Goal: Task Accomplishment & Management: Manage account settings

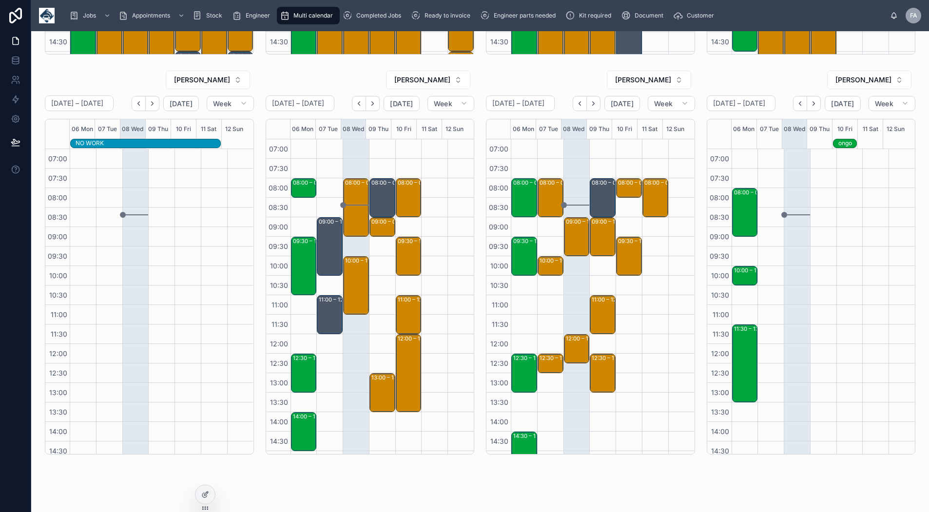
scroll to position [390, 0]
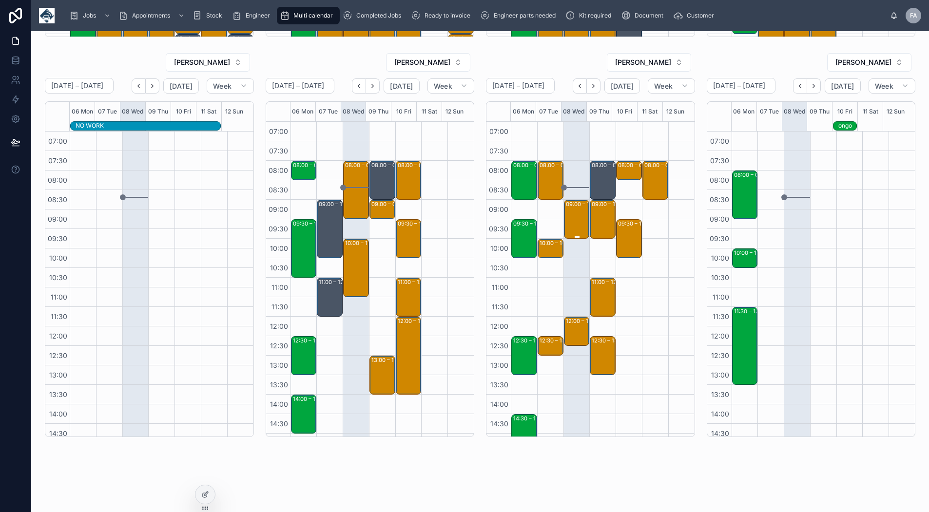
click at [567, 213] on div "09:00 – 10:00 Technical Demolition Services Ltd - 00326075 - 1 X REINSTALL - AM…" at bounding box center [577, 219] width 23 height 37
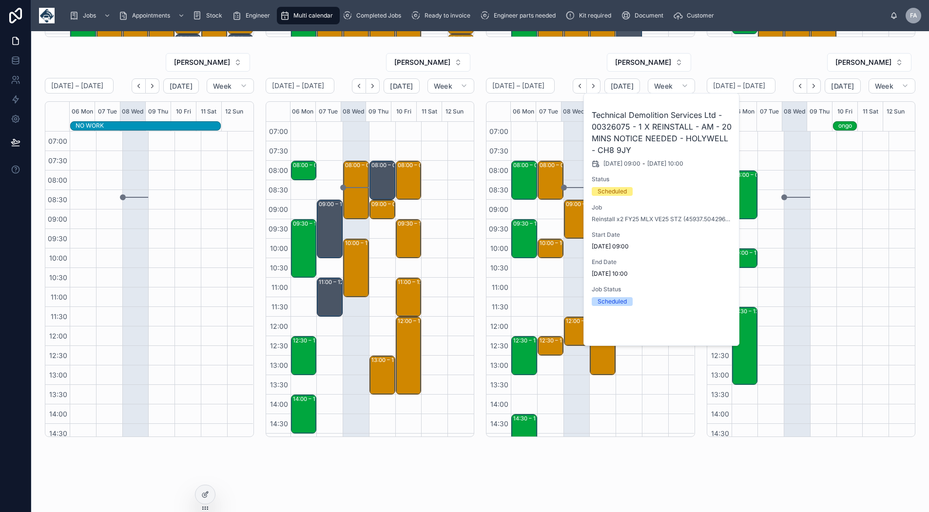
click at [702, 329] on span "Open" at bounding box center [706, 329] width 18 height 9
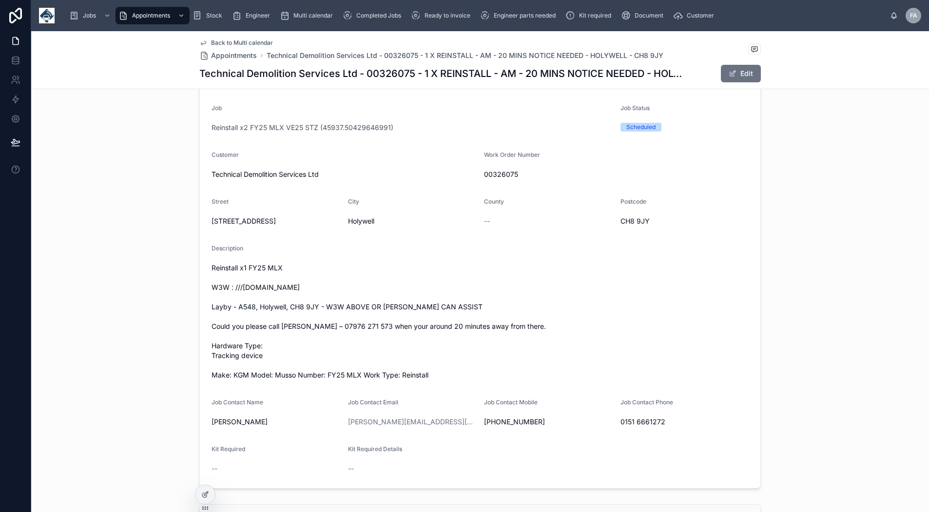
scroll to position [195, 0]
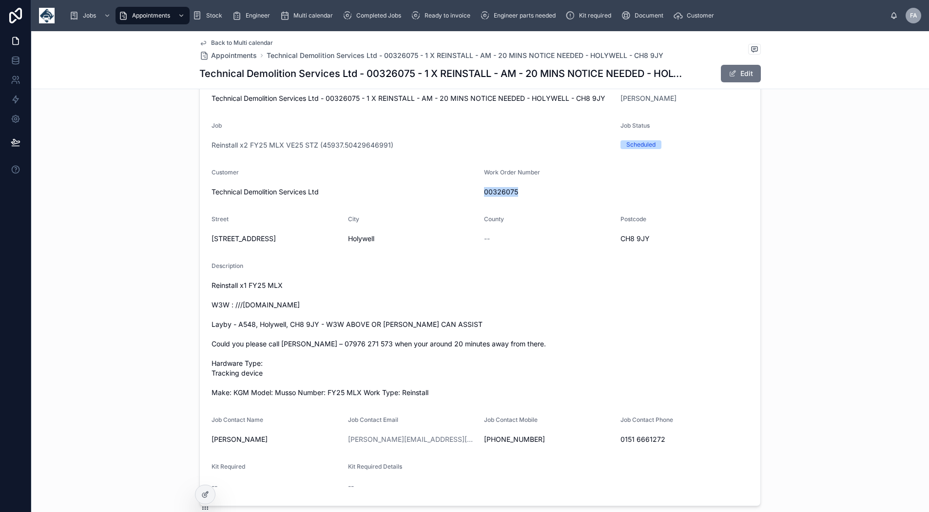
drag, startPoint x: 520, startPoint y: 193, endPoint x: 480, endPoint y: 189, distance: 40.7
click at [484, 189] on span "00326075" at bounding box center [616, 192] width 265 height 10
copy span "00326075"
click at [235, 41] on span "Back to Multi calendar" at bounding box center [242, 43] width 62 height 8
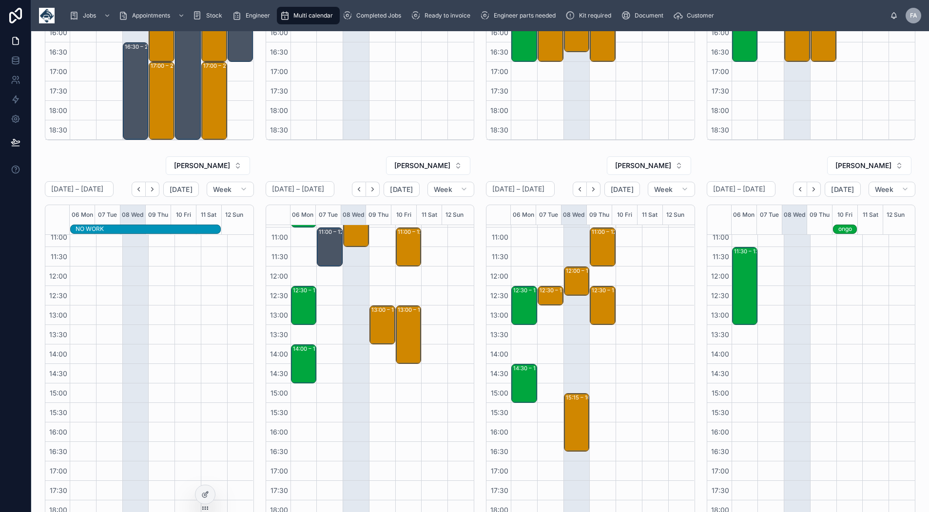
scroll to position [341, 0]
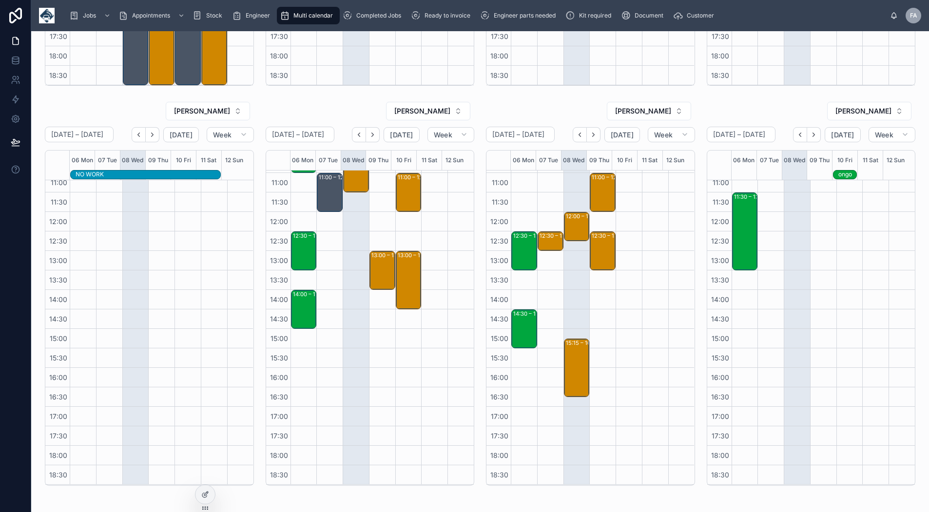
click at [810, 134] on icon "Next" at bounding box center [813, 134] width 7 height 7
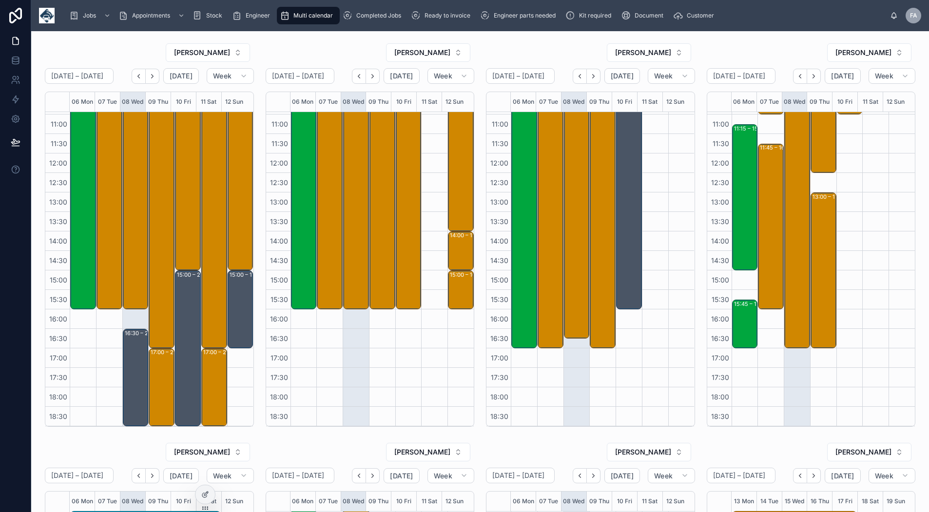
click at [810, 78] on icon "Next" at bounding box center [813, 76] width 7 height 7
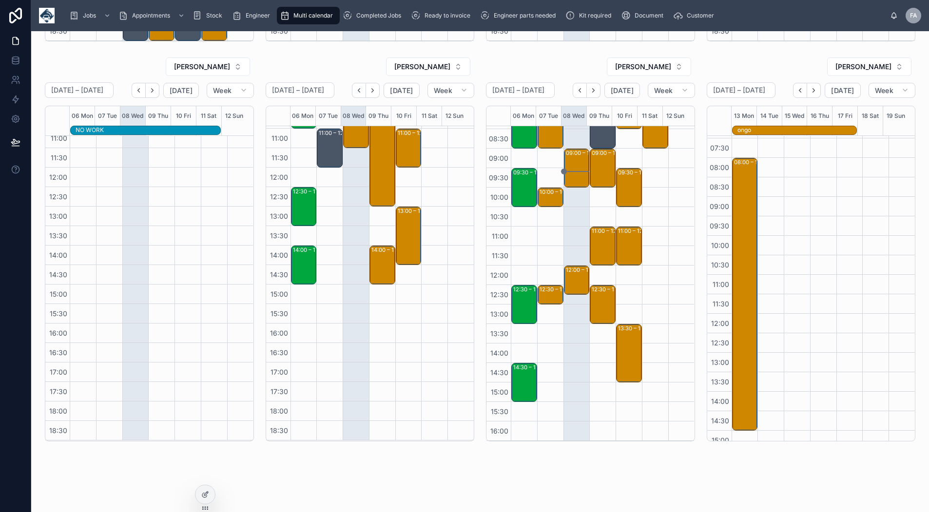
scroll to position [397, 0]
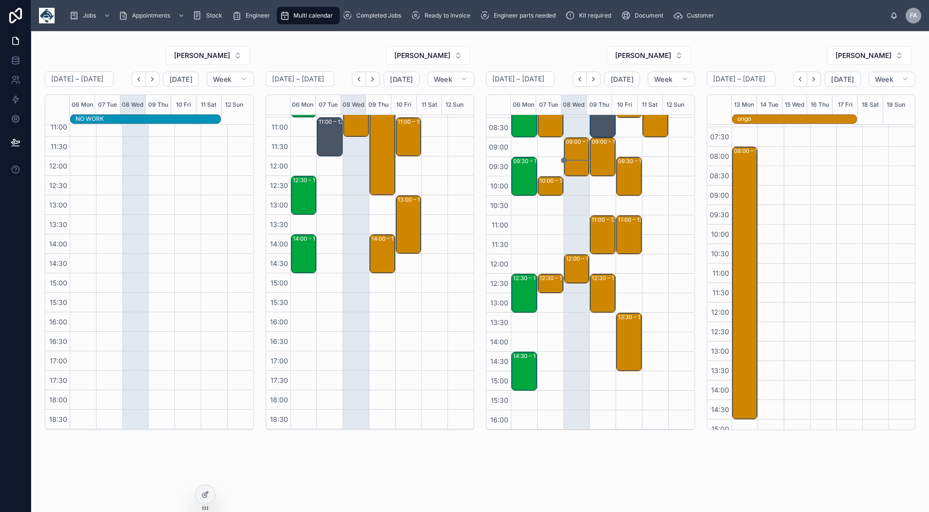
click at [591, 78] on icon "Next" at bounding box center [593, 79] width 7 height 7
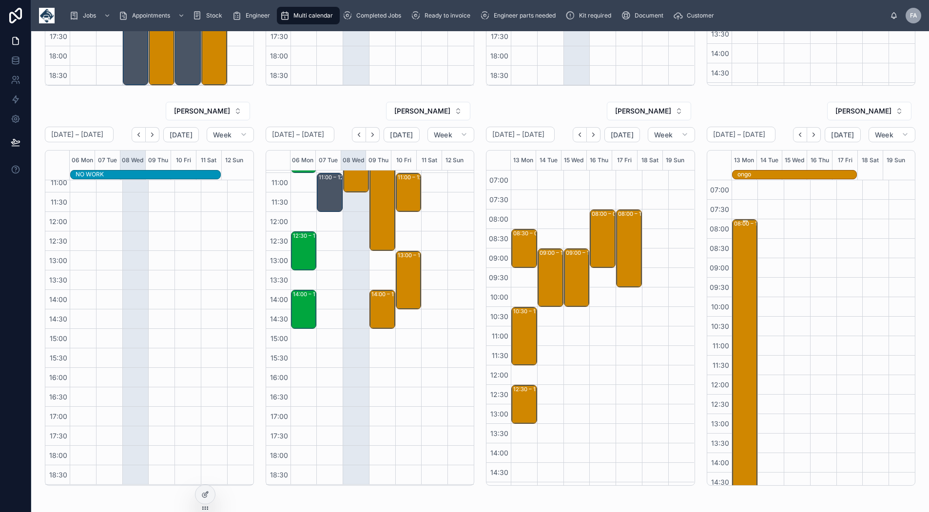
click at [736, 272] on div "08:00 – 15:00 ONGO HOMES LTD" at bounding box center [745, 355] width 23 height 271
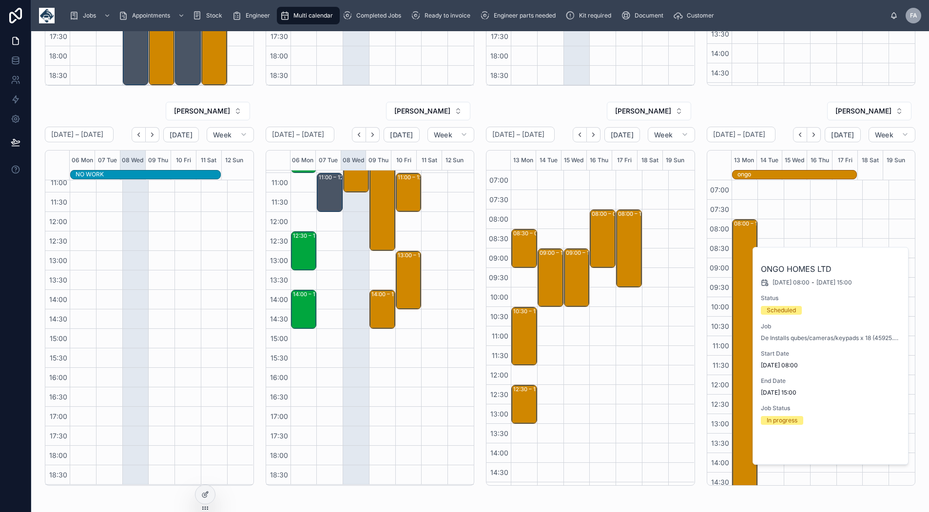
click at [863, 450] on button "Open" at bounding box center [881, 449] width 42 height 16
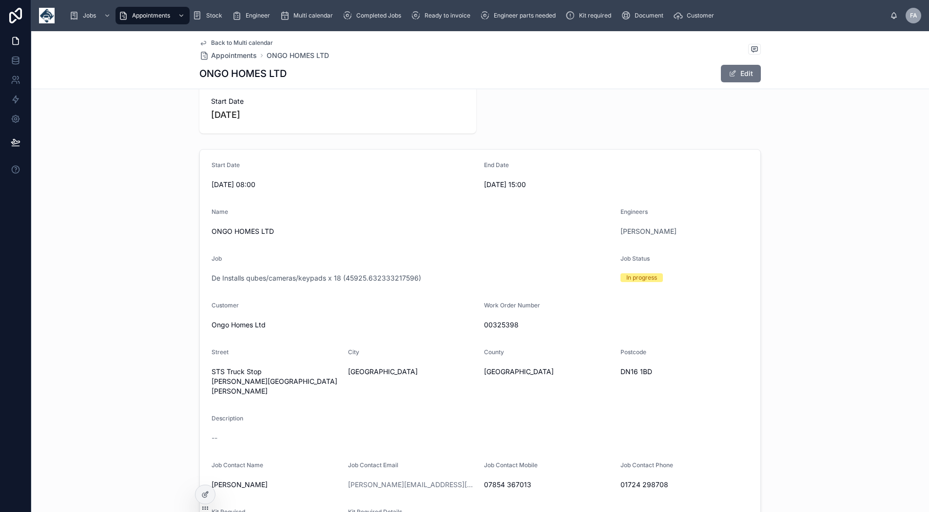
scroll to position [49, 0]
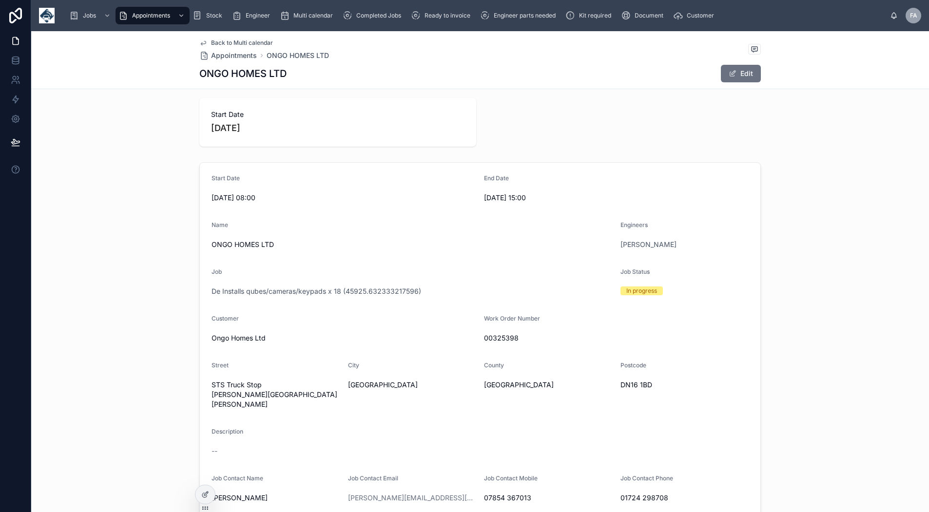
click at [526, 336] on span "00325398" at bounding box center [616, 338] width 265 height 10
drag, startPoint x: 521, startPoint y: 337, endPoint x: 481, endPoint y: 340, distance: 40.5
click at [484, 340] on span "00325398" at bounding box center [616, 338] width 265 height 10
copy span "00325398"
click at [218, 39] on span "Back to Multi calendar" at bounding box center [242, 43] width 62 height 8
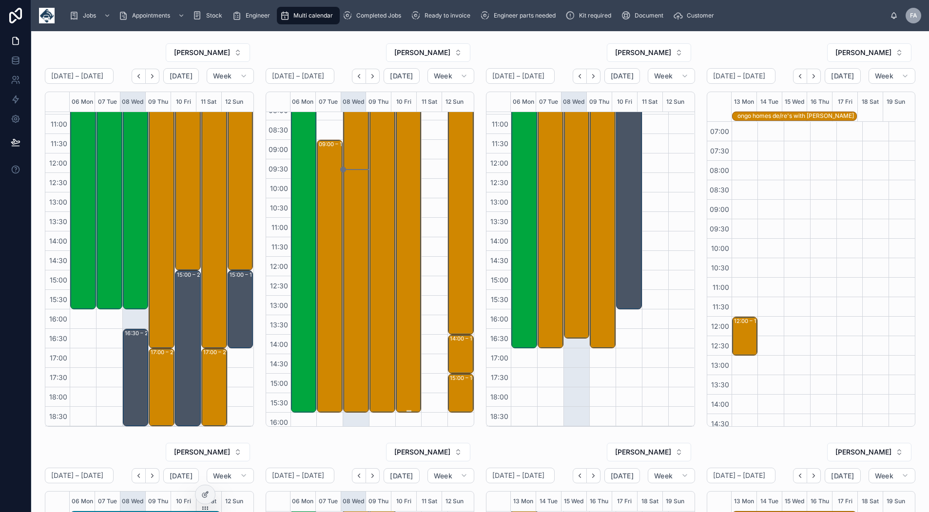
scroll to position [7, 0]
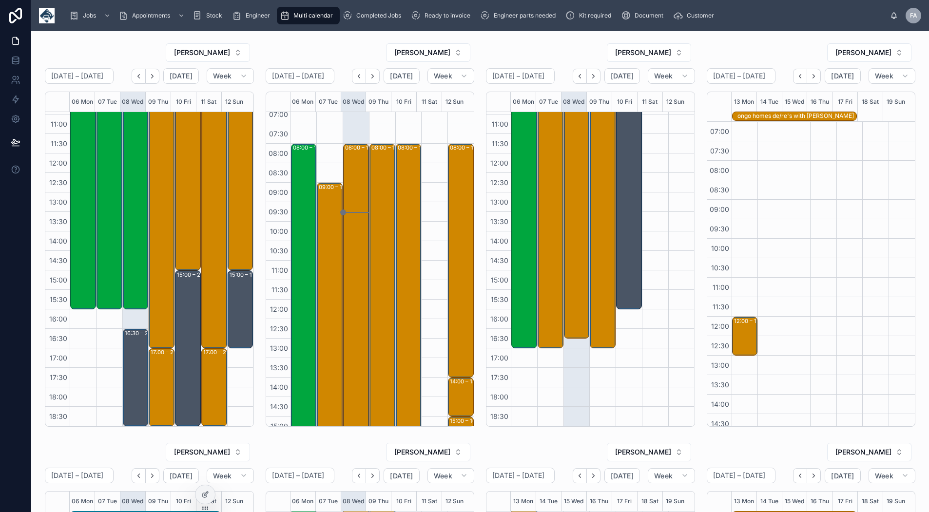
click at [373, 73] on icon "Next" at bounding box center [372, 76] width 7 height 7
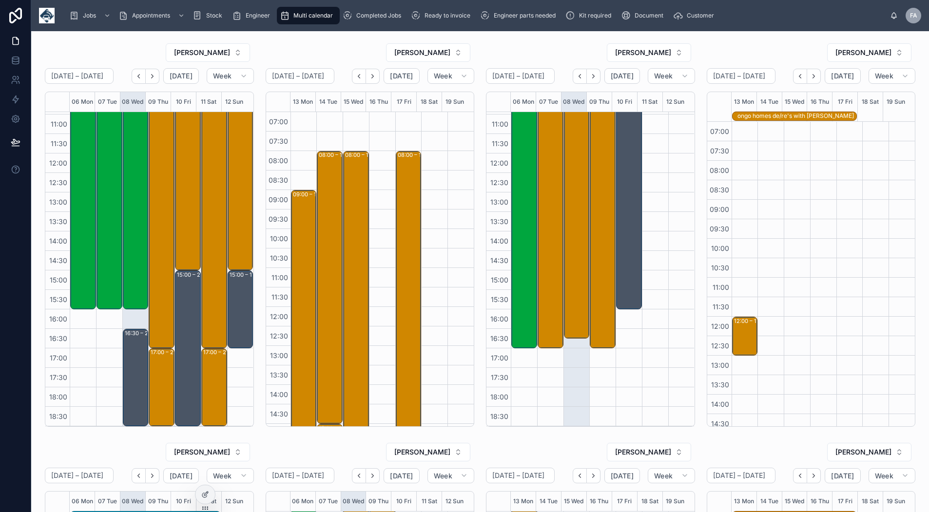
click at [796, 77] on icon "Back" at bounding box center [799, 76] width 7 height 7
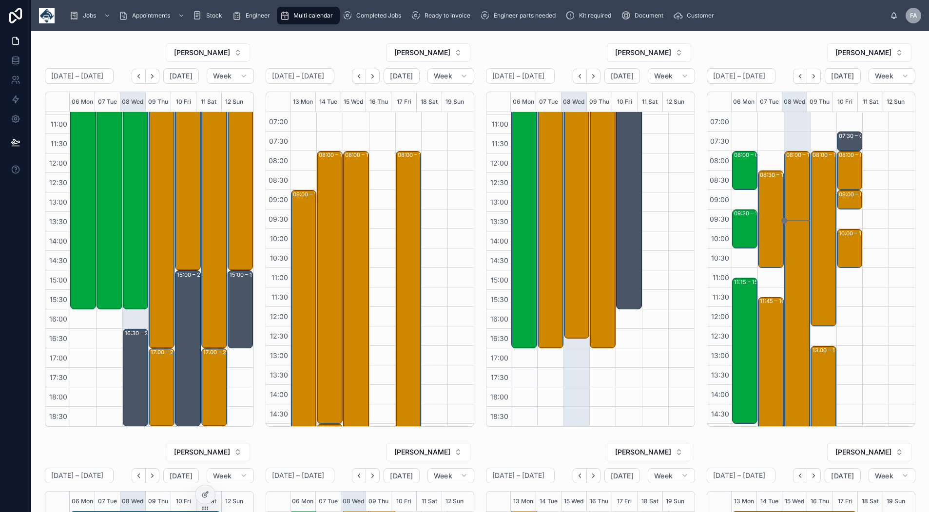
click at [359, 73] on icon "Back" at bounding box center [358, 76] width 7 height 7
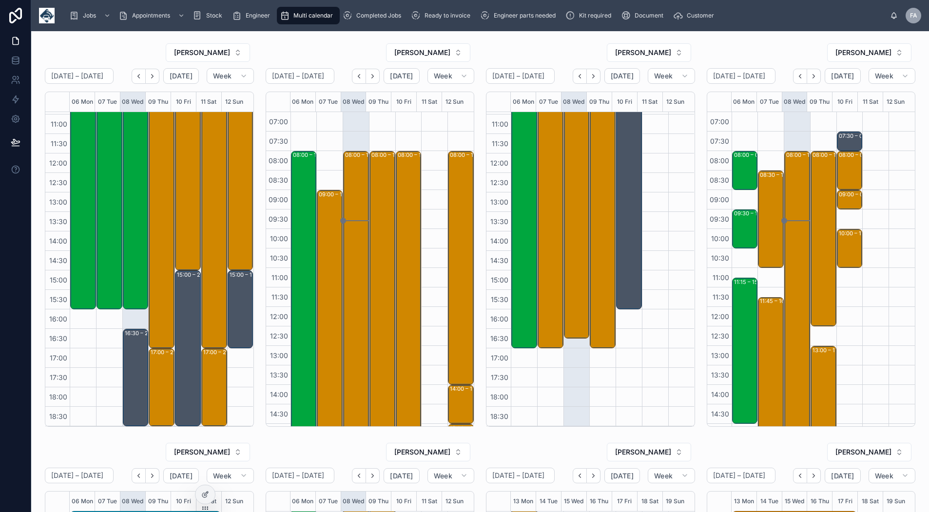
click at [376, 72] on button "Next" at bounding box center [373, 76] width 14 height 15
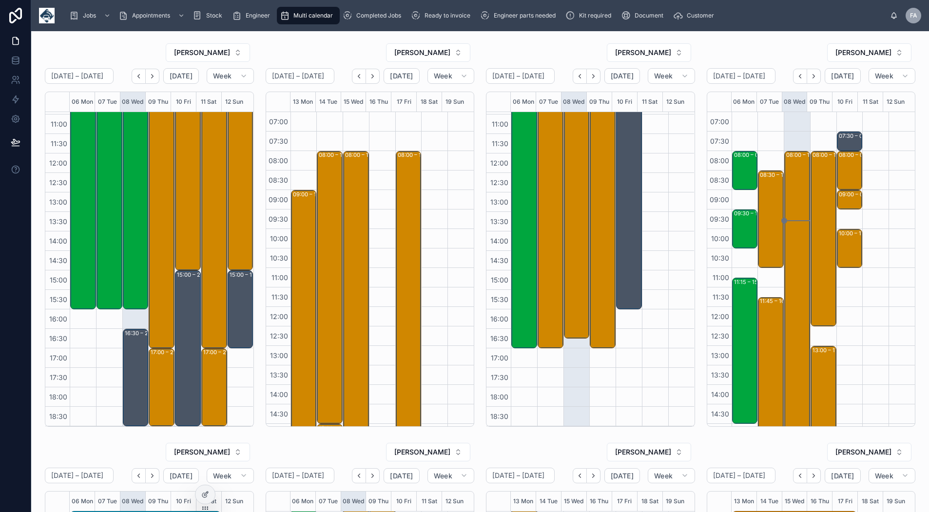
click at [810, 78] on icon "Next" at bounding box center [813, 76] width 7 height 7
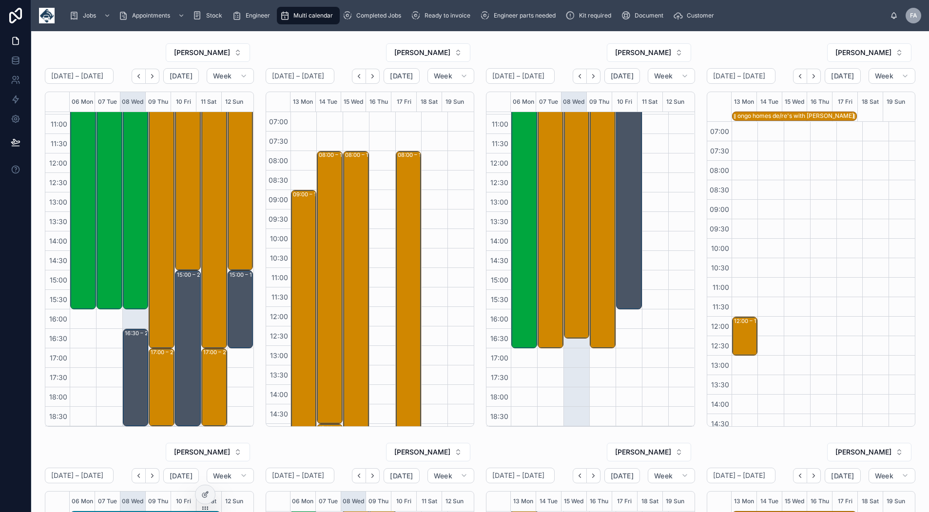
click at [764, 113] on div "ongo homes de/re's with Nathan" at bounding box center [795, 116] width 116 height 8
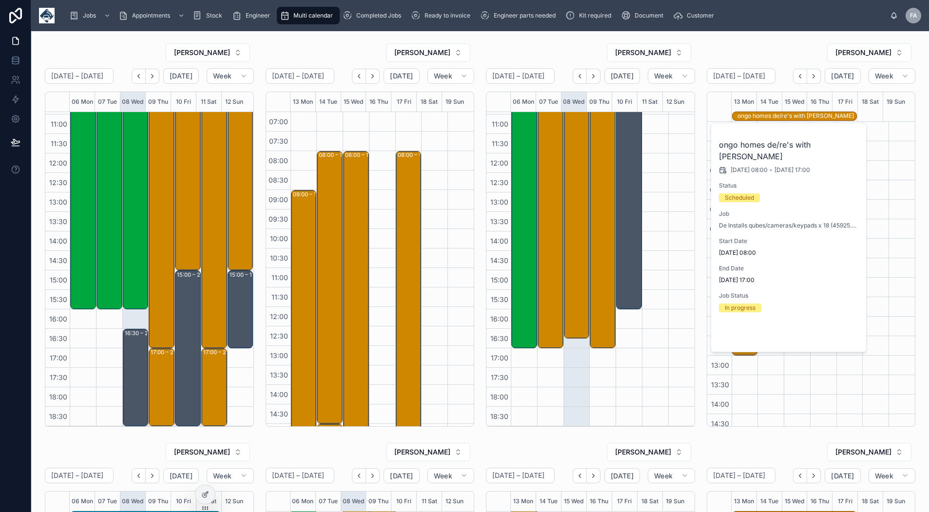
click at [838, 331] on span "Open" at bounding box center [833, 335] width 18 height 9
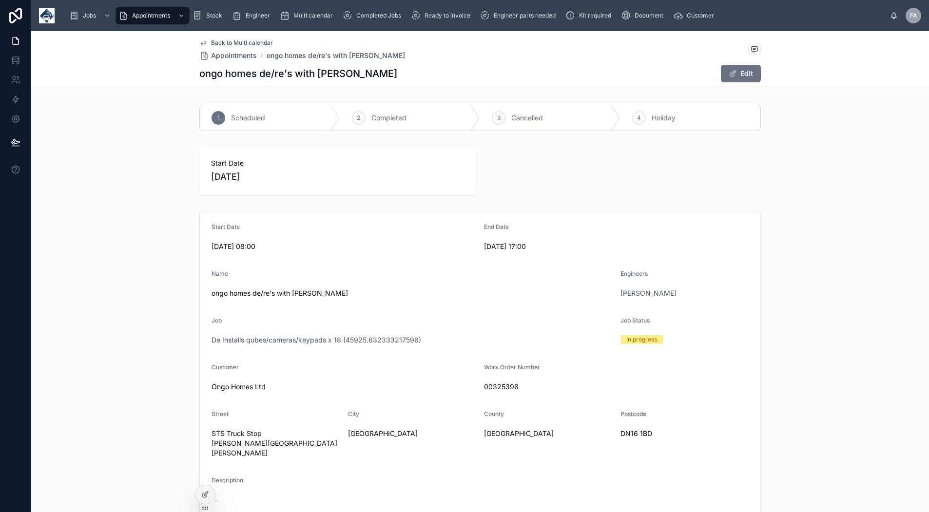
click at [741, 78] on button "Edit" at bounding box center [741, 74] width 40 height 18
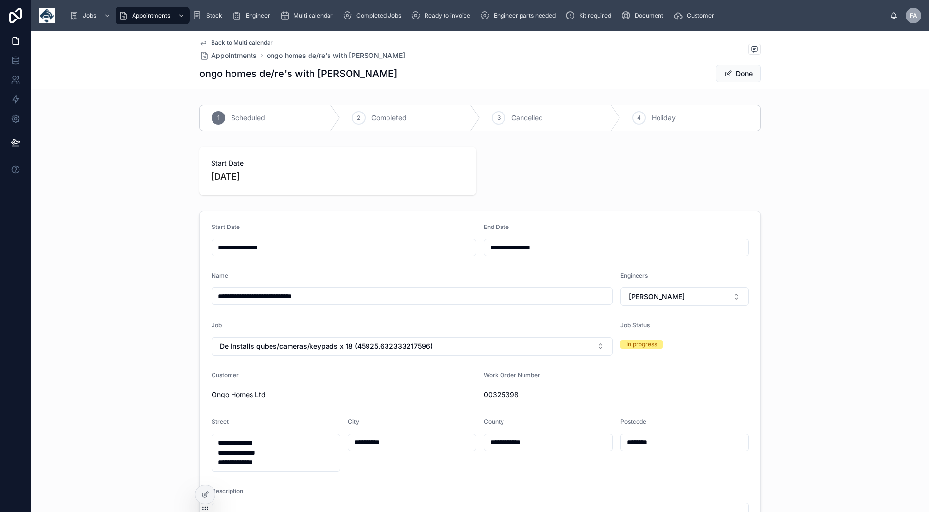
click at [694, 296] on button "[PERSON_NAME]" at bounding box center [684, 297] width 129 height 19
type input "****"
click at [679, 336] on div "[PERSON_NAME]" at bounding box center [680, 336] width 135 height 16
type input "**********"
click at [730, 74] on button "Done" at bounding box center [738, 74] width 45 height 18
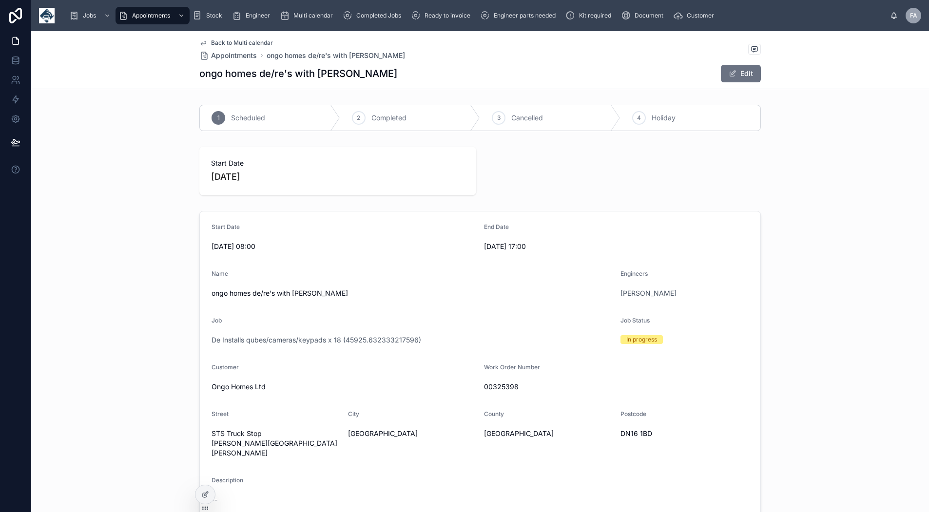
click at [234, 39] on span "Back to Multi calendar" at bounding box center [242, 43] width 62 height 8
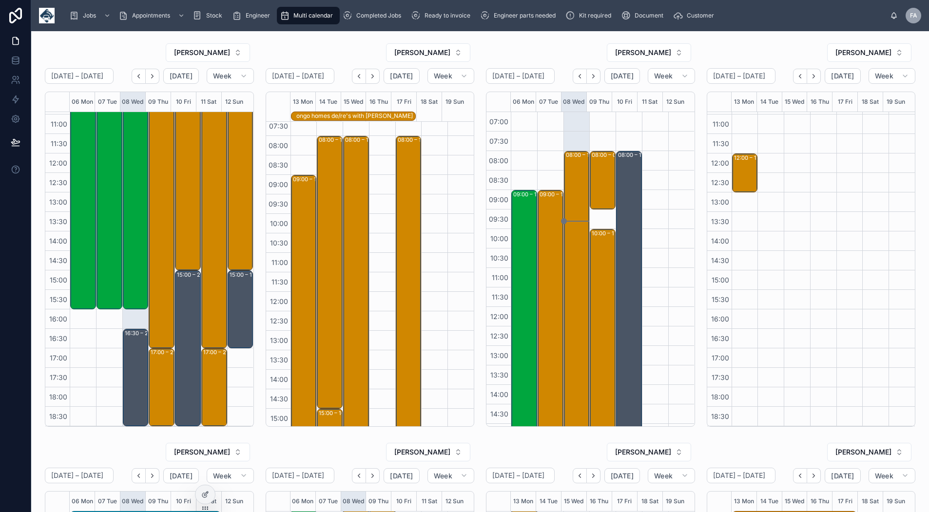
scroll to position [7, 0]
click at [304, 204] on div "09:00 – 17:00 Maritime And Coastguard Agency - 6 X UPGRADE - TIMED 9AM - LL30 1…" at bounding box center [304, 348] width 23 height 310
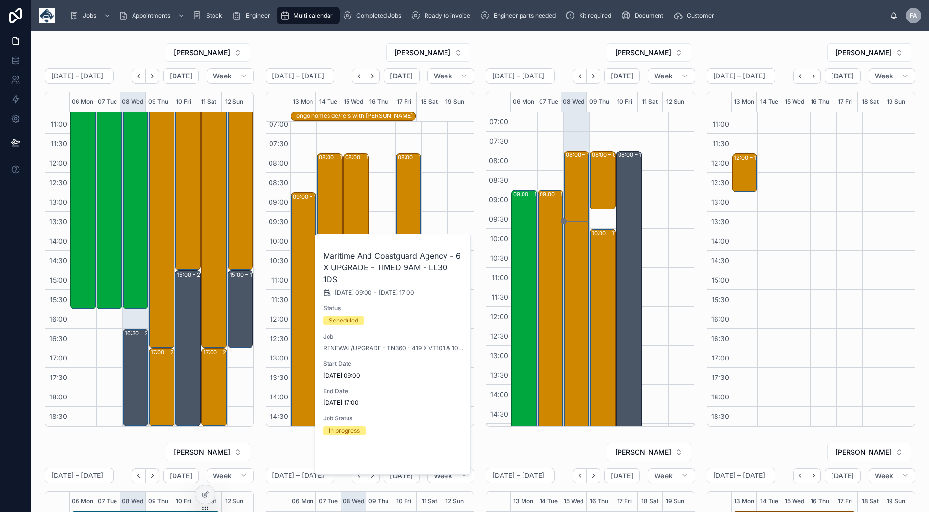
click at [447, 451] on button "Open" at bounding box center [443, 459] width 42 height 16
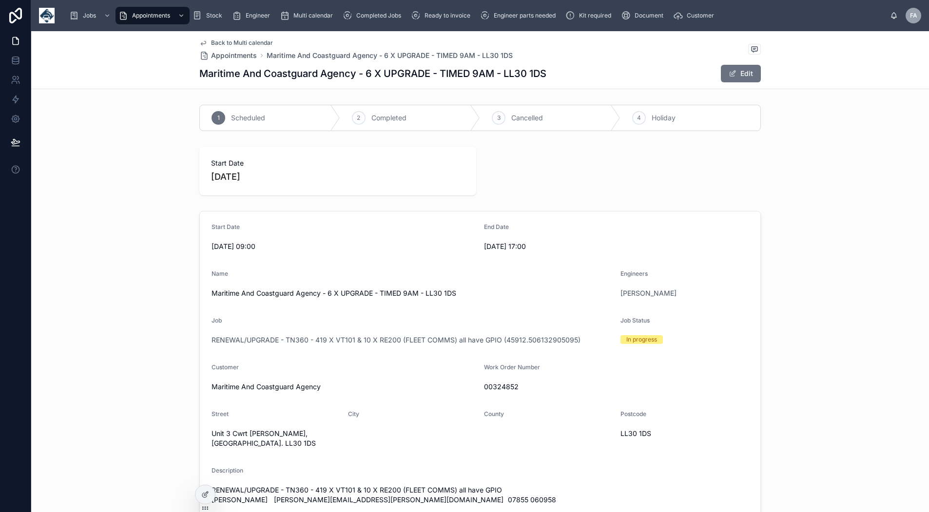
click at [732, 74] on span at bounding box center [733, 74] width 8 height 8
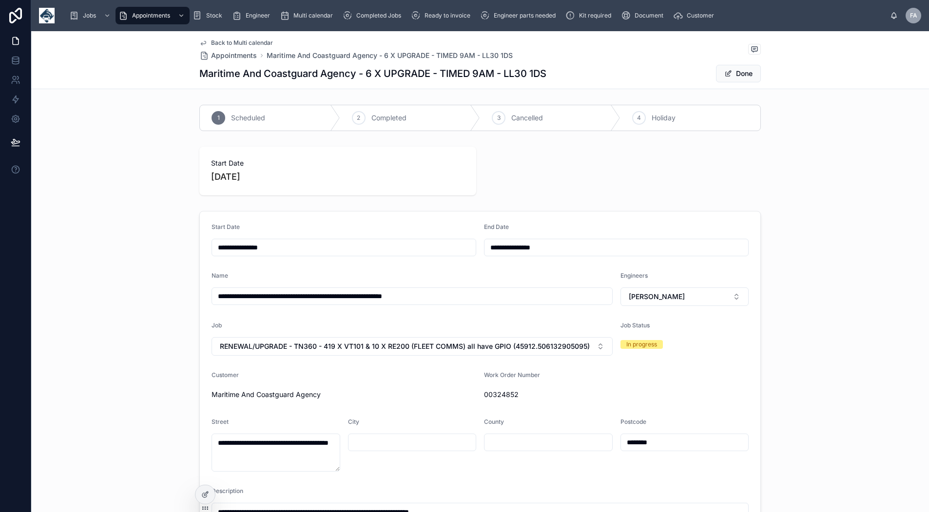
click at [688, 292] on button "[PERSON_NAME]" at bounding box center [684, 297] width 129 height 19
type input "**"
click at [660, 351] on span "[PERSON_NAME]" at bounding box center [645, 352] width 56 height 10
click at [726, 75] on span at bounding box center [728, 74] width 8 height 8
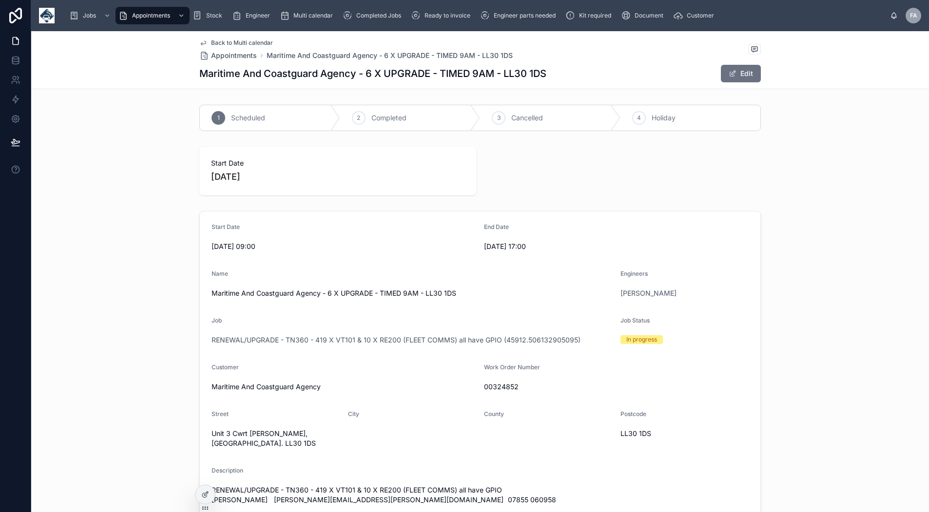
click at [231, 41] on span "Back to Multi calendar" at bounding box center [242, 43] width 62 height 8
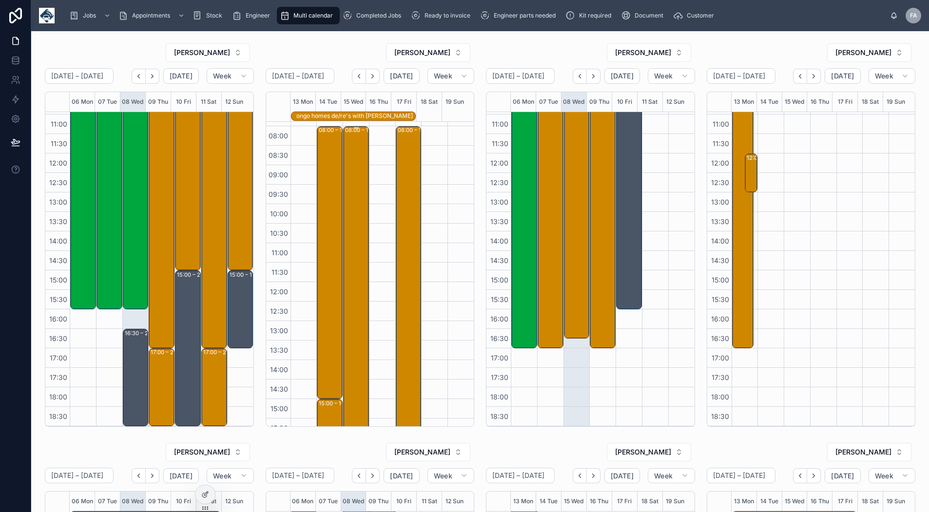
scroll to position [17, 0]
click at [322, 210] on div "08:00 – 15:00 Maritime And Coastguard Agency - 5 X UPFRADE - TIMED 8AM - LL65 1…" at bounding box center [330, 280] width 23 height 271
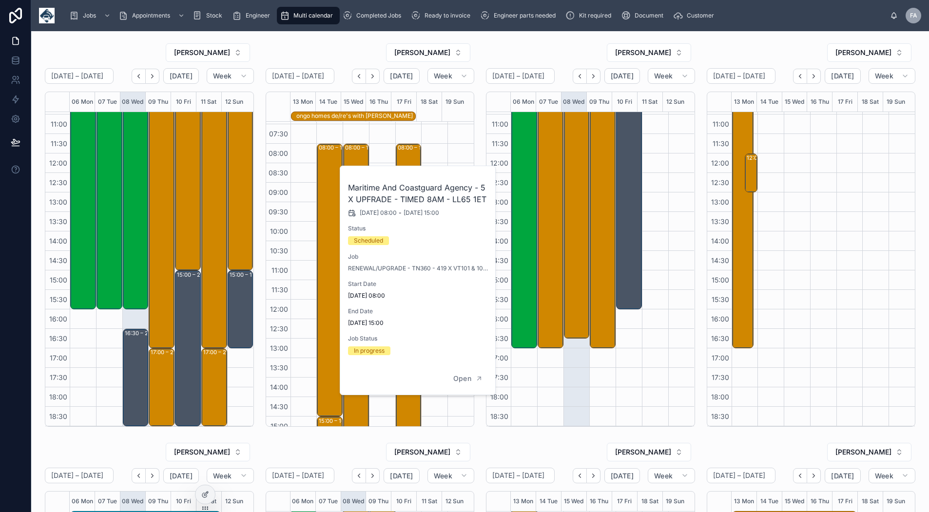
click at [457, 369] on div "Open" at bounding box center [417, 379] width 155 height 32
click at [462, 376] on span "Open" at bounding box center [462, 378] width 18 height 9
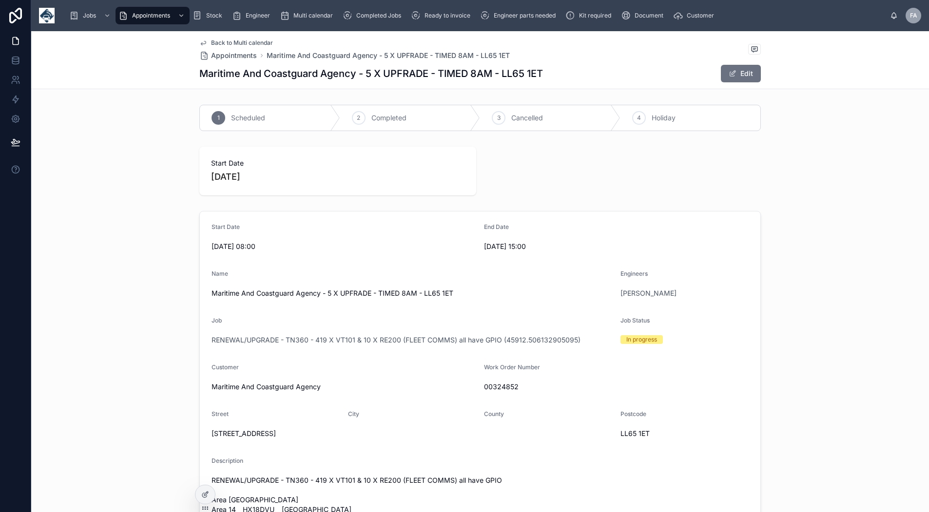
click at [725, 64] on div "Back to Multi calendar Appointments Maritime And Coastguard Agency - 5 X UPFRAD…" at bounding box center [479, 60] width 561 height 58
click at [730, 78] on button "Edit" at bounding box center [741, 74] width 40 height 18
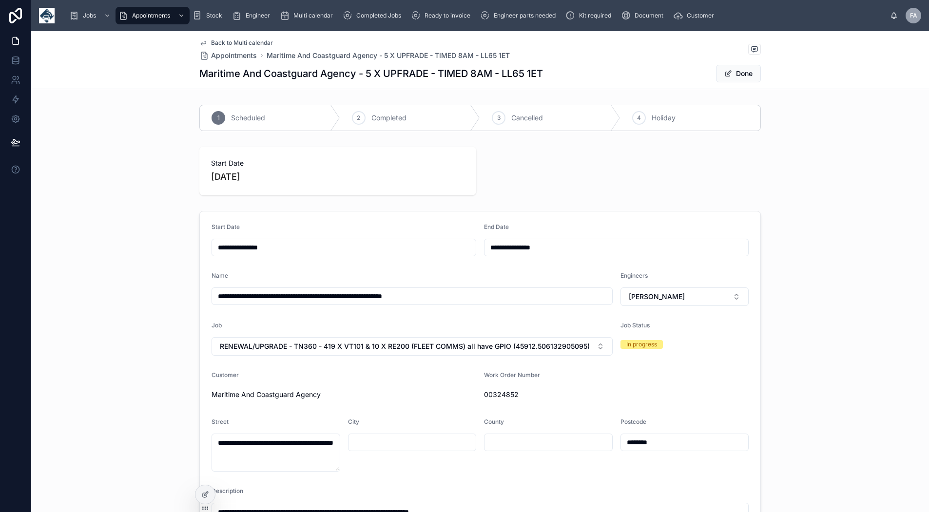
click at [670, 295] on span "[PERSON_NAME]" at bounding box center [657, 297] width 56 height 10
type input "**"
click at [653, 350] on span "[PERSON_NAME]" at bounding box center [645, 352] width 56 height 10
click at [729, 76] on button "Done" at bounding box center [738, 74] width 45 height 18
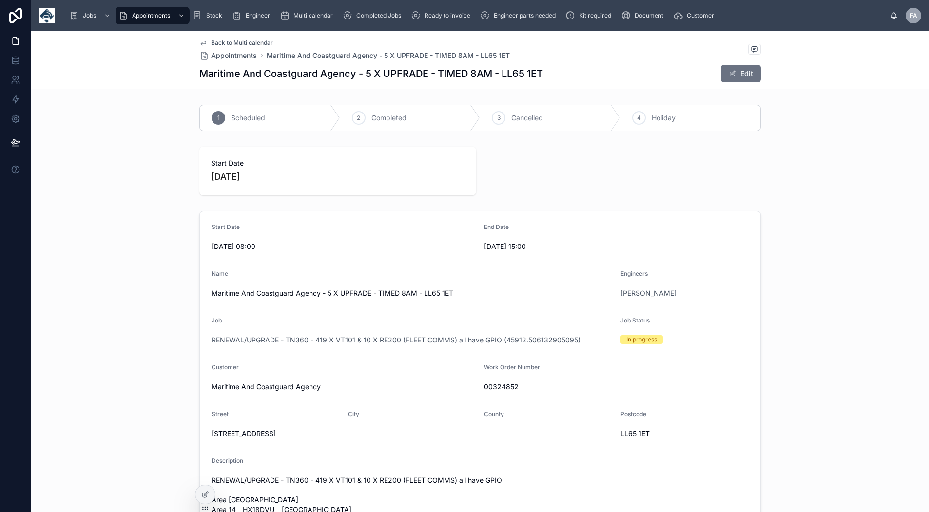
click at [228, 44] on span "Back to Multi calendar" at bounding box center [242, 43] width 62 height 8
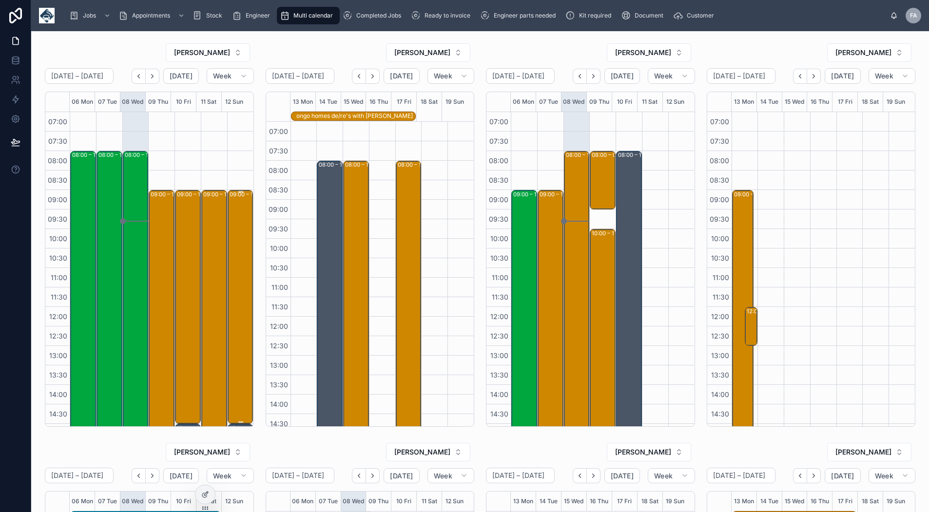
scroll to position [163, 0]
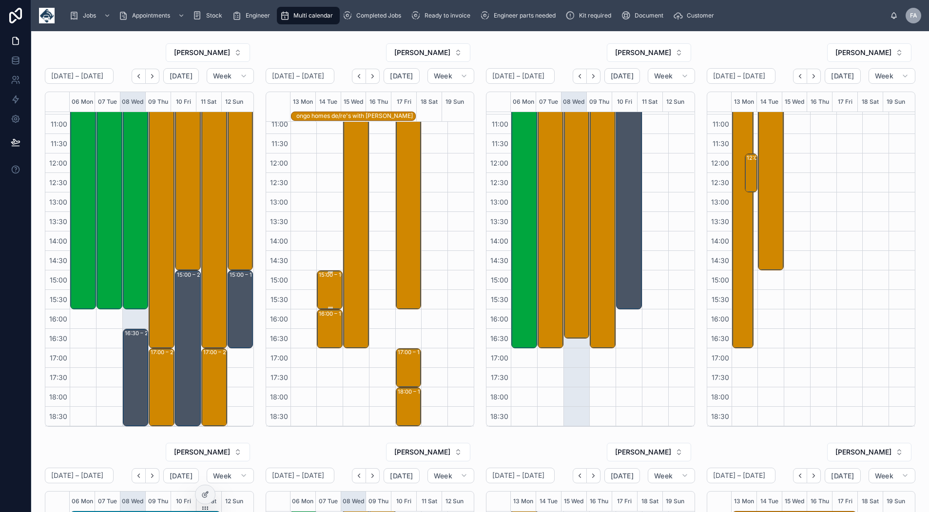
click at [320, 282] on div "15:00 – 16:00 Crown Paints Limited - 00325664 - 1 X DEINSTALL - PM - LL59 5RW" at bounding box center [330, 289] width 23 height 37
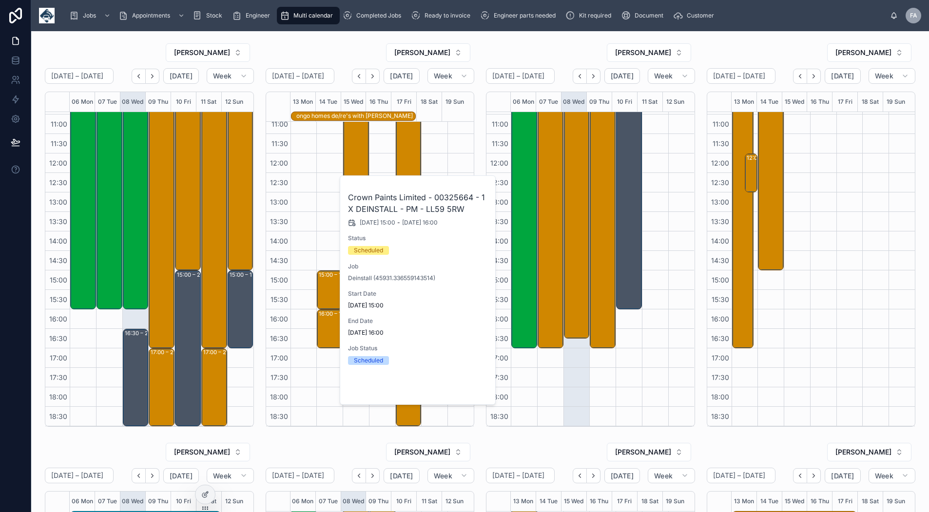
click at [462, 390] on span "Open" at bounding box center [462, 388] width 18 height 9
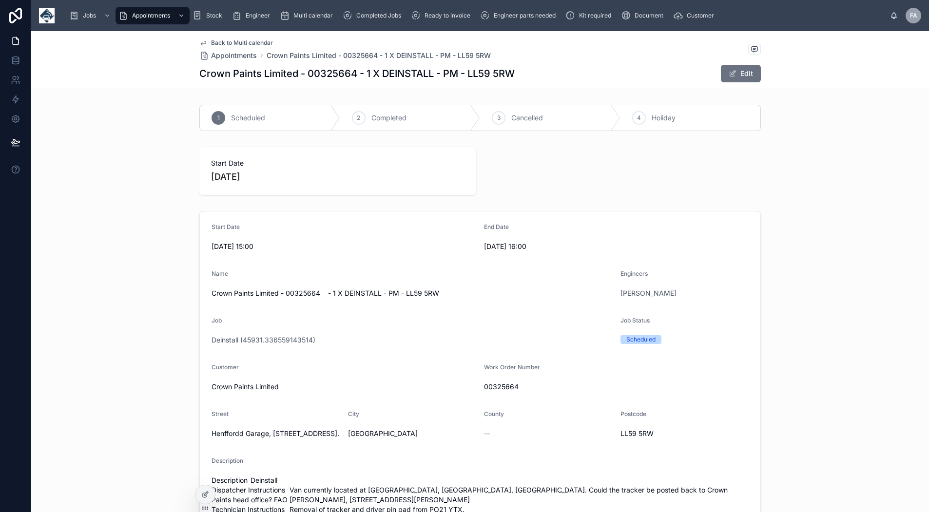
click at [724, 75] on button "Edit" at bounding box center [741, 74] width 40 height 18
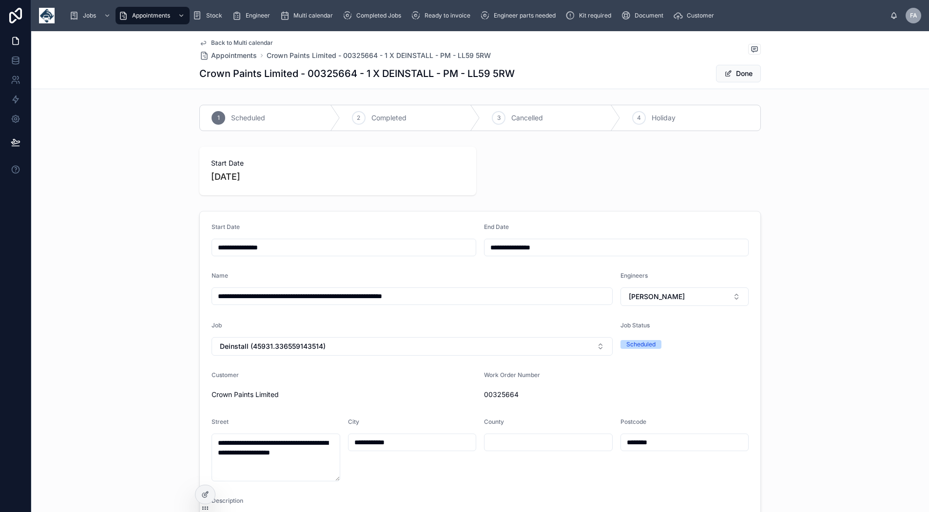
click at [653, 294] on span "[PERSON_NAME]" at bounding box center [657, 297] width 56 height 10
type input "**"
click at [660, 351] on span "[PERSON_NAME]" at bounding box center [645, 352] width 56 height 10
type input "**********"
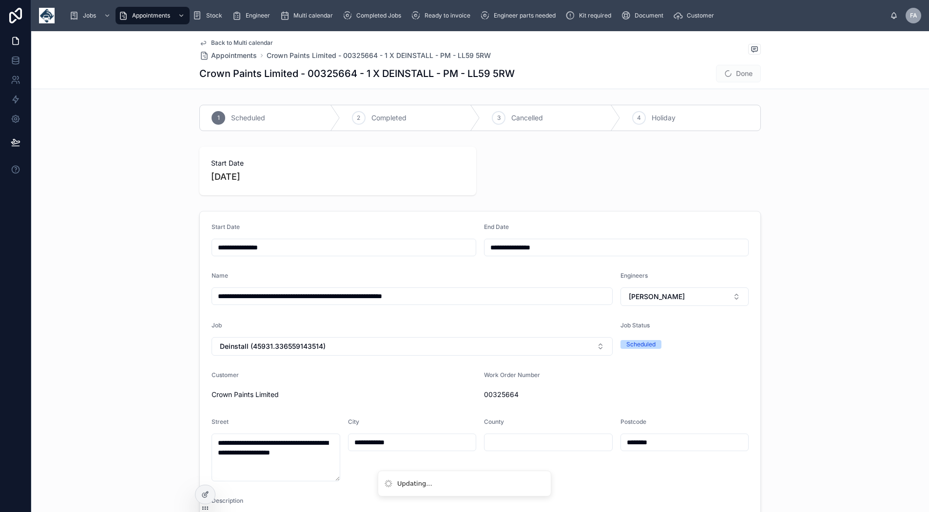
type input "**********"
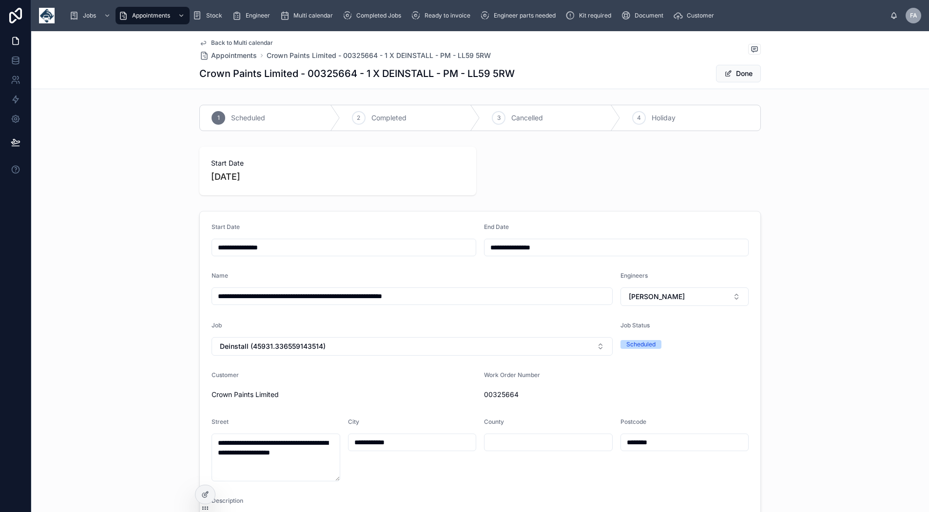
type input "**********"
click at [737, 76] on button "Done" at bounding box center [738, 74] width 45 height 18
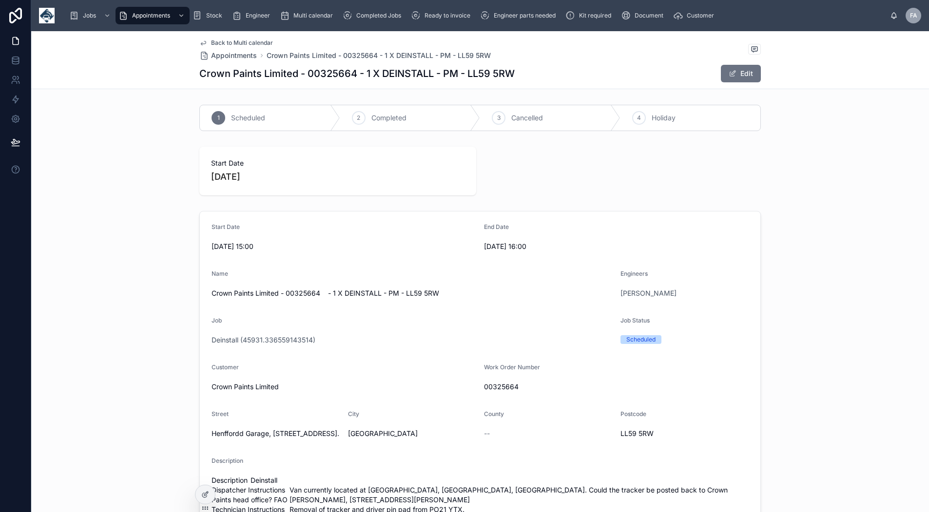
click at [248, 40] on span "Back to Multi calendar" at bounding box center [242, 43] width 62 height 8
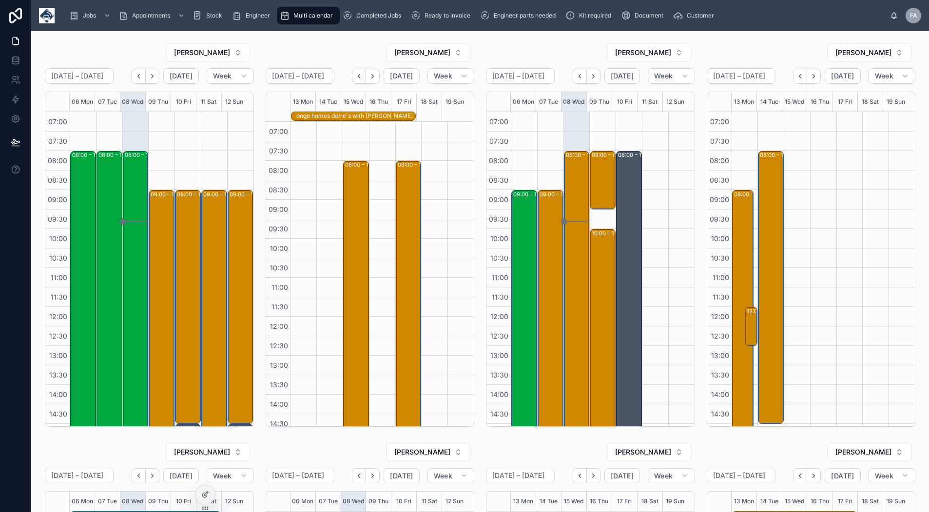
scroll to position [154, 0]
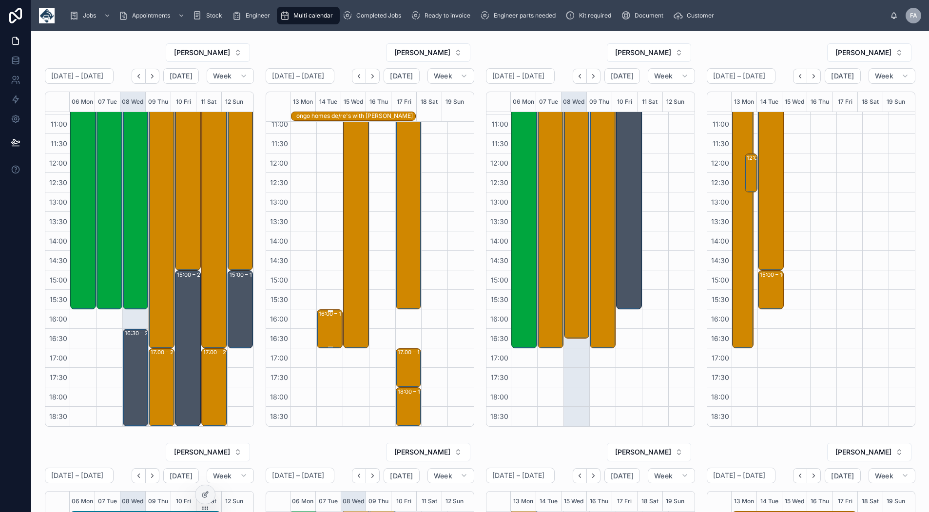
click at [326, 319] on div "16:00 – 17:00 Maritime And Coastguard Agency - 1 X UPGRADE - TIMED 4PM - SA45 9…" at bounding box center [330, 328] width 23 height 37
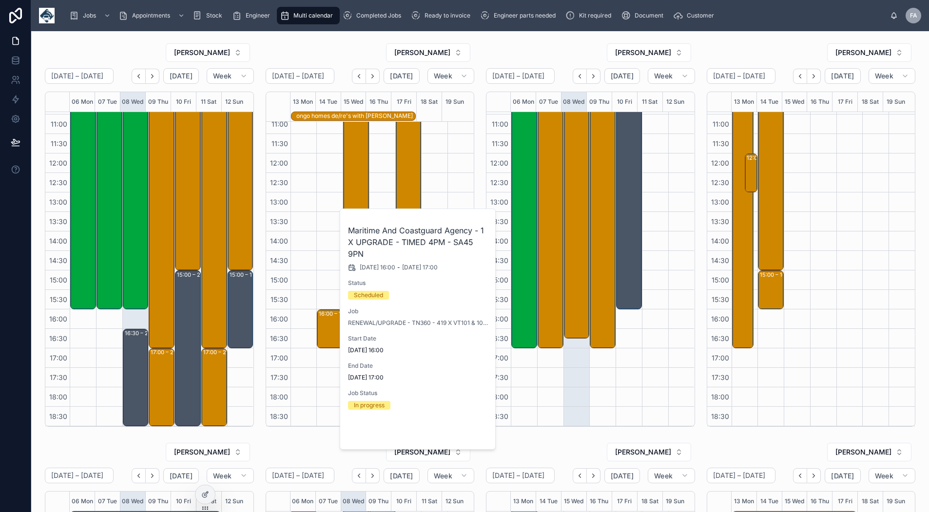
click at [460, 432] on span "Open" at bounding box center [462, 433] width 18 height 9
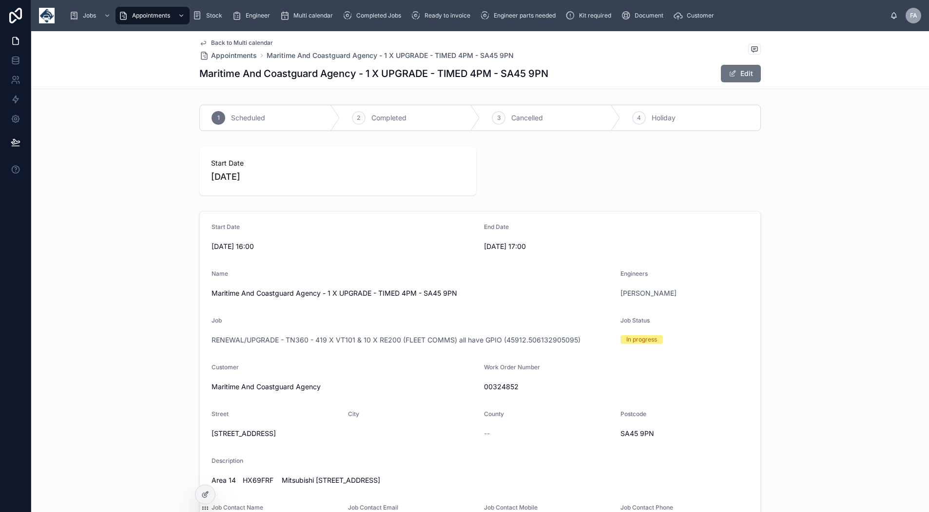
click at [724, 76] on button "Edit" at bounding box center [741, 74] width 40 height 18
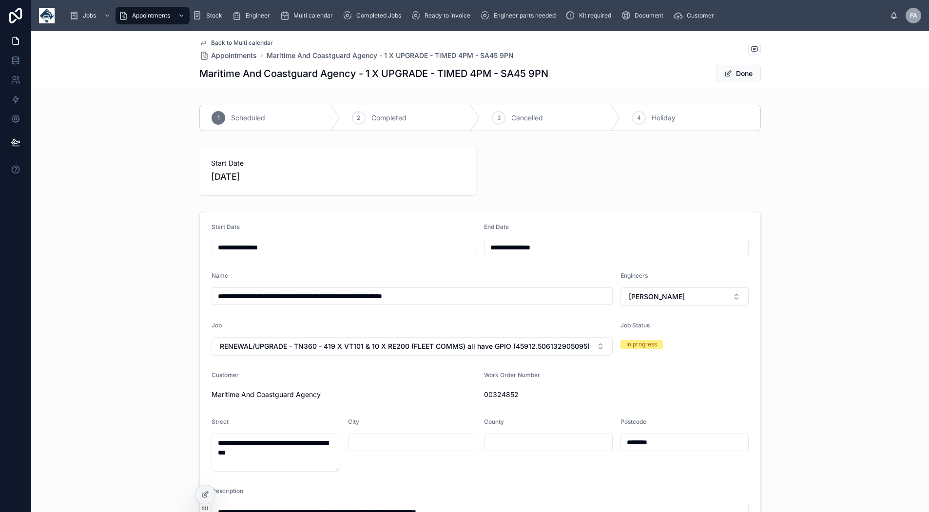
click at [664, 289] on button "[PERSON_NAME]" at bounding box center [684, 297] width 129 height 19
type input "**"
click at [658, 350] on span "[PERSON_NAME]" at bounding box center [645, 352] width 56 height 10
click at [734, 77] on button "Done" at bounding box center [738, 74] width 45 height 18
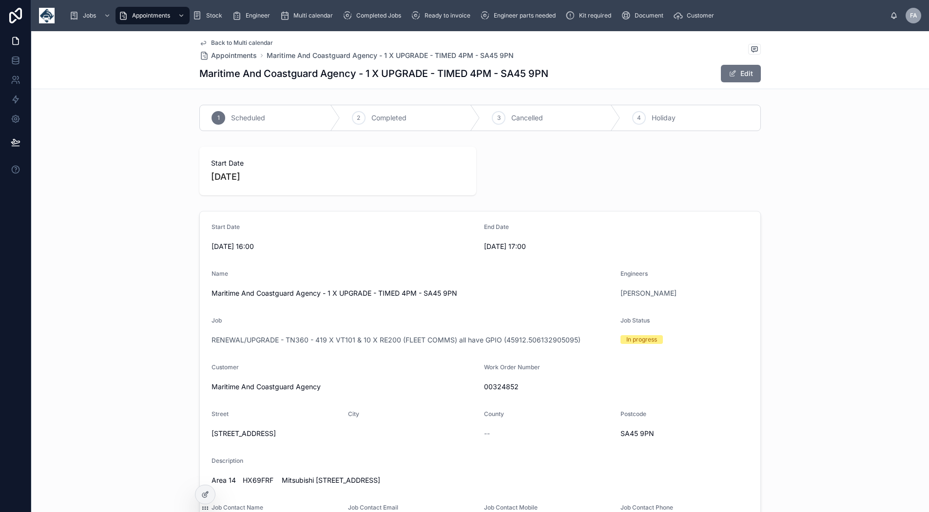
click at [246, 40] on span "Back to Multi calendar" at bounding box center [242, 43] width 62 height 8
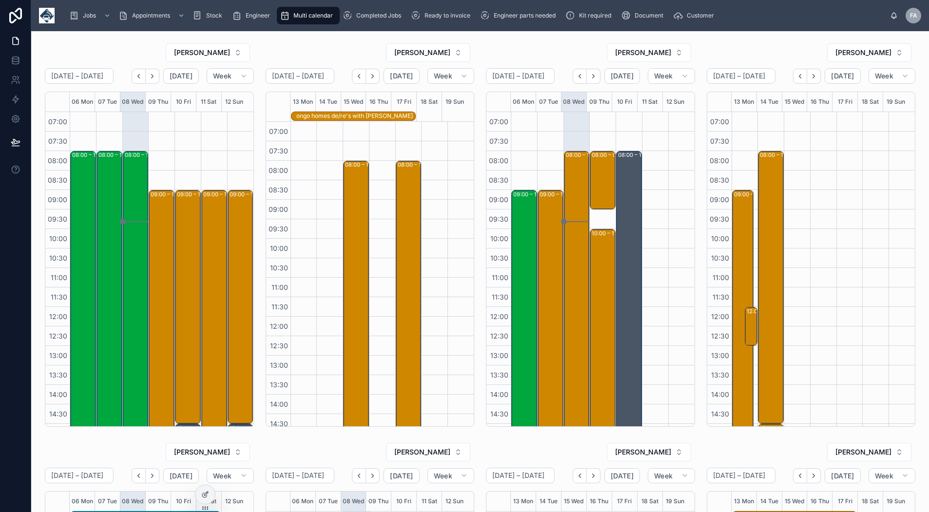
scroll to position [154, 0]
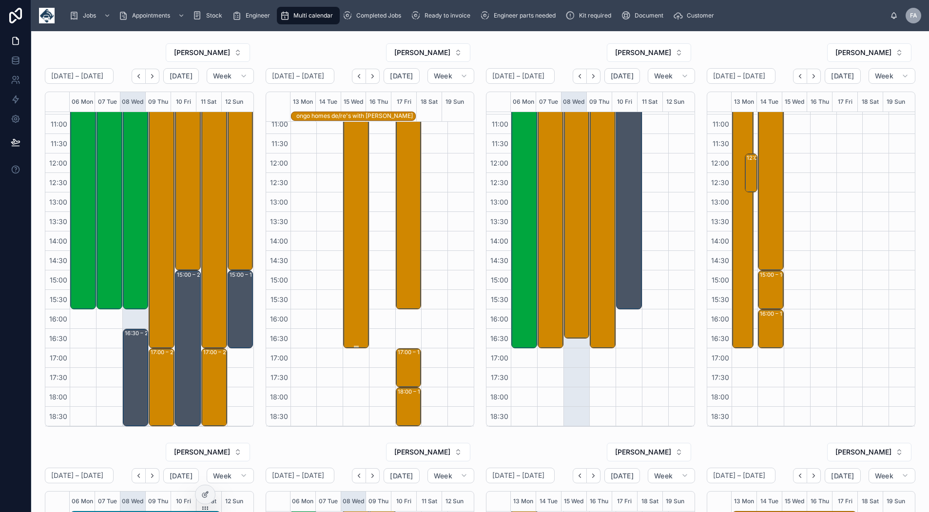
click at [345, 266] on div "08:00 – 17:00 Maritime And Coastguard Agency - 7 X UPGRADE (OVER 2 SITES) -" at bounding box center [356, 173] width 23 height 349
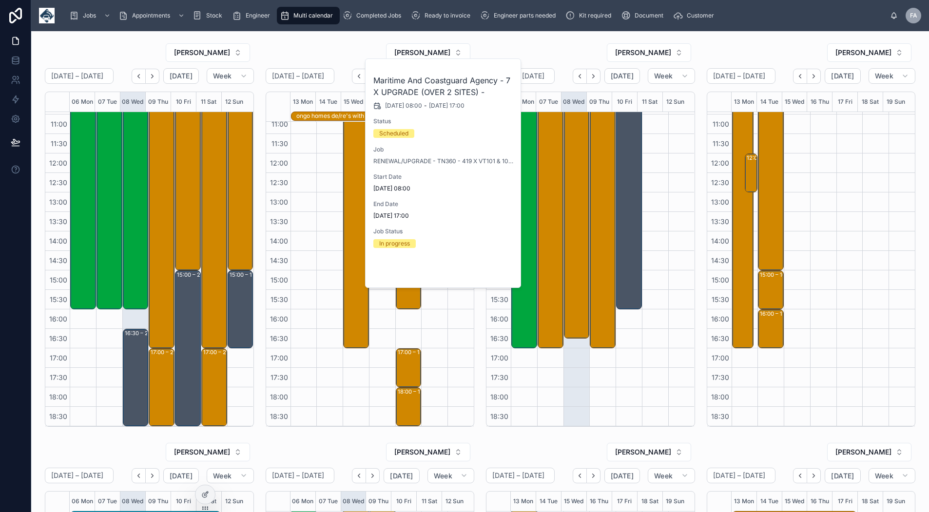
click at [481, 270] on span "Open" at bounding box center [488, 271] width 18 height 9
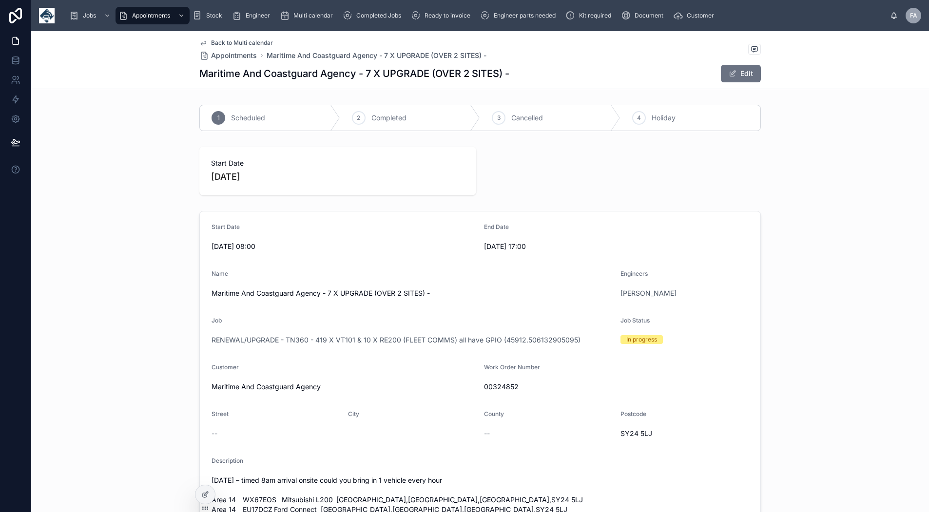
click at [731, 71] on span at bounding box center [733, 74] width 8 height 8
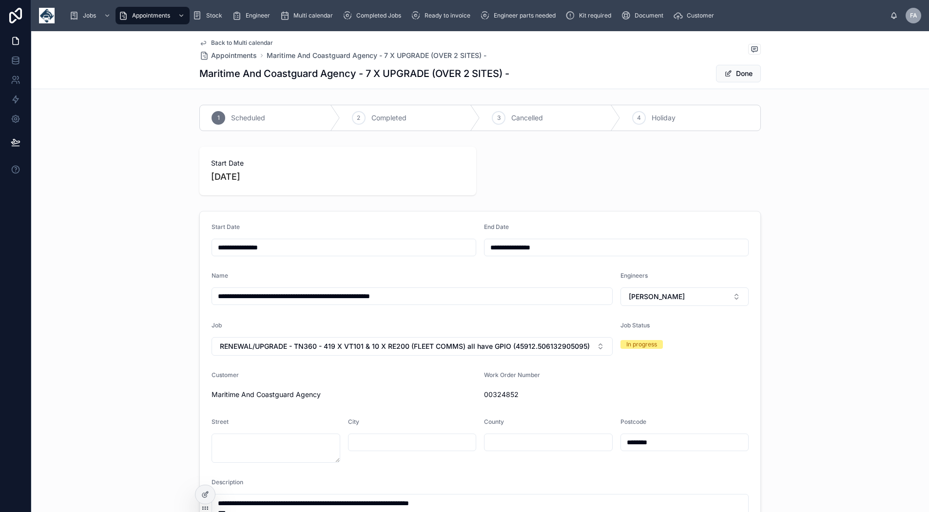
click at [672, 294] on span "[PERSON_NAME]" at bounding box center [657, 297] width 56 height 10
type input "**"
click at [661, 347] on span "[PERSON_NAME]" at bounding box center [645, 352] width 56 height 10
click at [733, 77] on button "Done" at bounding box center [738, 74] width 45 height 18
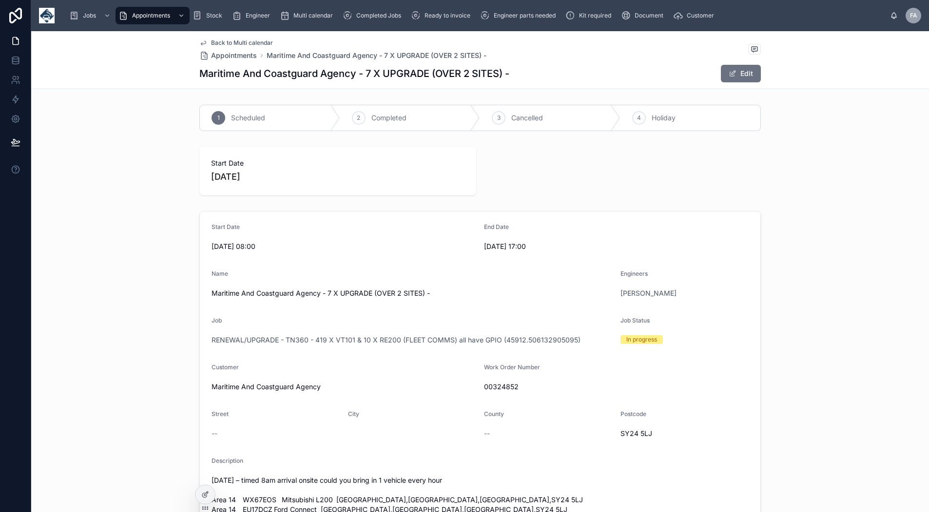
click at [238, 43] on span "Back to Multi calendar" at bounding box center [242, 43] width 62 height 8
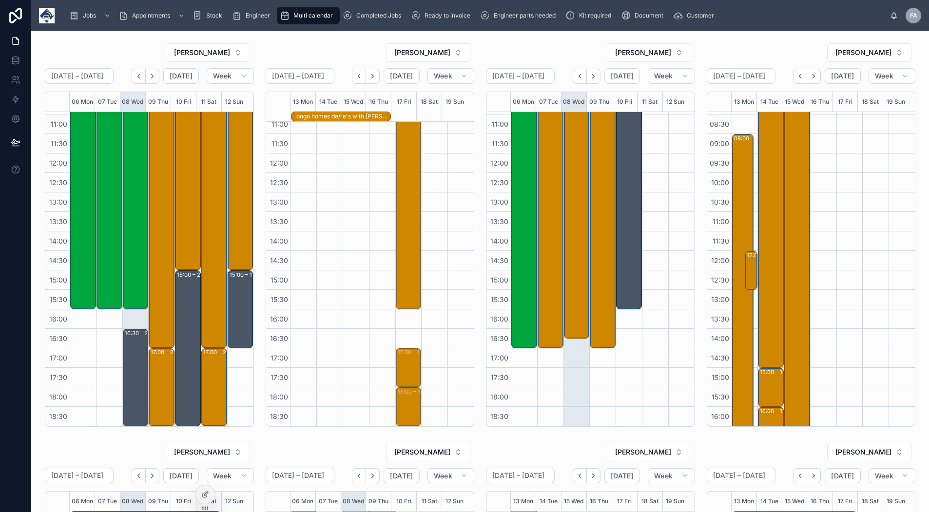
drag, startPoint x: 409, startPoint y: 115, endPoint x: 382, endPoint y: 114, distance: 27.3
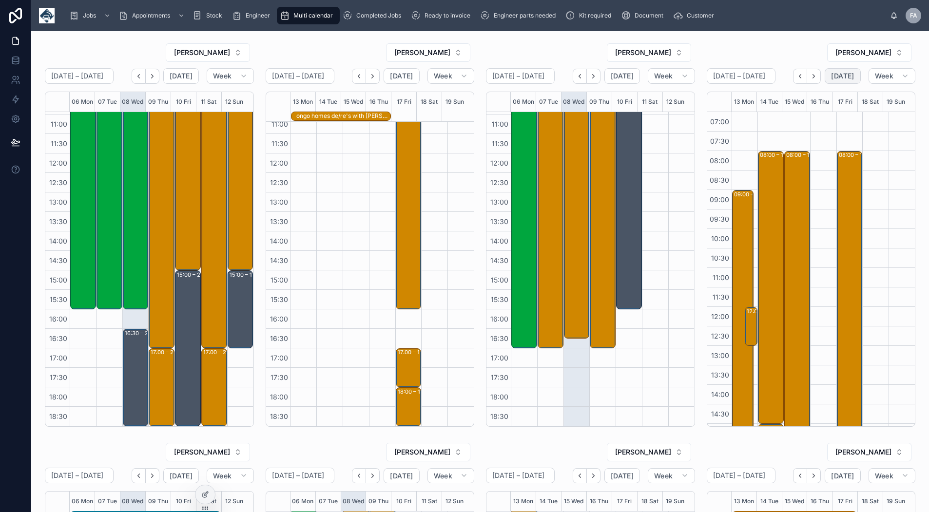
click at [839, 80] on span "[DATE]" at bounding box center [842, 76] width 23 height 9
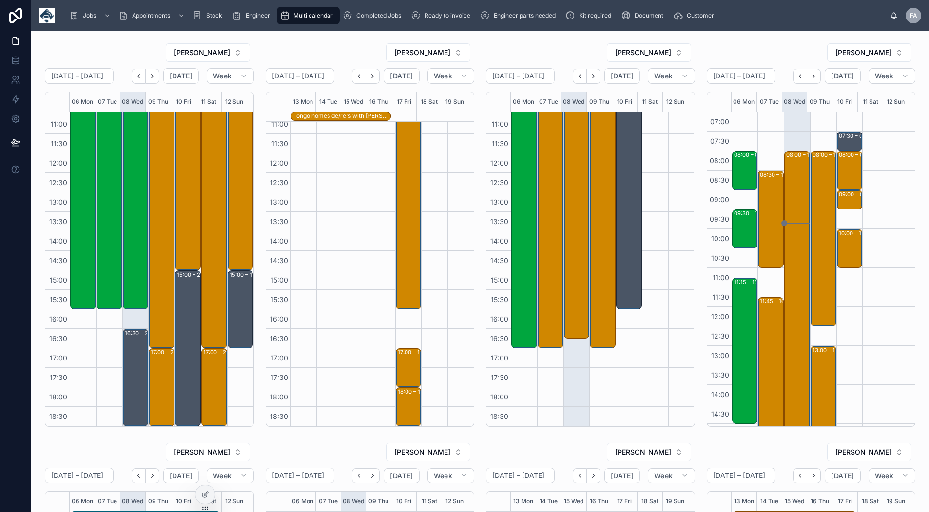
click at [786, 191] on div "08:00 – 17:00 SureServe Group Ltd - 00323497 - 10 X INSTALLS - 8AM TIMED - DONC…" at bounding box center [797, 326] width 23 height 349
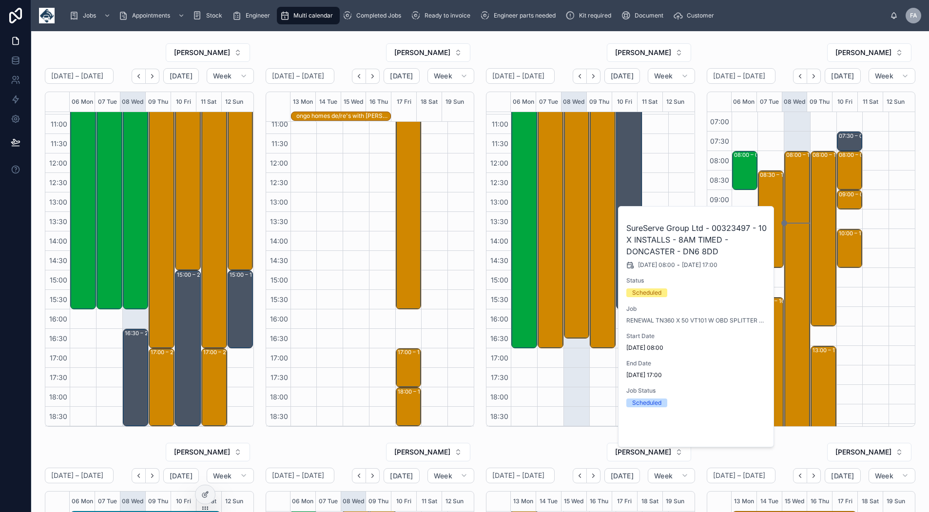
click at [742, 432] on span "Open" at bounding box center [740, 430] width 18 height 9
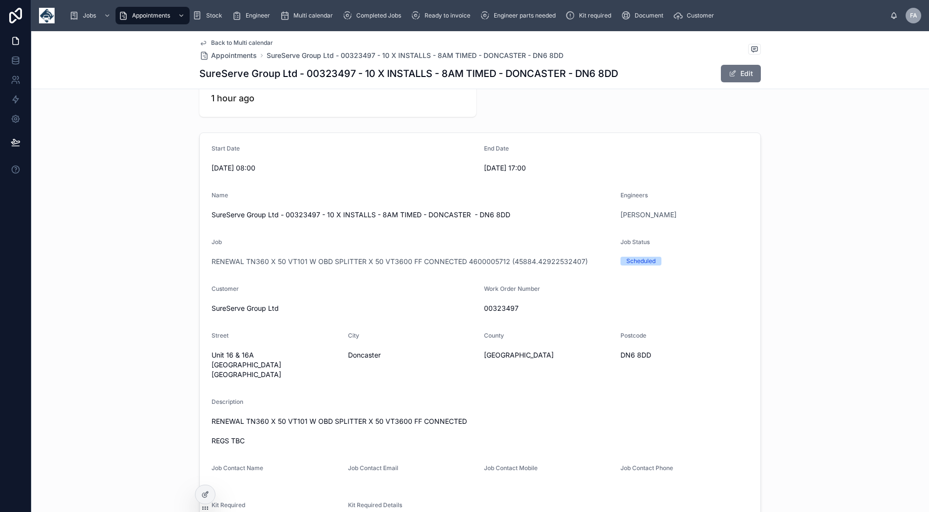
scroll to position [97, 0]
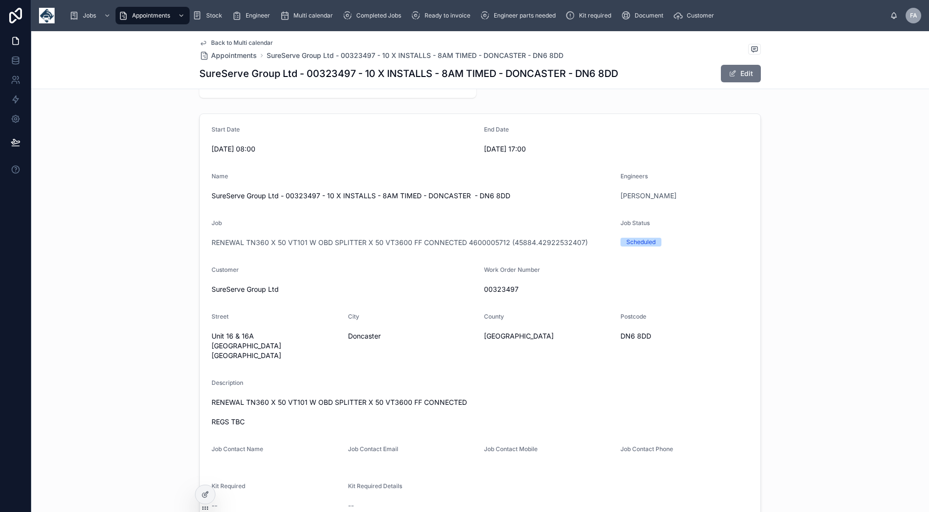
click at [229, 40] on span "Back to Multi calendar" at bounding box center [242, 43] width 62 height 8
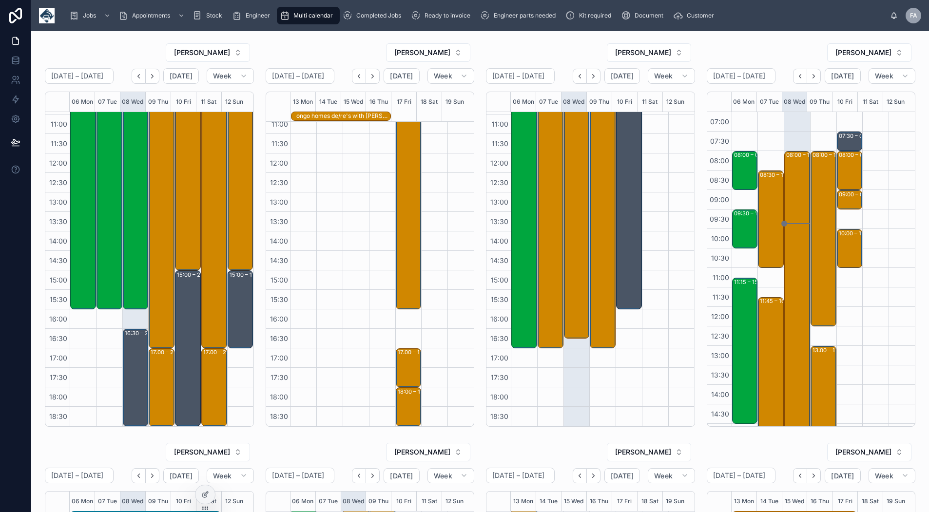
click at [813, 76] on icon "Next" at bounding box center [814, 76] width 2 height 4
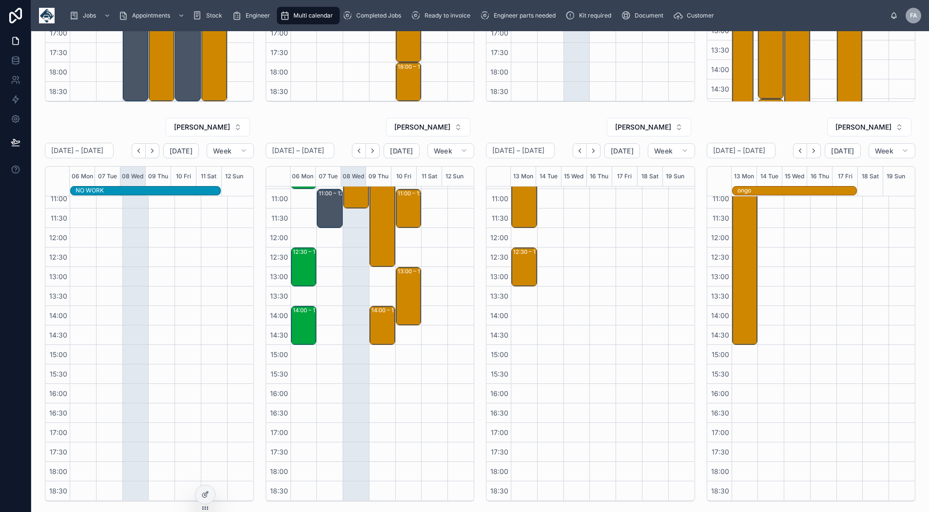
scroll to position [341, 0]
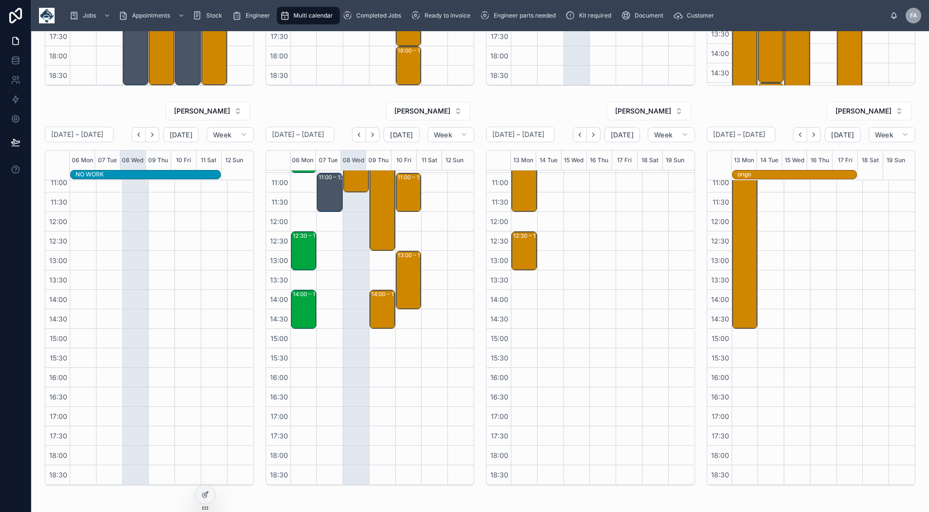
click at [374, 136] on icon "Next" at bounding box center [372, 134] width 7 height 7
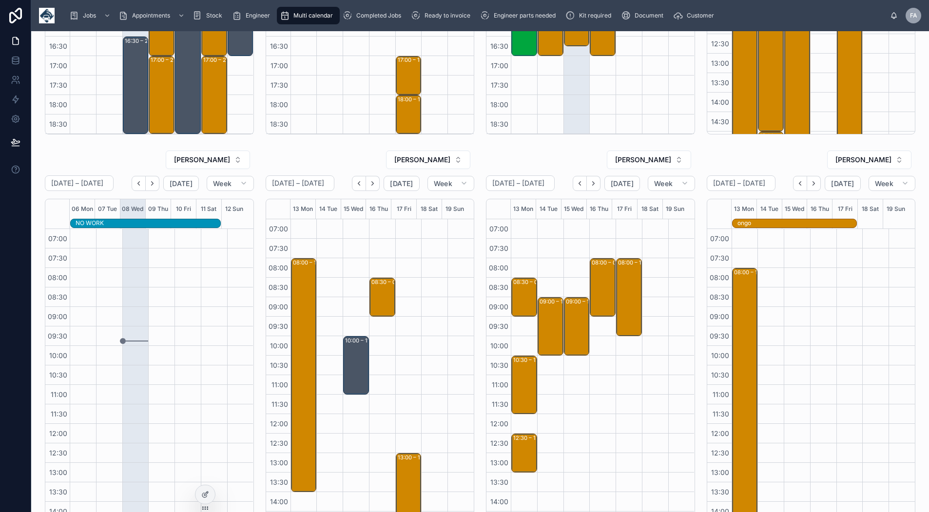
click at [155, 186] on icon "Next" at bounding box center [152, 183] width 7 height 7
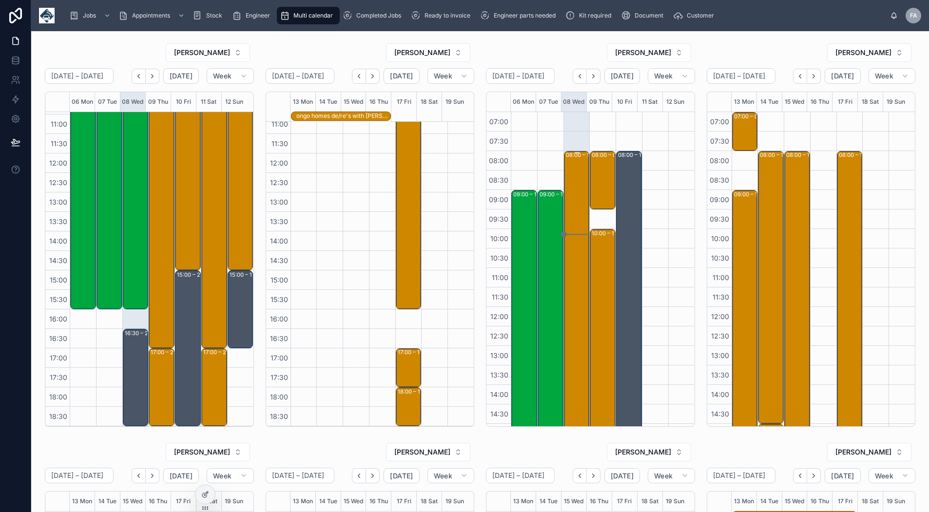
click at [566, 186] on div "08:00 – 16:45 Maritime And Coastguard Agency - 6 X UPGRADES (OVER 2 SITES) - TI…" at bounding box center [577, 321] width 23 height 339
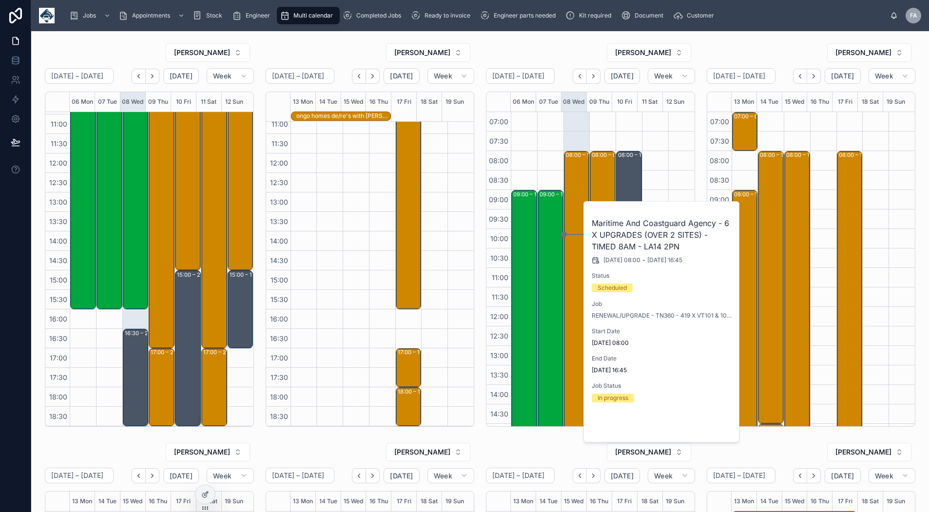
click at [693, 419] on button "Open" at bounding box center [712, 426] width 42 height 16
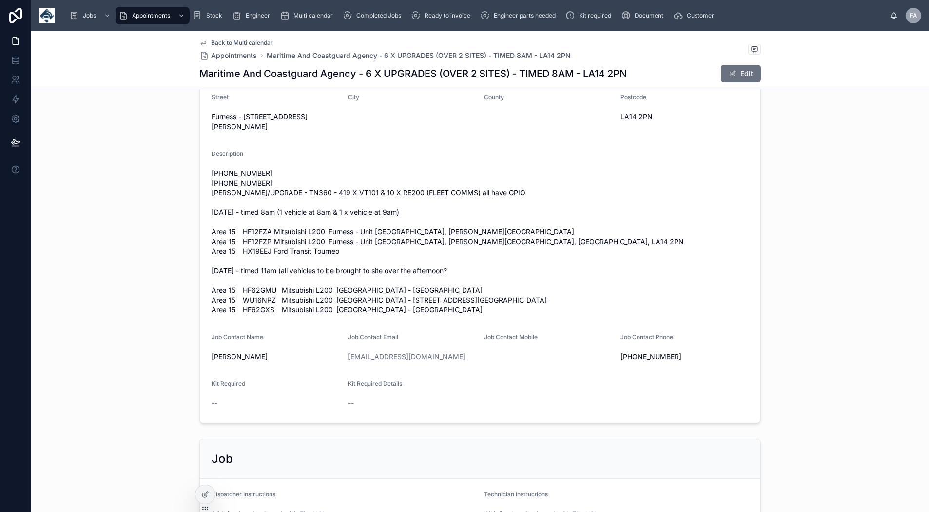
scroll to position [341, 0]
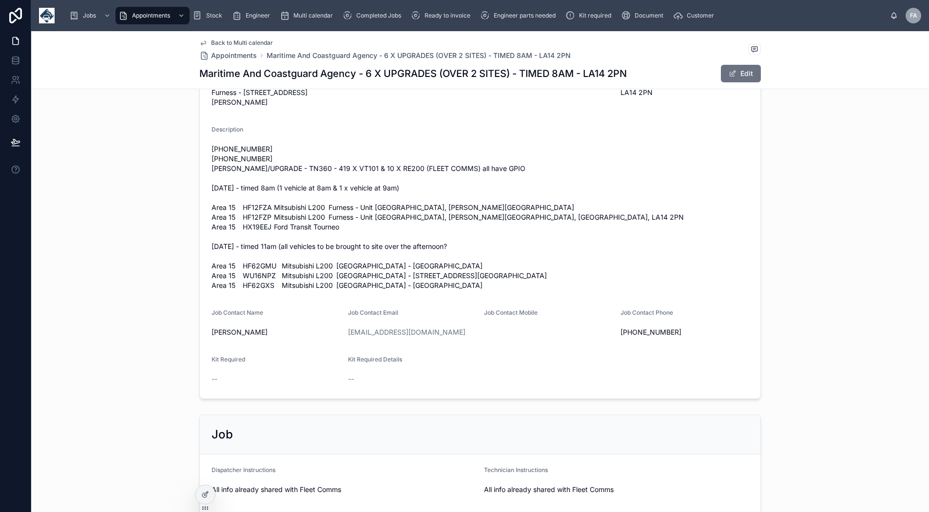
click at [240, 44] on span "Back to Multi calendar" at bounding box center [242, 43] width 62 height 8
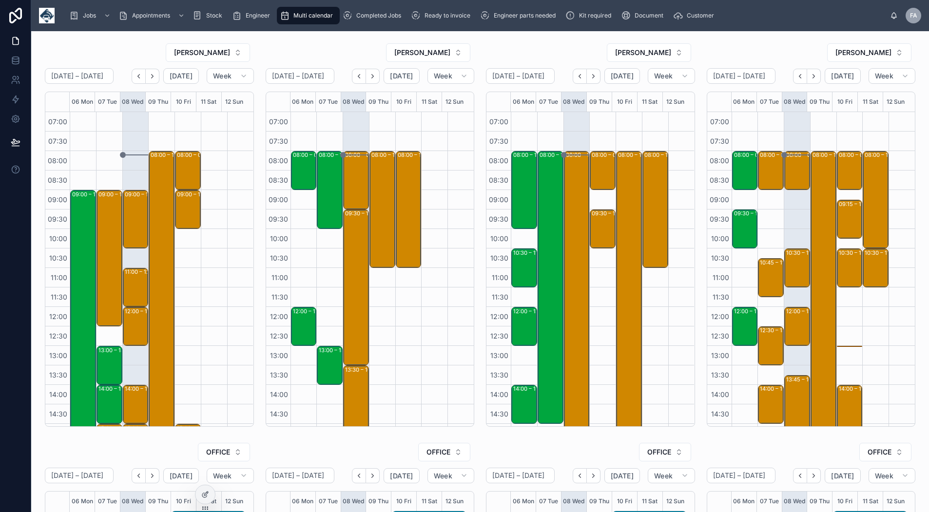
scroll to position [154, 0]
click at [791, 175] on div "08:00 – 09:00 Appleby Westward Group Ltd - 00325649 - 1x deinstall - SALTASH PL…" at bounding box center [797, 170] width 23 height 37
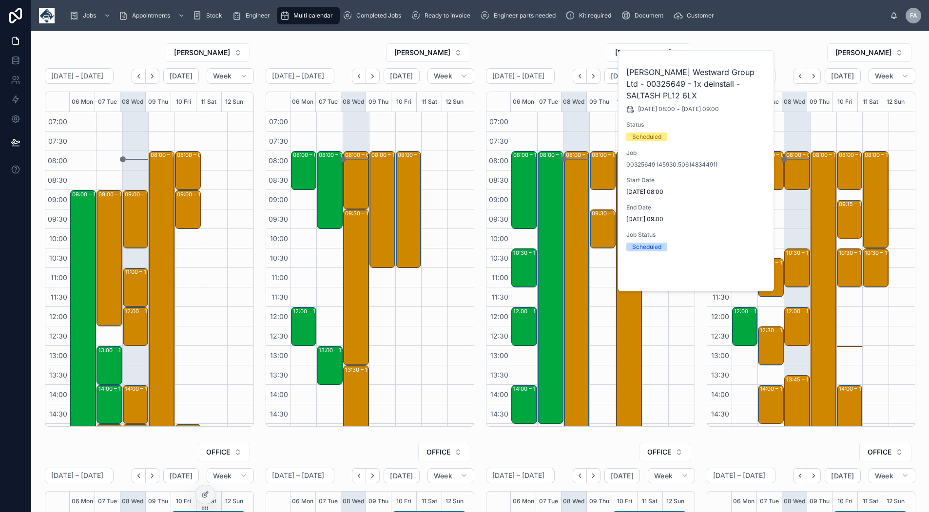
click at [739, 276] on span "Open" at bounding box center [740, 274] width 18 height 9
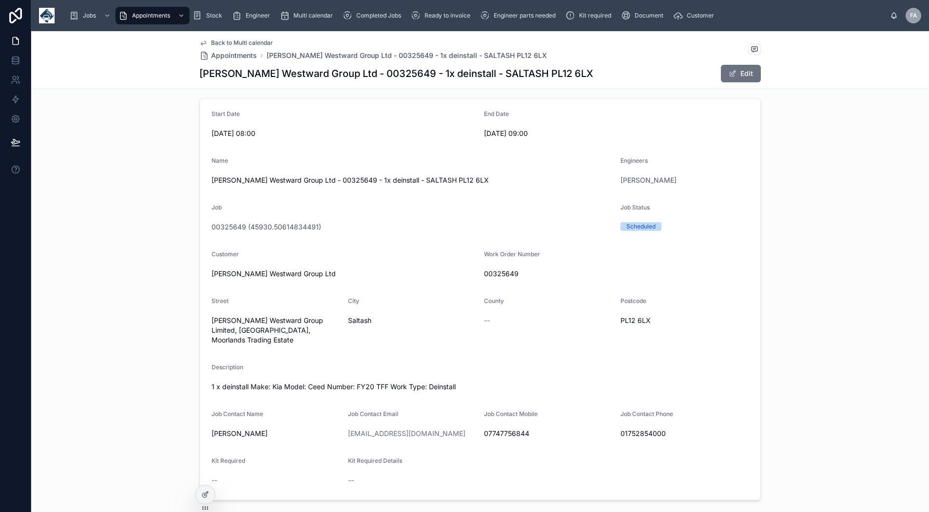
scroll to position [97, 0]
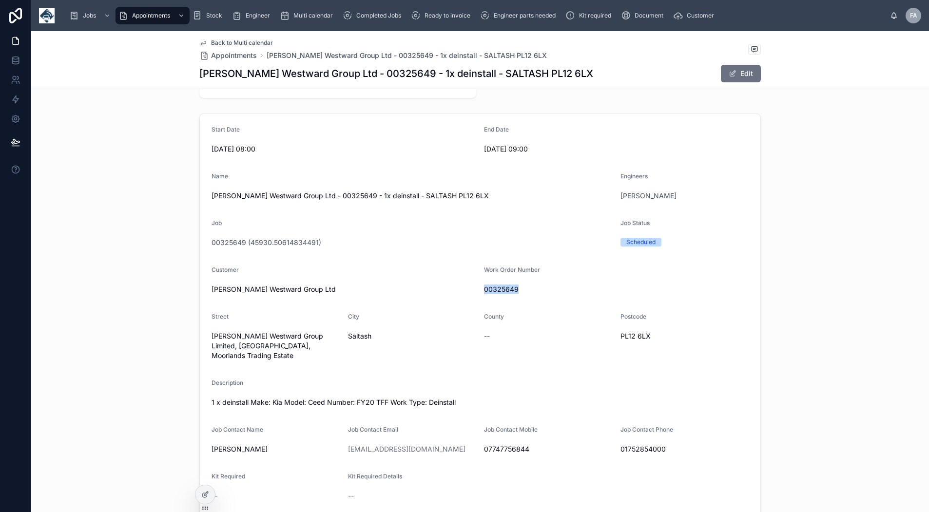
drag, startPoint x: 530, startPoint y: 286, endPoint x: 479, endPoint y: 291, distance: 51.0
click at [479, 291] on form "Start Date 08/10/2025 08:00 End Date 08/10/2025 09:00 Name Appleby Westward Gro…" at bounding box center [480, 315] width 560 height 402
copy span "00325649"
click at [248, 42] on span "Back to Multi calendar" at bounding box center [242, 43] width 62 height 8
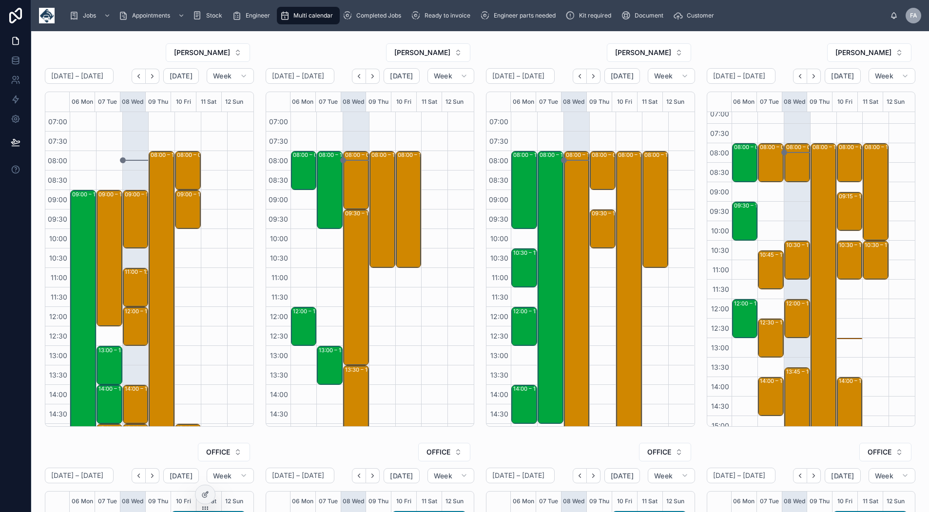
scroll to position [7, 0]
click at [568, 201] on div "08:00 – 16:00 SUNDERLAND CITY COUNCIL" at bounding box center [577, 307] width 23 height 310
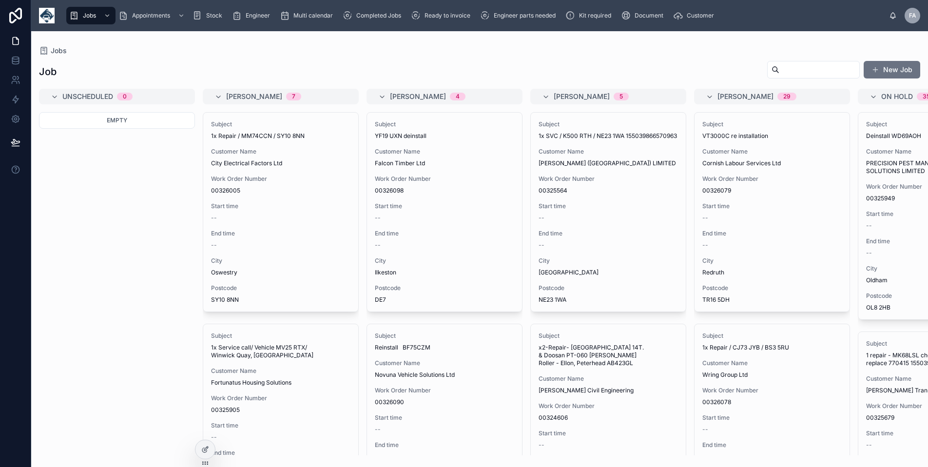
click at [648, 13] on span "Document" at bounding box center [649, 16] width 29 height 8
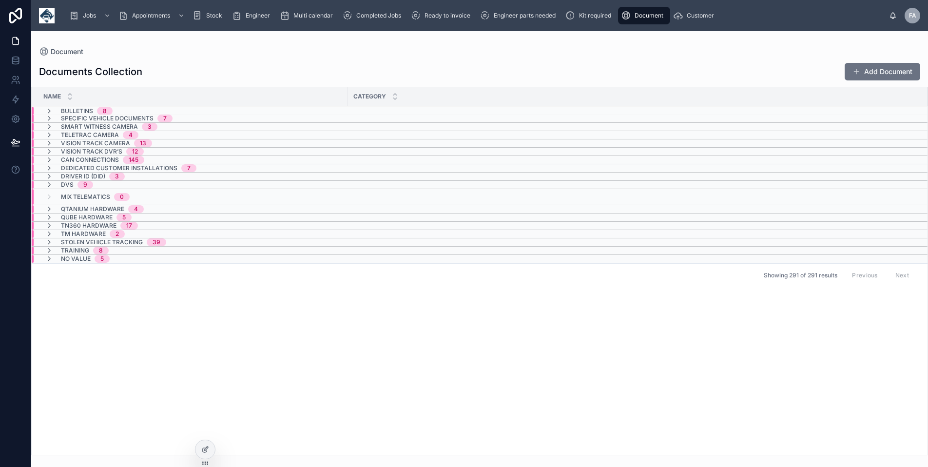
click at [50, 159] on icon at bounding box center [49, 160] width 8 height 8
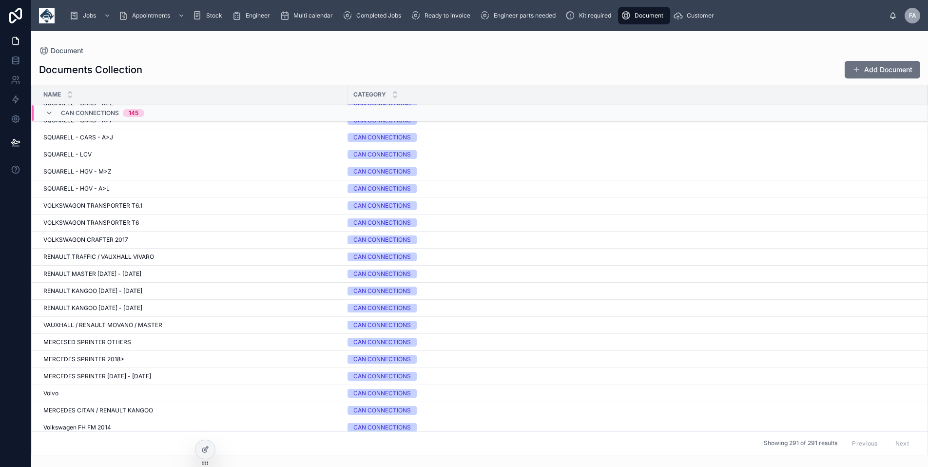
scroll to position [211, 0]
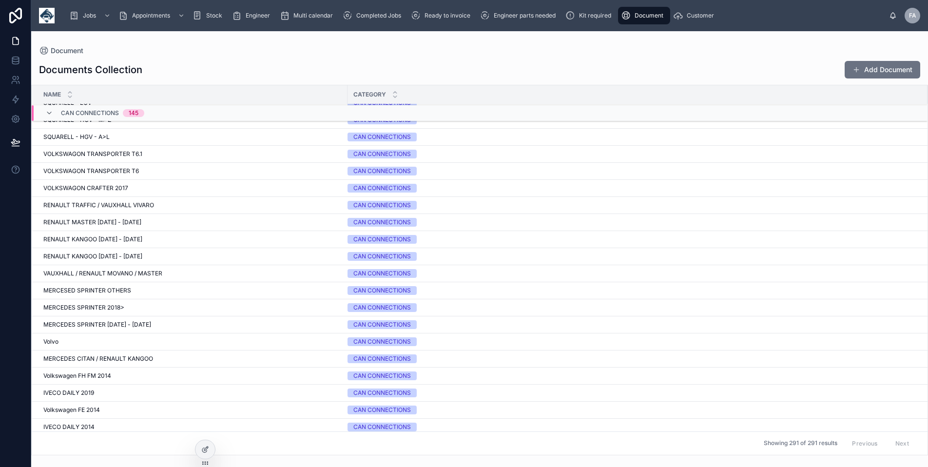
click at [86, 322] on span "MERCEDES SPRINTER 2014 - 2018" at bounding box center [97, 325] width 108 height 8
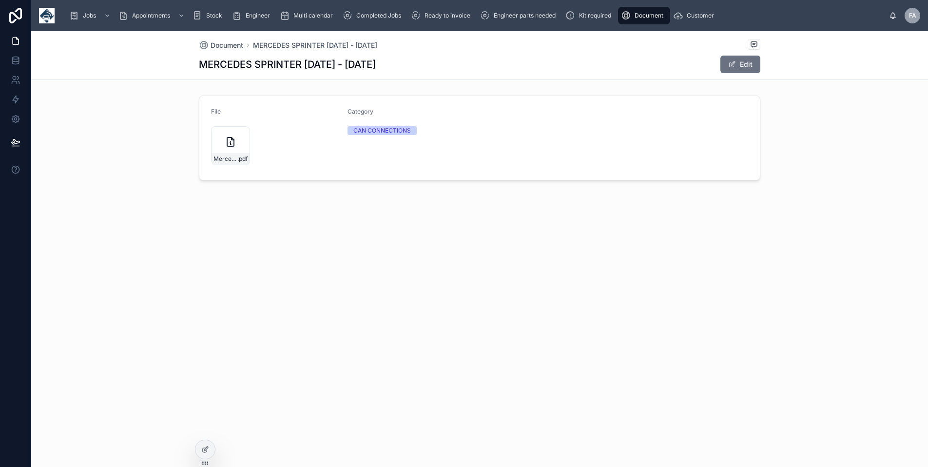
click at [231, 140] on icon at bounding box center [231, 142] width 12 height 12
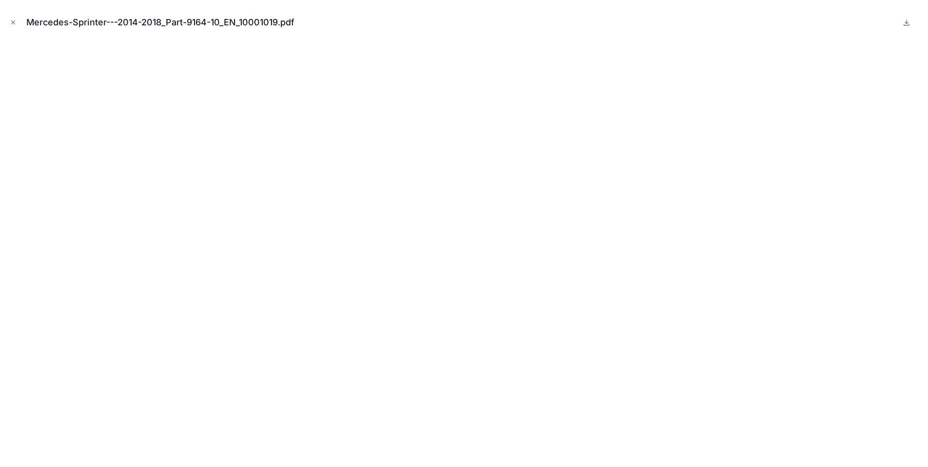
click at [15, 22] on icon "Close modal" at bounding box center [13, 22] width 7 height 7
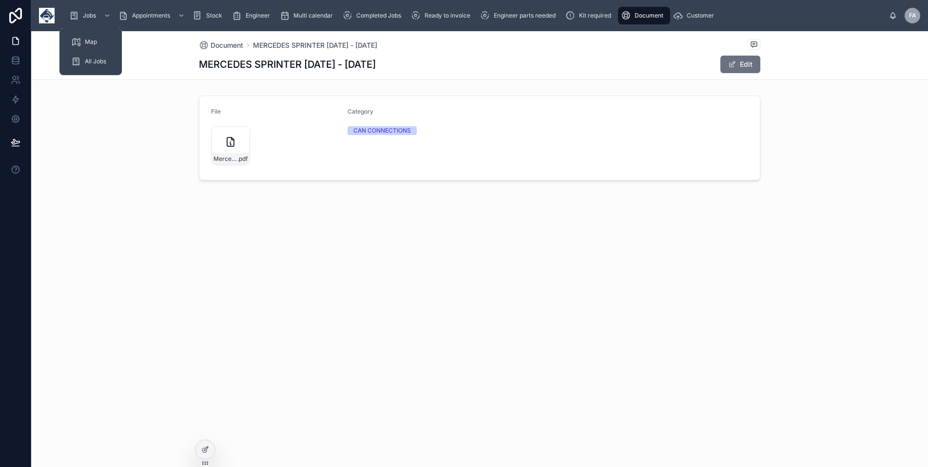
click at [91, 14] on span "Jobs" at bounding box center [89, 16] width 13 height 8
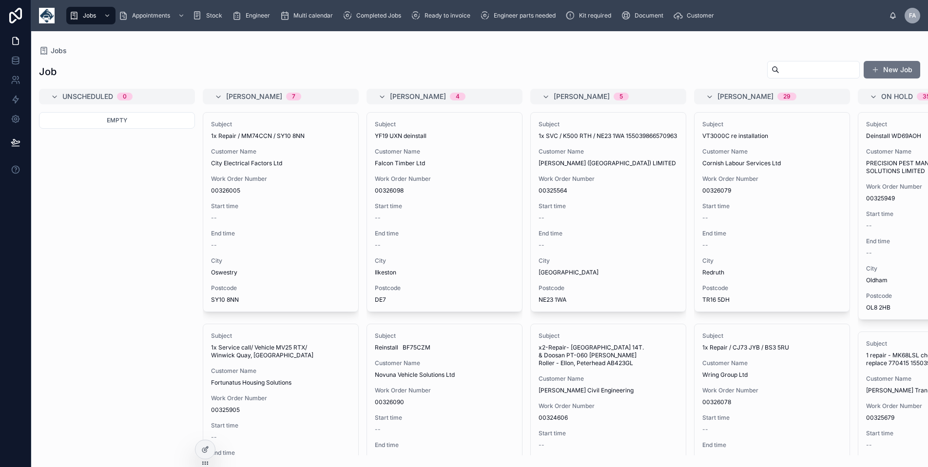
click at [426, 20] on div "Ready to invoice" at bounding box center [442, 16] width 63 height 16
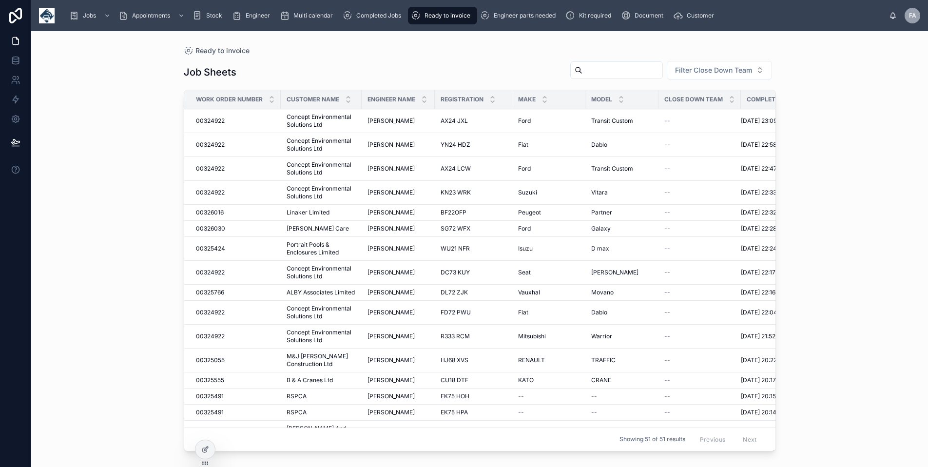
click at [122, 346] on div "Ready to invoice Job Sheets Filter Close Down Team Work Order Number Customer N…" at bounding box center [479, 249] width 897 height 436
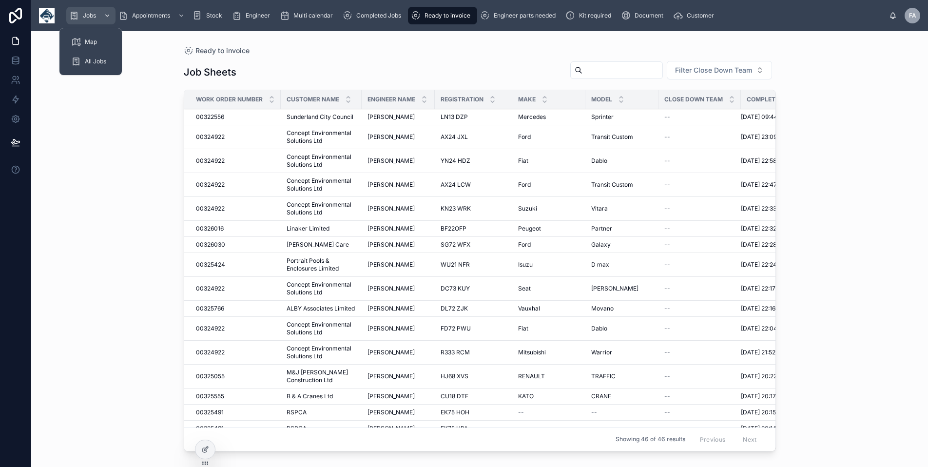
click at [90, 13] on span "Jobs" at bounding box center [89, 16] width 13 height 8
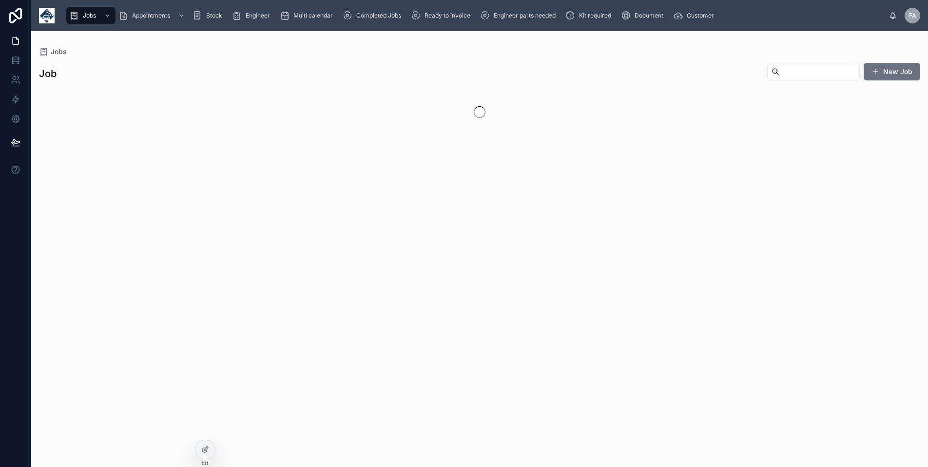
click at [804, 69] on input "text" at bounding box center [819, 72] width 80 height 14
paste input "********"
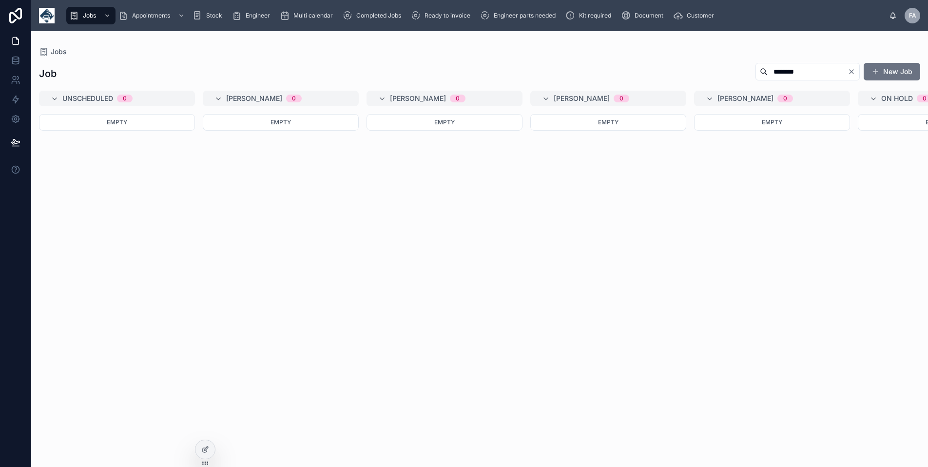
type input "********"
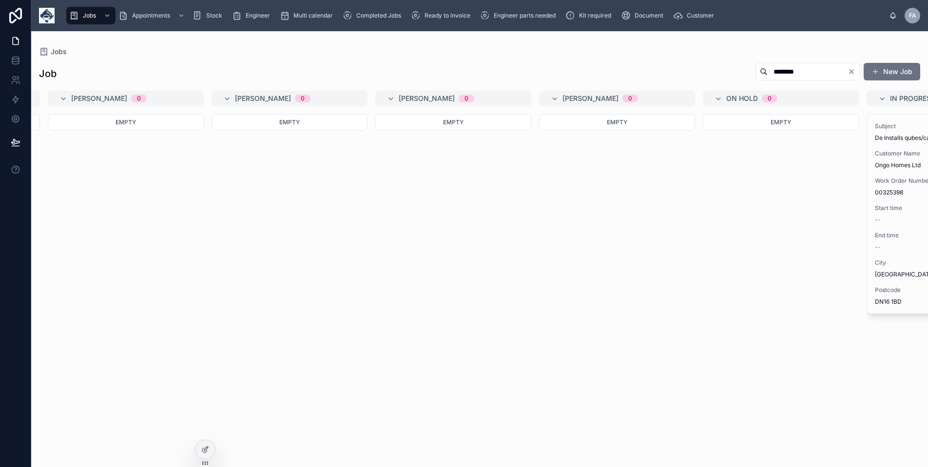
scroll to position [0, 362]
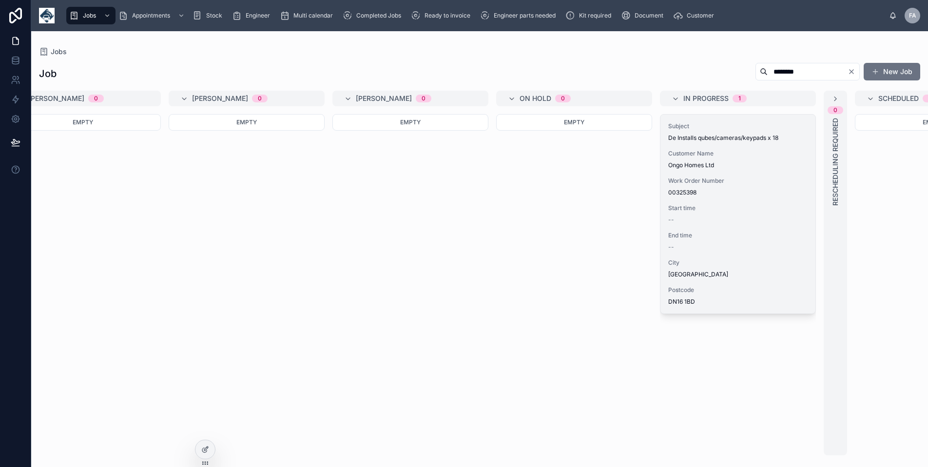
click at [688, 237] on span "End time" at bounding box center [737, 235] width 139 height 8
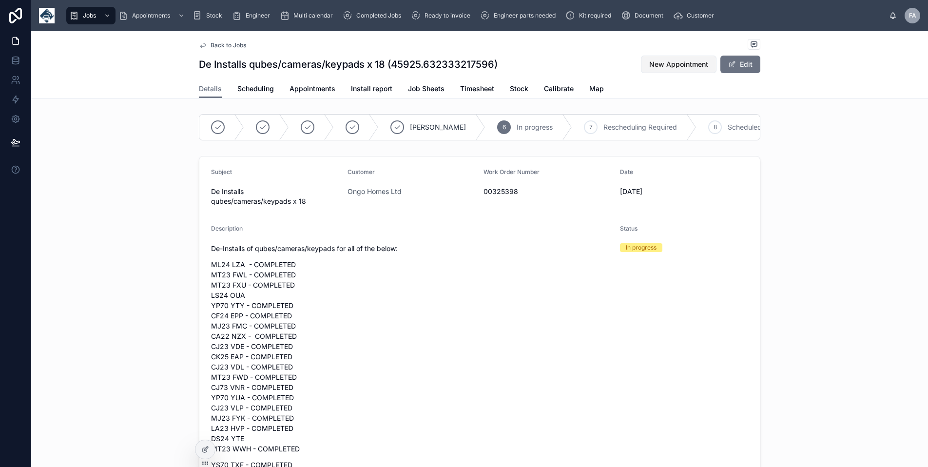
click at [654, 69] on span "New Appointment" at bounding box center [678, 64] width 59 height 10
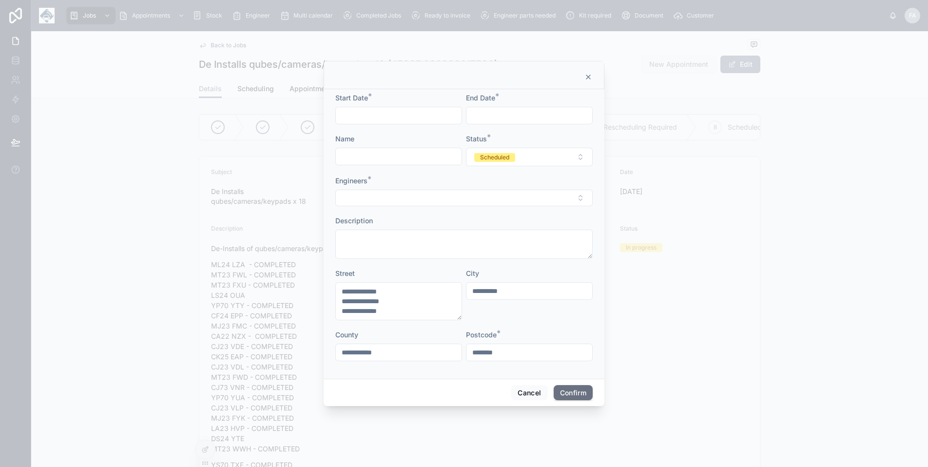
click at [353, 116] on input "text" at bounding box center [399, 116] width 126 height 14
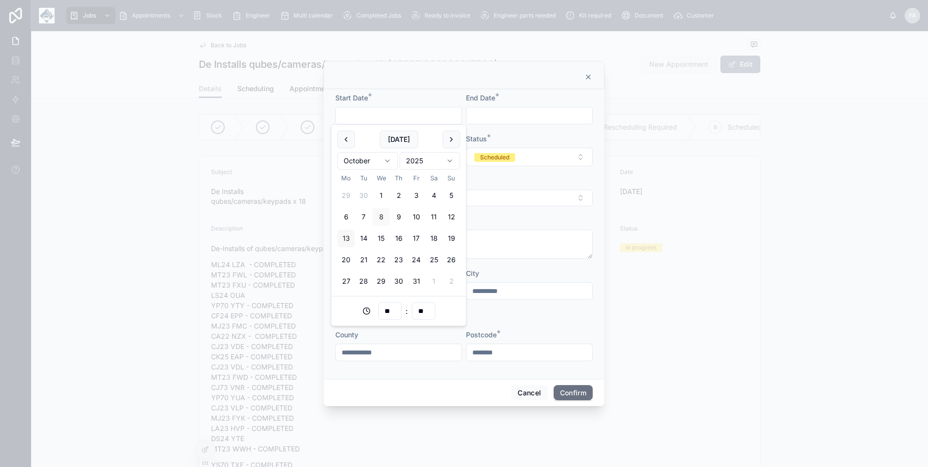
click at [345, 236] on button "13" at bounding box center [346, 239] width 18 height 18
click at [385, 309] on input "**" at bounding box center [390, 311] width 22 height 14
click at [365, 461] on div "08" at bounding box center [389, 455] width 135 height 16
type input "**********"
type input "**"
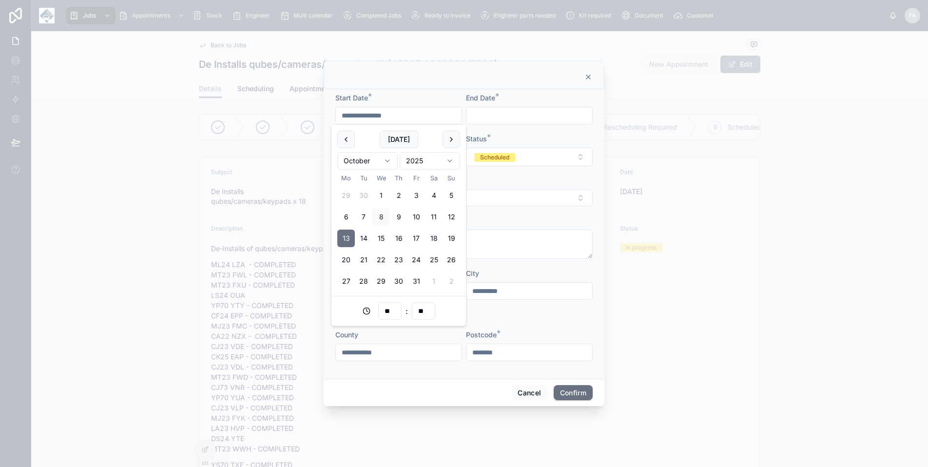
click at [504, 107] on div at bounding box center [529, 116] width 127 height 18
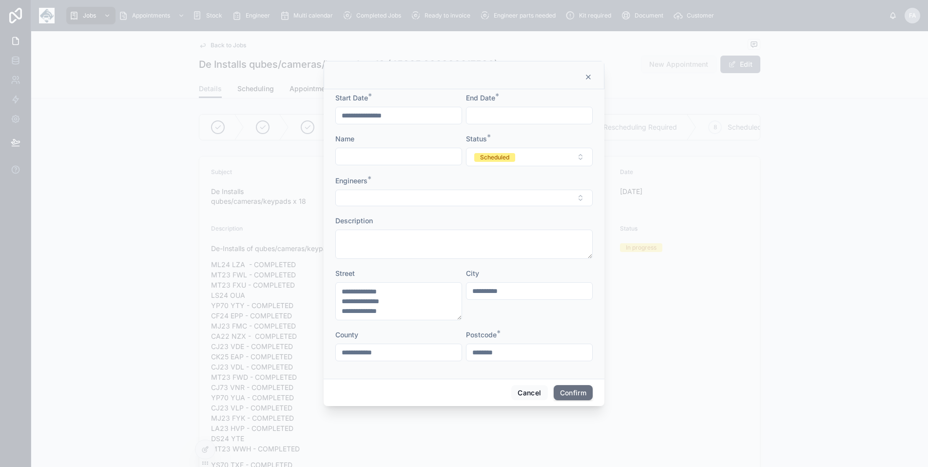
click at [504, 117] on input "text" at bounding box center [529, 116] width 126 height 14
click at [547, 233] on button "17" at bounding box center [547, 239] width 18 height 18
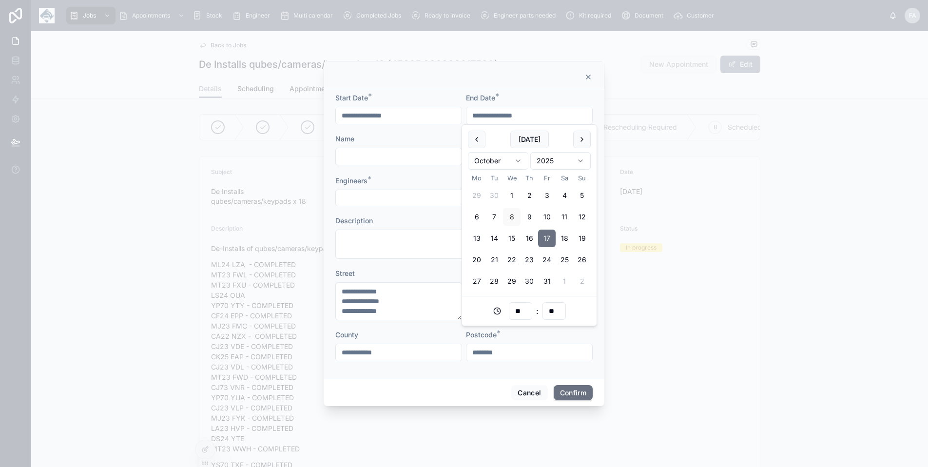
click at [520, 315] on input "**" at bounding box center [520, 311] width 22 height 14
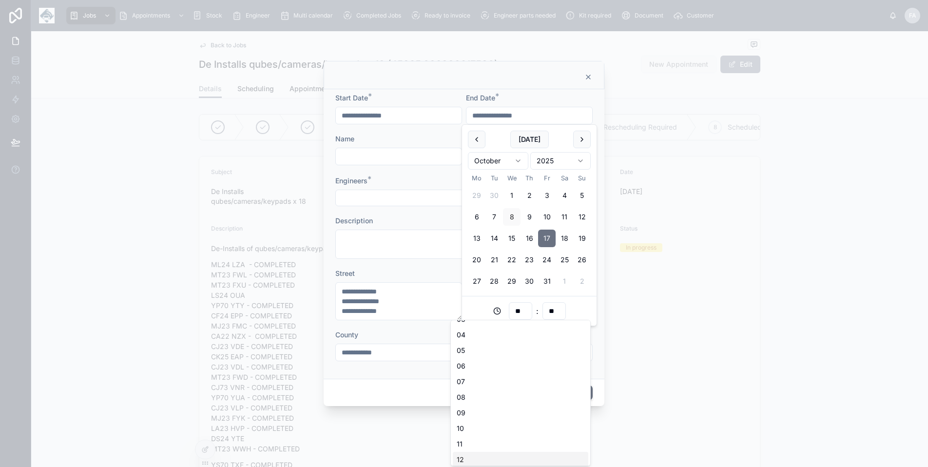
scroll to position [195, 0]
click at [483, 399] on div "17" at bounding box center [520, 400] width 135 height 16
type input "**********"
type input "**"
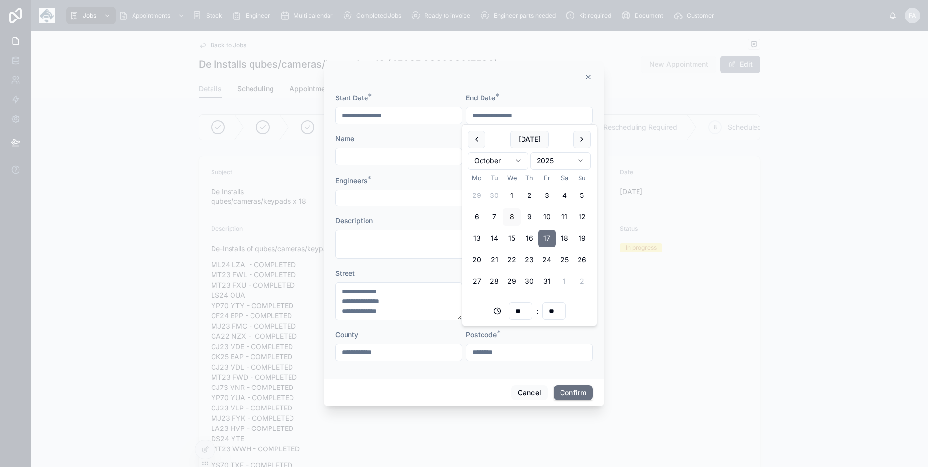
click at [557, 338] on div "Postcode *" at bounding box center [529, 335] width 127 height 10
click at [364, 158] on input "text" at bounding box center [399, 157] width 126 height 14
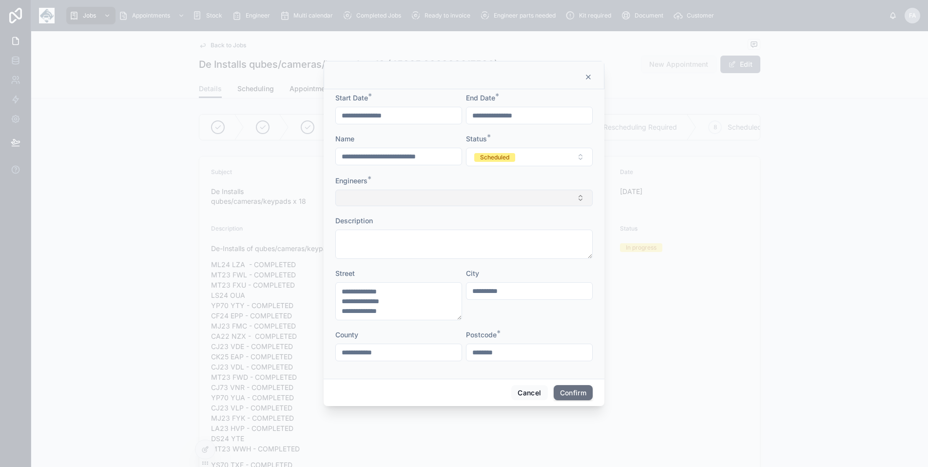
type input "**********"
click at [394, 199] on button "Select Button" at bounding box center [463, 198] width 257 height 17
type input "**"
click at [426, 248] on span "[PERSON_NAME]" at bounding box center [428, 252] width 56 height 10
click at [573, 395] on button "Confirm" at bounding box center [573, 394] width 39 height 16
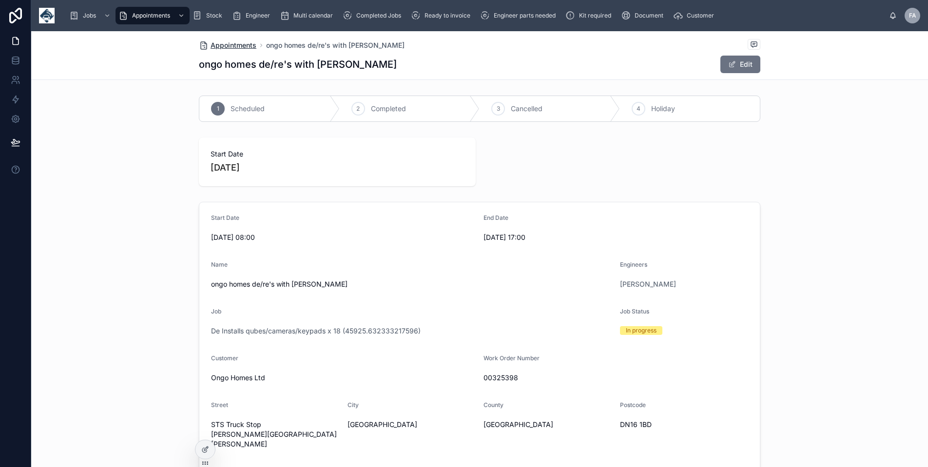
click at [235, 46] on span "Appointments" at bounding box center [234, 45] width 46 height 10
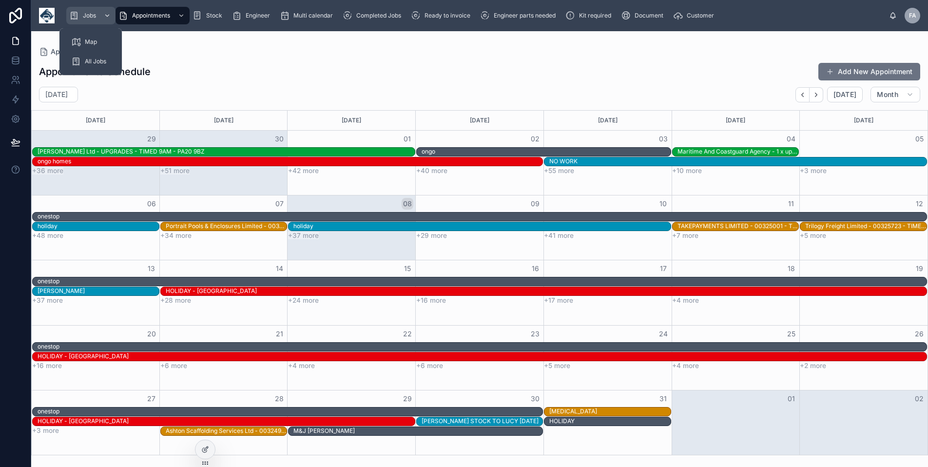
click at [81, 16] on div "Jobs" at bounding box center [90, 16] width 43 height 16
click at [161, 15] on span "Appointments" at bounding box center [151, 16] width 38 height 8
click at [84, 14] on span "Jobs" at bounding box center [89, 16] width 13 height 8
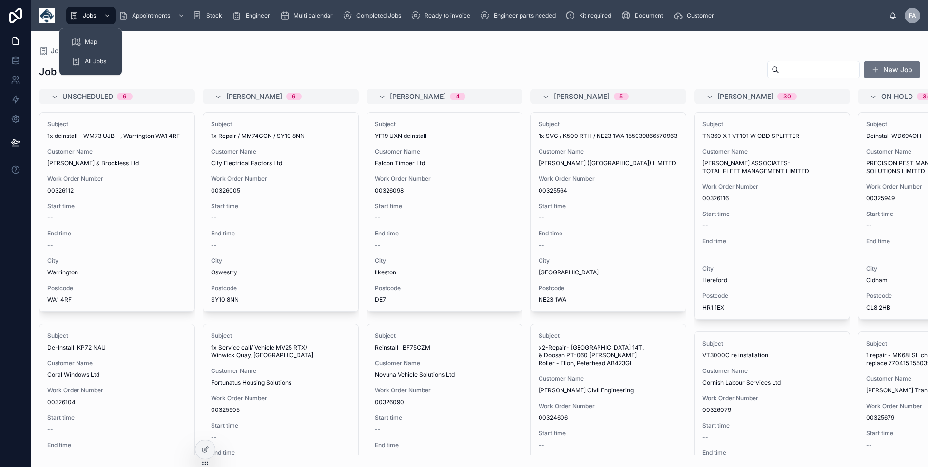
drag, startPoint x: 84, startPoint y: 14, endPoint x: 836, endPoint y: 70, distance: 753.5
click at [836, 70] on input "text" at bounding box center [819, 70] width 80 height 14
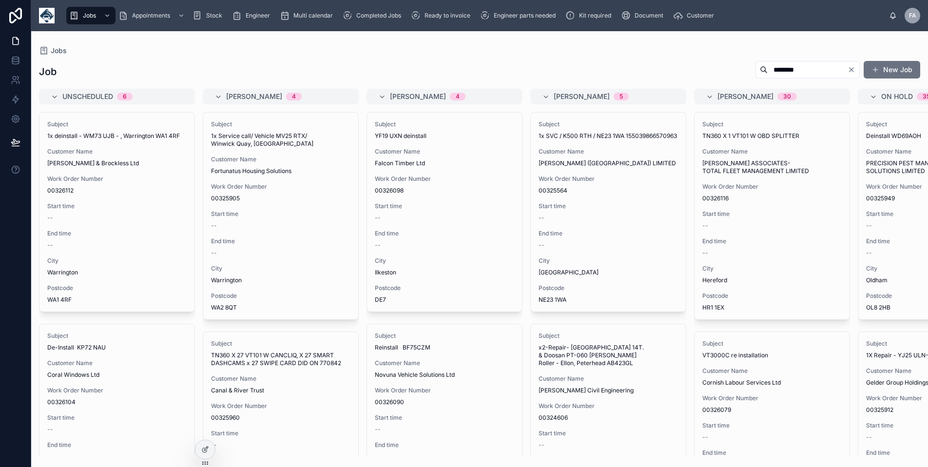
type input "********"
click at [827, 88] on div "Job ******** New Job Unscheduled 6 Subject 1x deinstall - WM73 UJB - , Warringt…" at bounding box center [479, 255] width 897 height 401
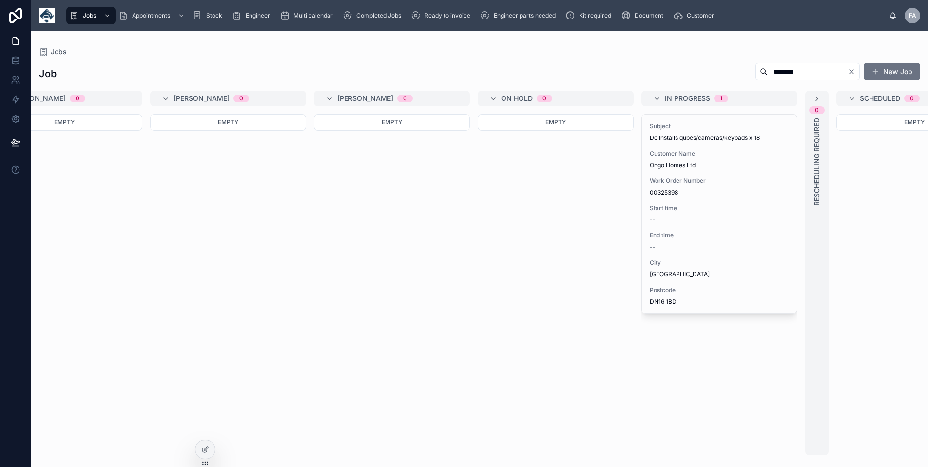
scroll to position [0, 383]
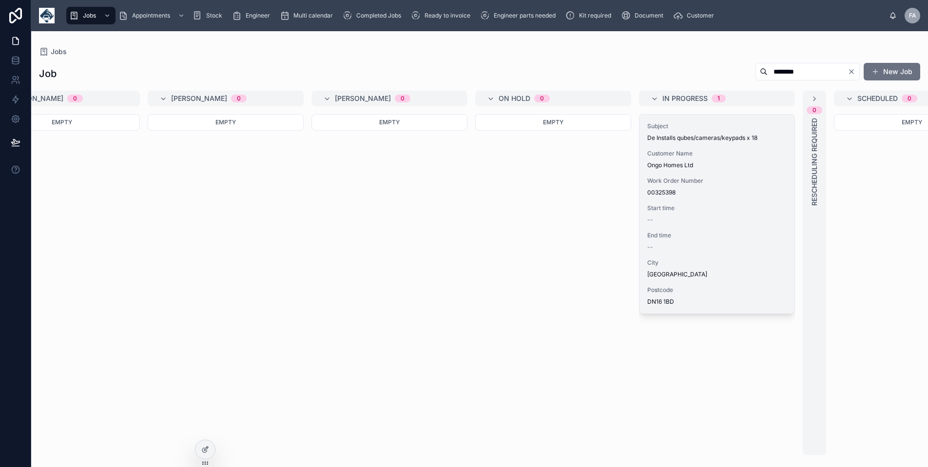
click at [672, 252] on div "Subject De Installs qubes/cameras/keypads x 18 Customer Name Ongo Homes Ltd Wor…" at bounding box center [716, 214] width 155 height 199
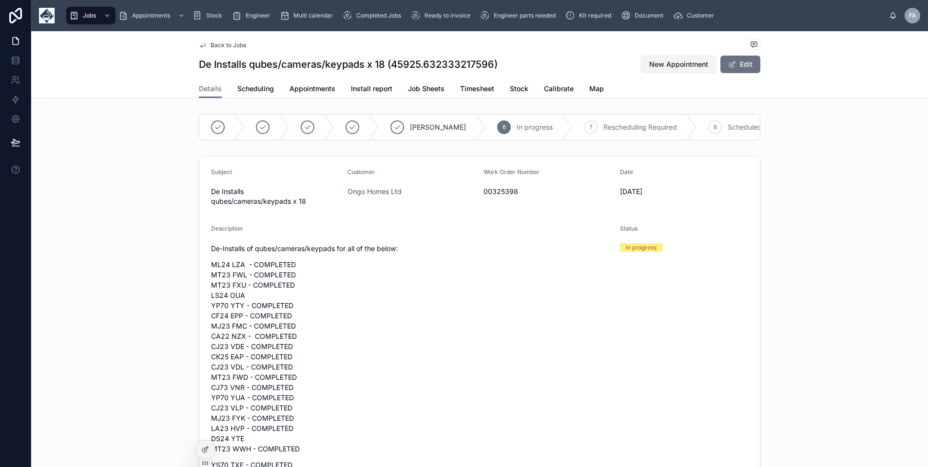
click at [668, 68] on span "New Appointment" at bounding box center [678, 64] width 59 height 10
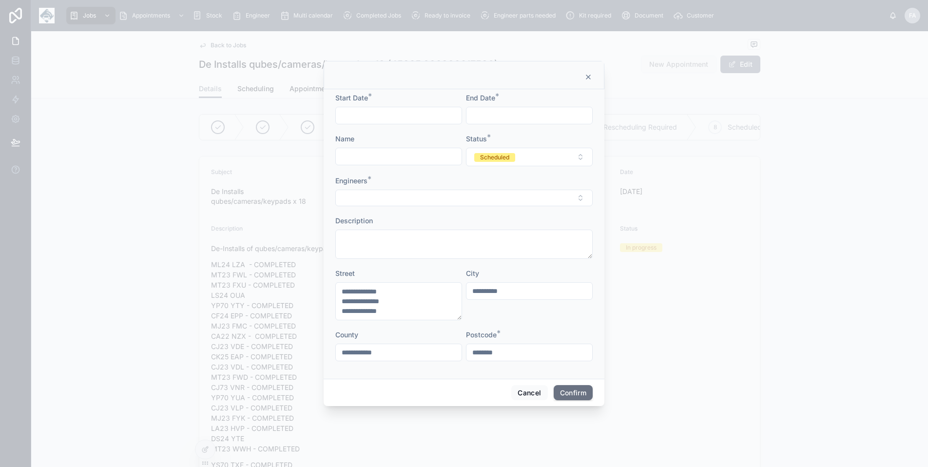
click at [394, 119] on input "text" at bounding box center [399, 116] width 126 height 14
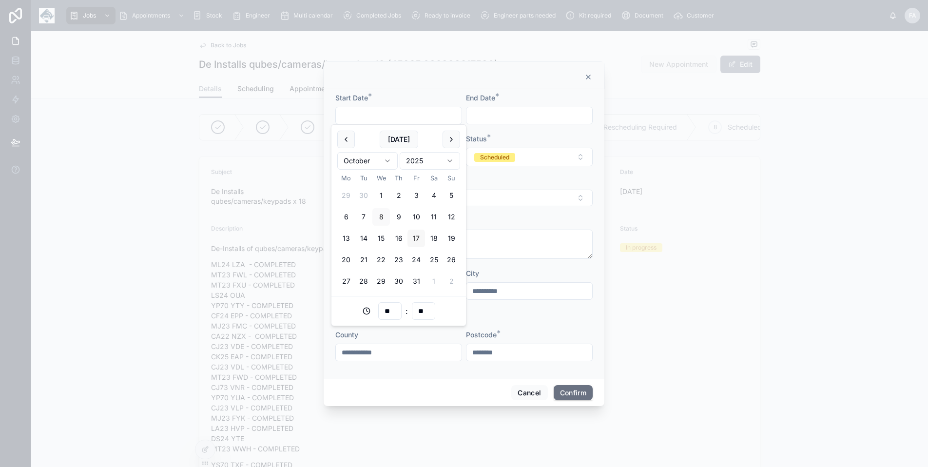
click at [415, 237] on button "17" at bounding box center [416, 239] width 18 height 18
click at [390, 308] on input "**" at bounding box center [390, 311] width 22 height 14
click at [358, 453] on div "08" at bounding box center [389, 455] width 135 height 16
type input "**********"
type input "**"
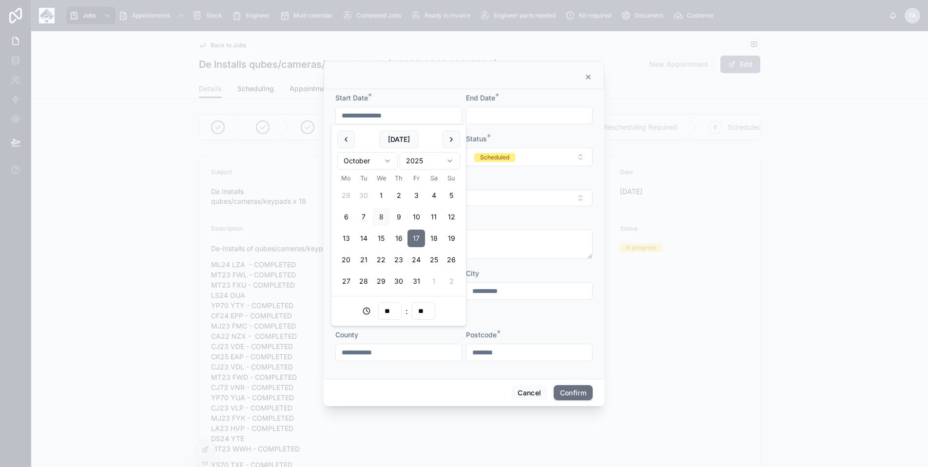
click at [521, 114] on input "text" at bounding box center [529, 116] width 126 height 14
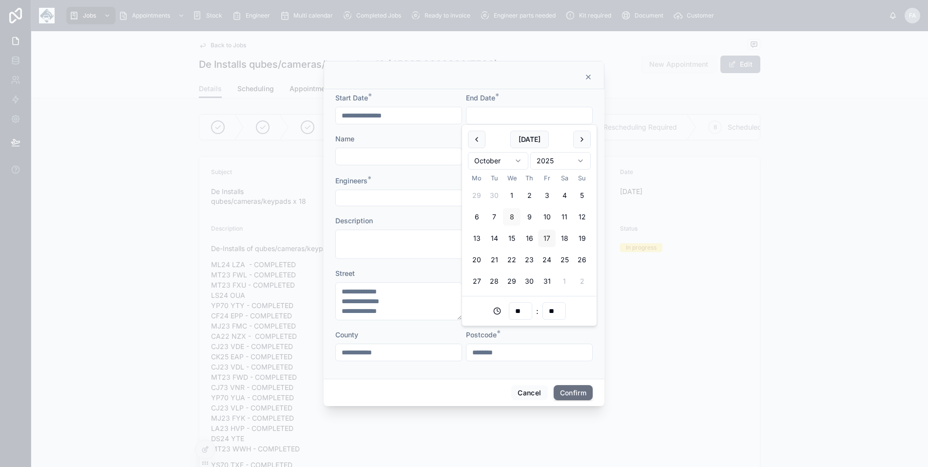
click at [547, 237] on button "17" at bounding box center [547, 239] width 18 height 18
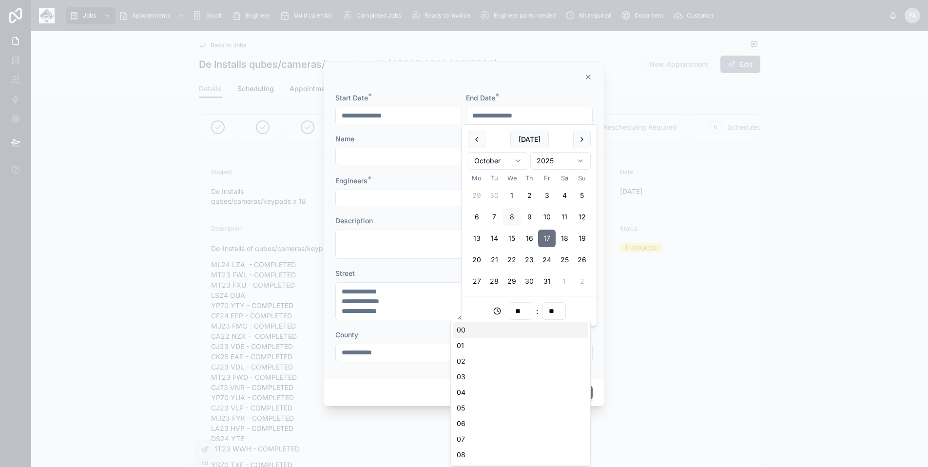
click at [522, 311] on input "**" at bounding box center [520, 311] width 22 height 14
click at [497, 397] on div "17" at bounding box center [520, 400] width 135 height 16
type input "**********"
type input "**"
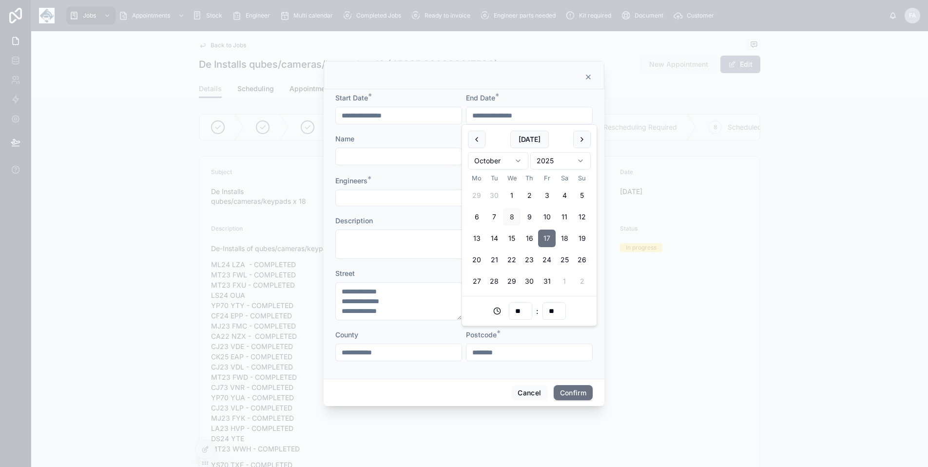
click at [406, 160] on input "text" at bounding box center [399, 157] width 126 height 14
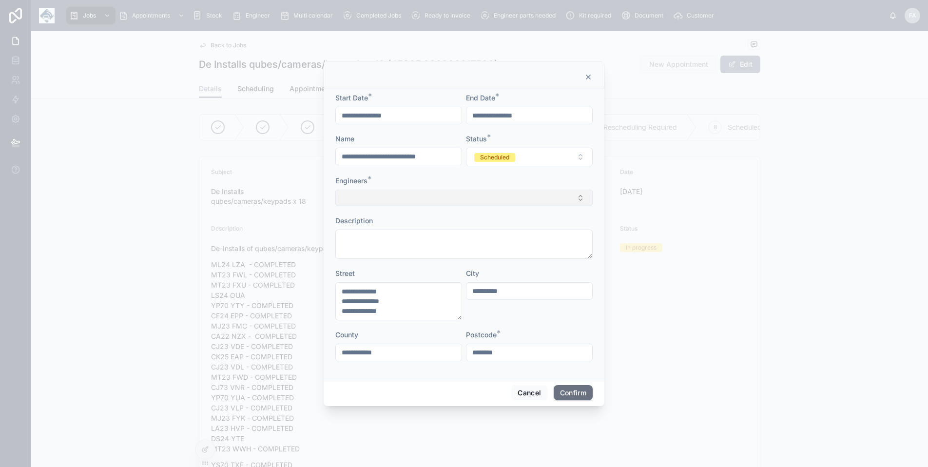
type input "**********"
click at [446, 197] on button "Select Button" at bounding box center [463, 198] width 257 height 17
type input "**"
click at [446, 250] on span "[PERSON_NAME]" at bounding box center [428, 252] width 56 height 10
click at [569, 396] on button "Confirm" at bounding box center [573, 394] width 39 height 16
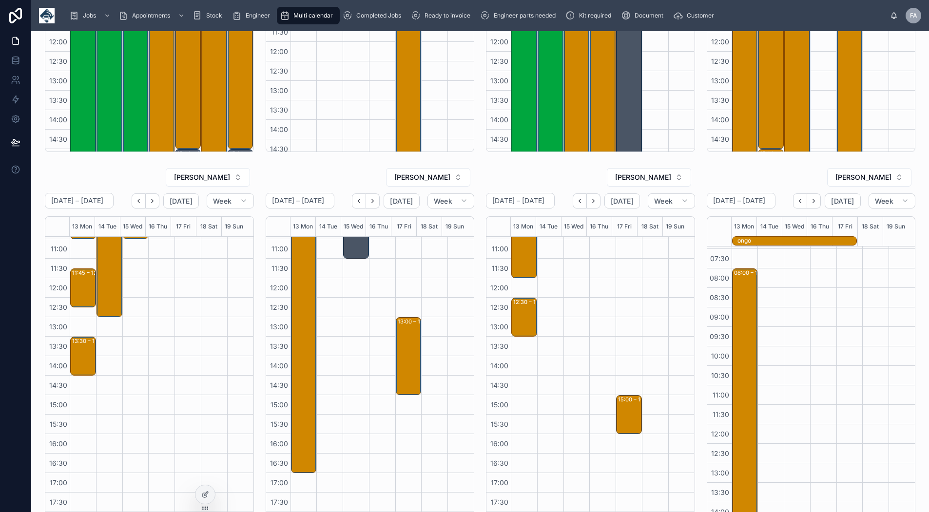
scroll to position [320, 0]
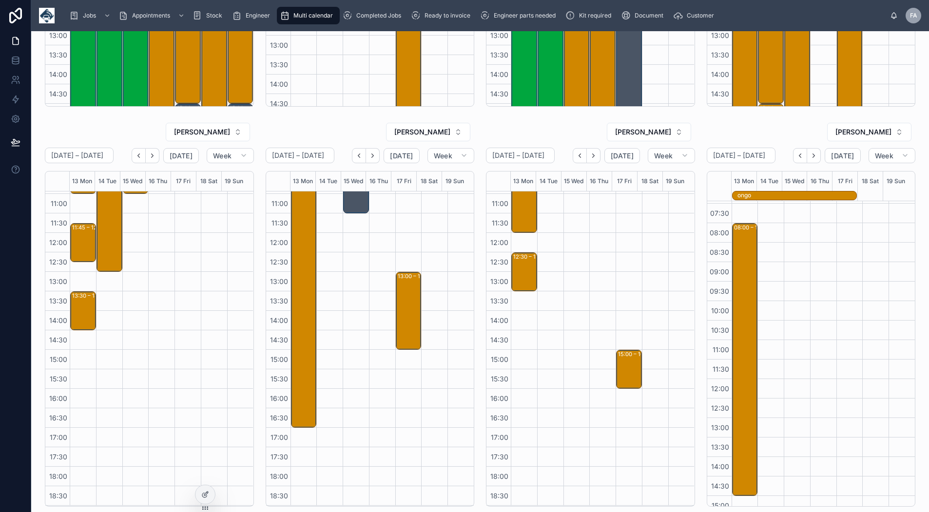
click at [810, 157] on icon "Next" at bounding box center [813, 155] width 7 height 7
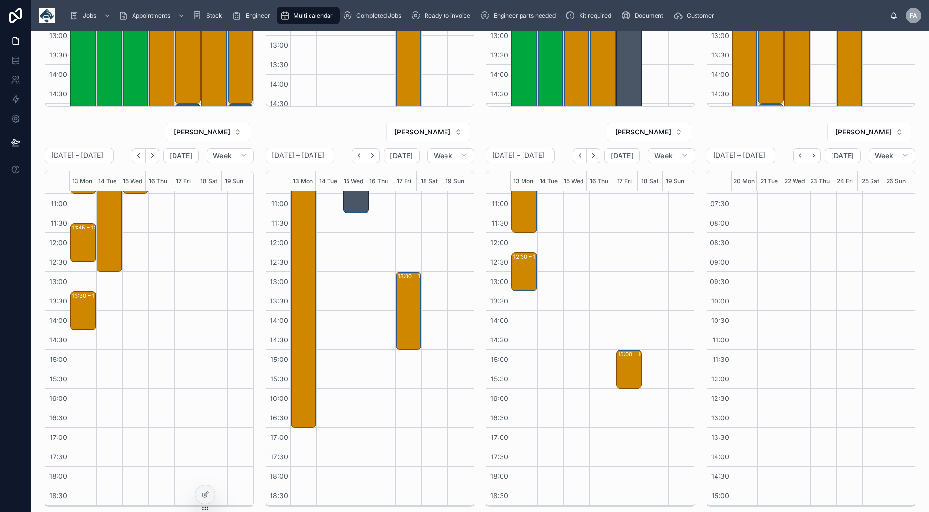
click at [793, 162] on button "Back" at bounding box center [800, 155] width 14 height 15
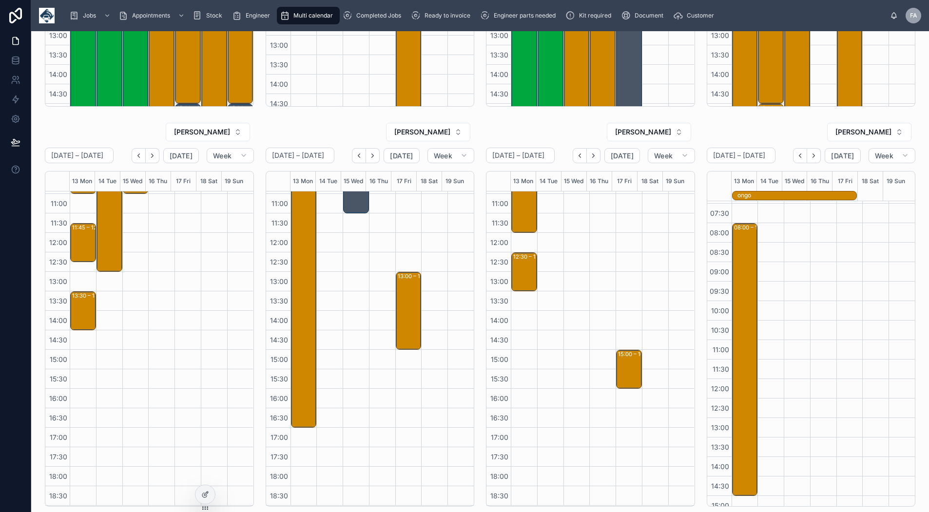
click at [810, 154] on icon "Next" at bounding box center [813, 155] width 7 height 7
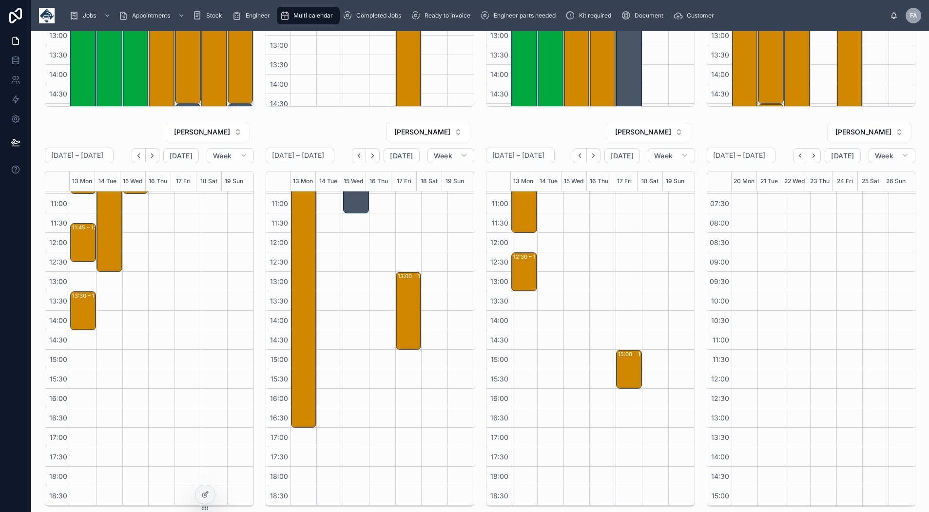
click at [810, 156] on icon "Next" at bounding box center [813, 155] width 7 height 7
click at [796, 156] on icon "Back" at bounding box center [799, 155] width 7 height 7
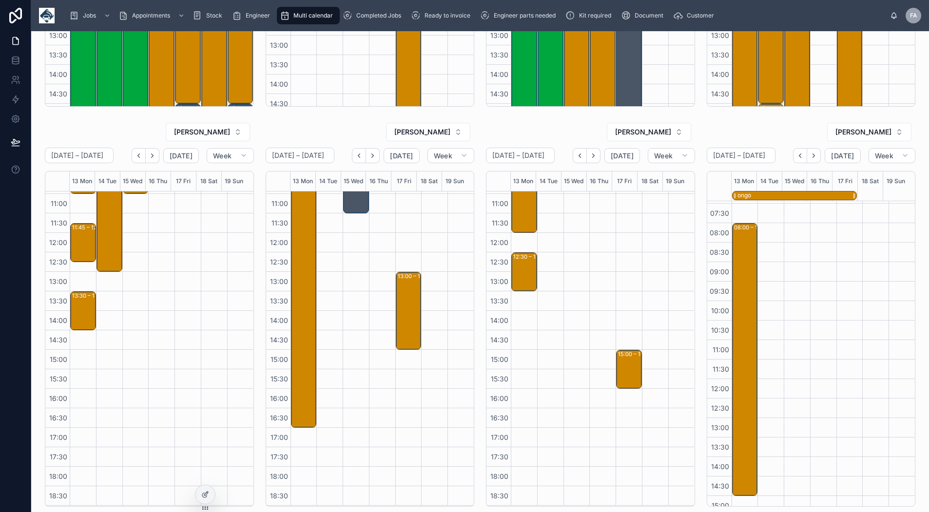
click at [838, 196] on div "ongo" at bounding box center [796, 196] width 119 height 8
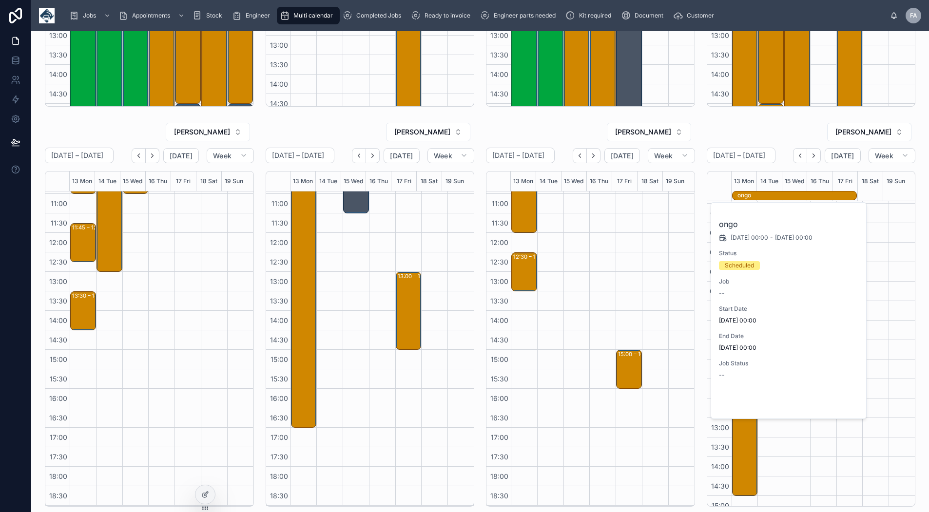
click at [839, 405] on span "Open" at bounding box center [833, 402] width 18 height 9
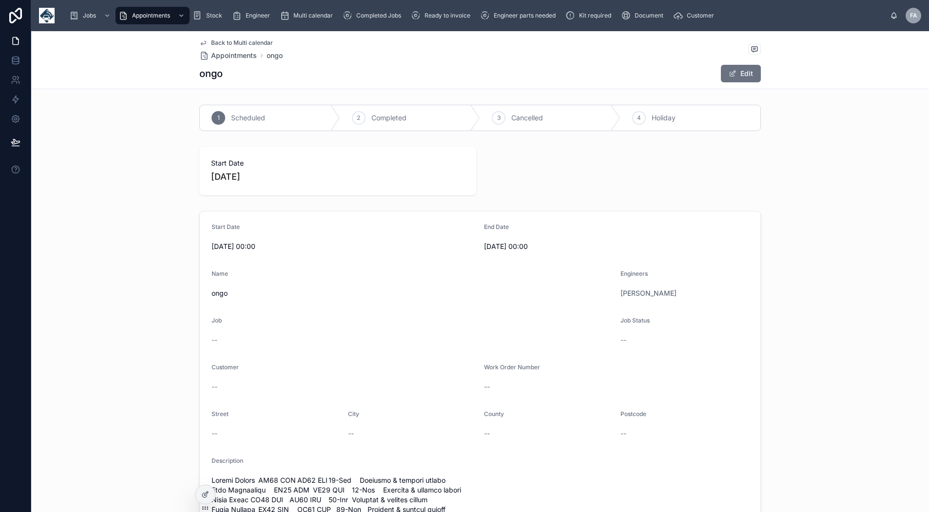
click at [228, 40] on span "Back to Multi calendar" at bounding box center [242, 43] width 62 height 8
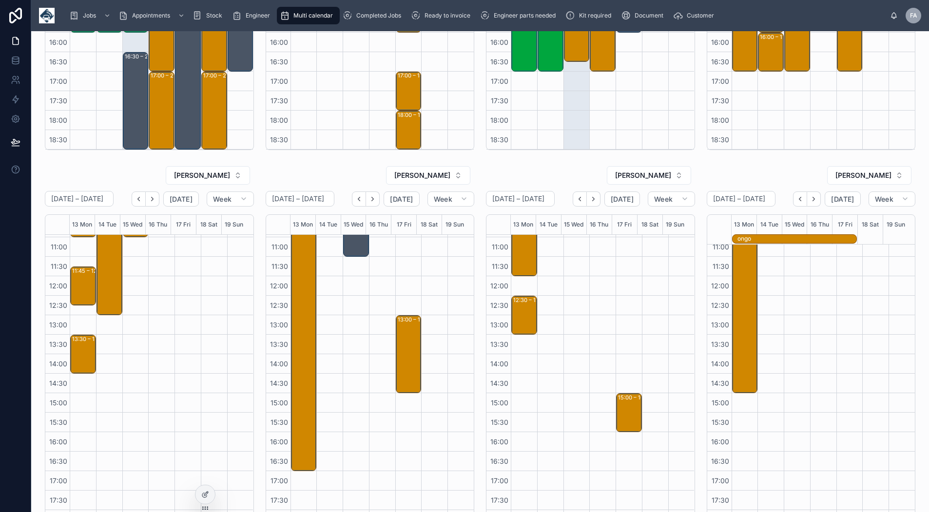
scroll to position [292, 0]
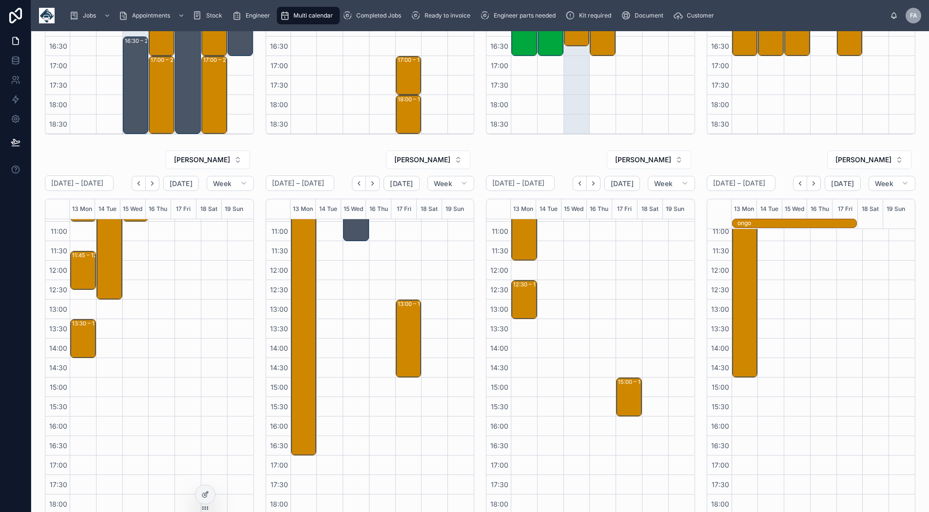
click at [810, 186] on icon "Next" at bounding box center [813, 183] width 7 height 7
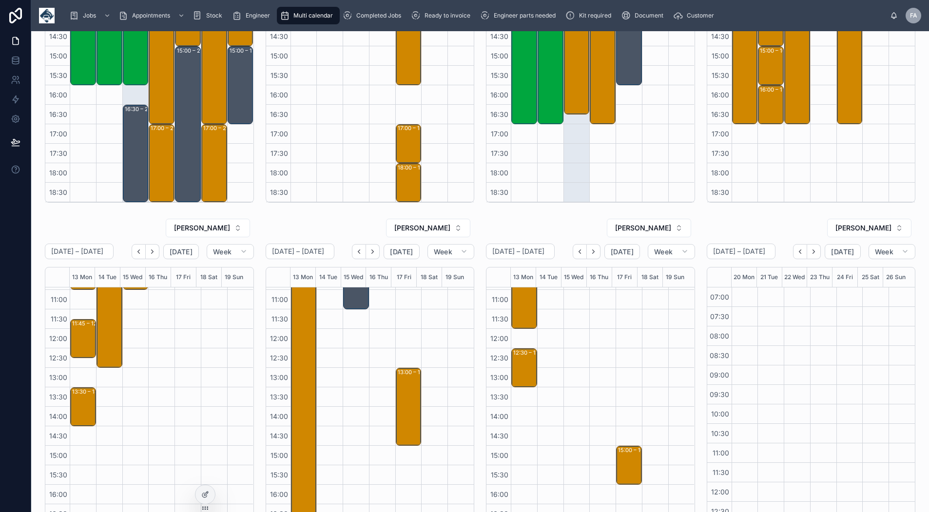
scroll to position [146, 0]
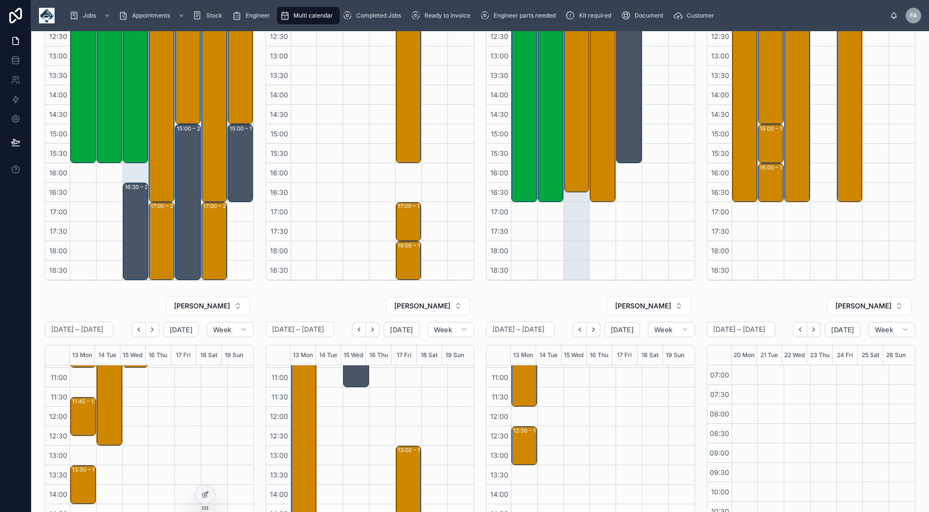
click at [797, 331] on icon "Back" at bounding box center [799, 329] width 7 height 7
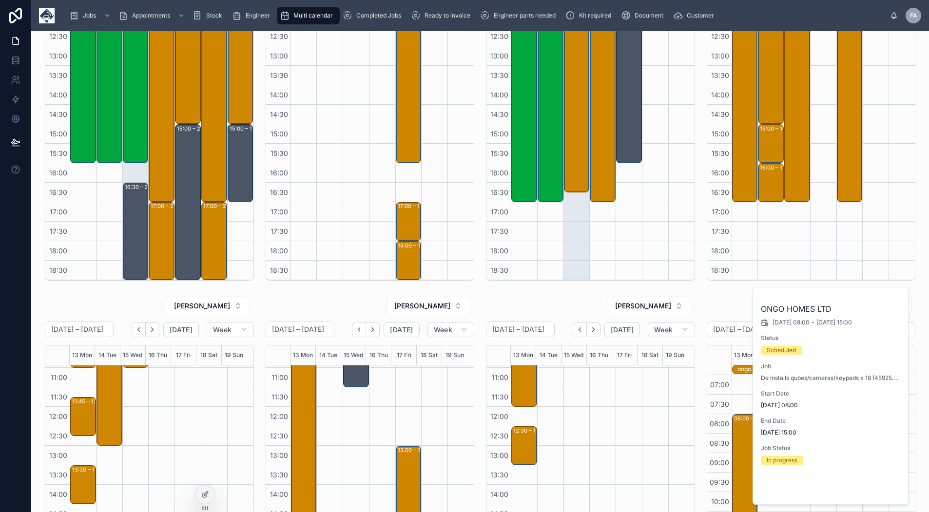
click at [875, 487] on span "Open" at bounding box center [875, 488] width 18 height 9
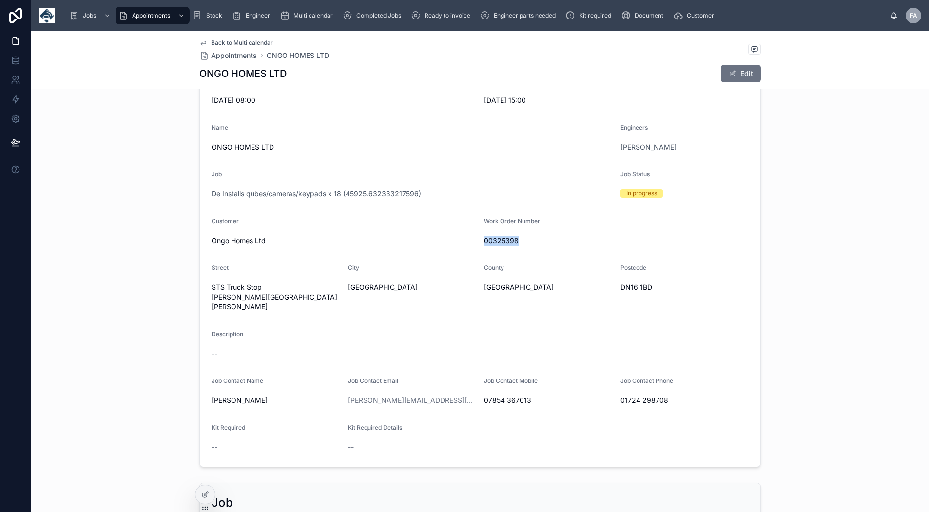
drag, startPoint x: 521, startPoint y: 242, endPoint x: 480, endPoint y: 242, distance: 41.4
click at [484, 242] on span "00325398" at bounding box center [616, 241] width 265 height 10
copy span "00325398"
click at [214, 44] on span "Back to Multi calendar" at bounding box center [242, 43] width 62 height 8
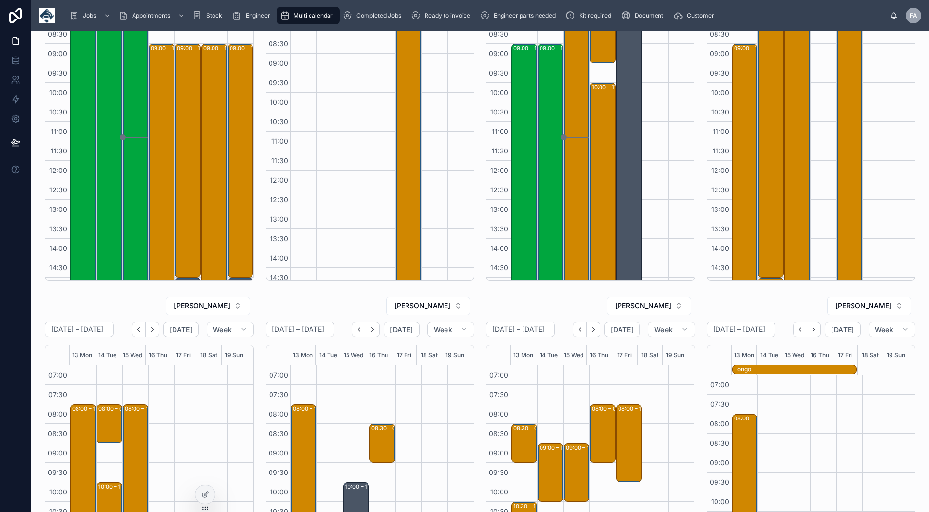
scroll to position [163, 0]
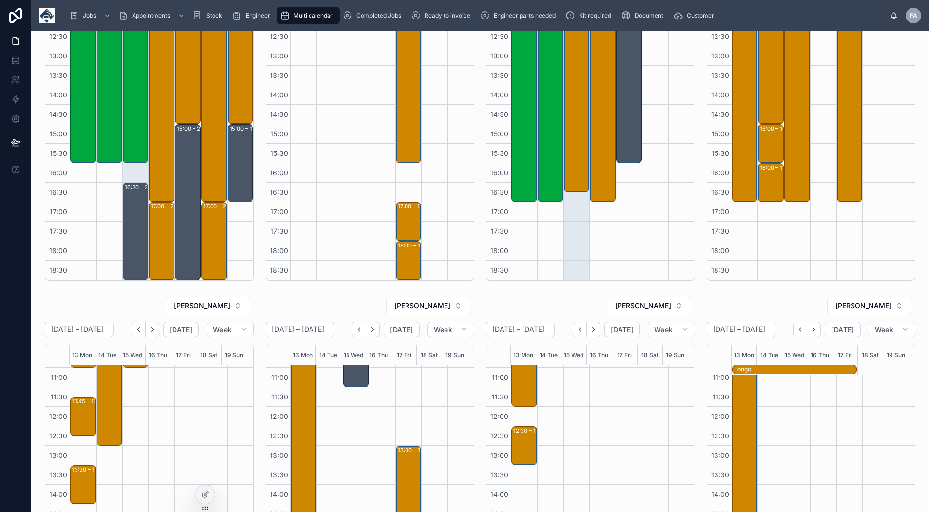
click at [811, 330] on icon "Next" at bounding box center [813, 329] width 7 height 7
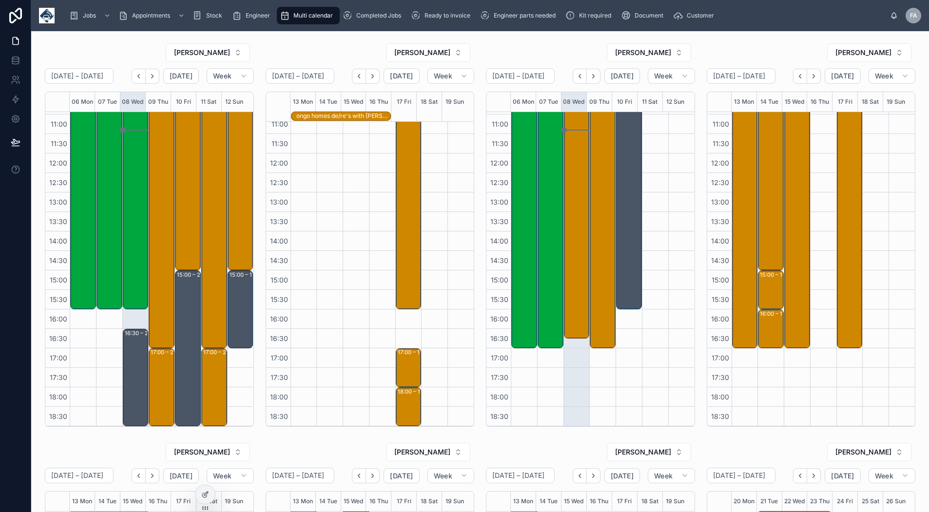
click at [813, 77] on icon "Next" at bounding box center [814, 76] width 2 height 4
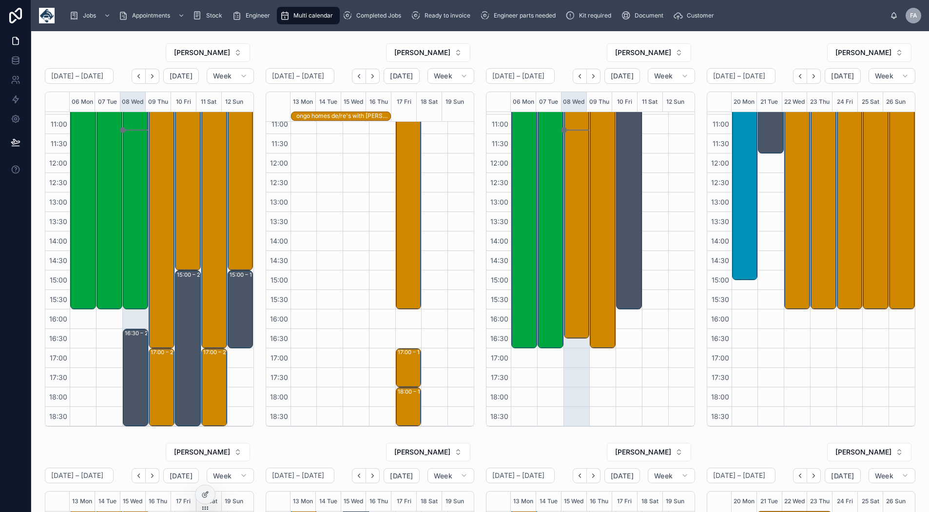
click at [370, 75] on icon "Next" at bounding box center [372, 76] width 7 height 7
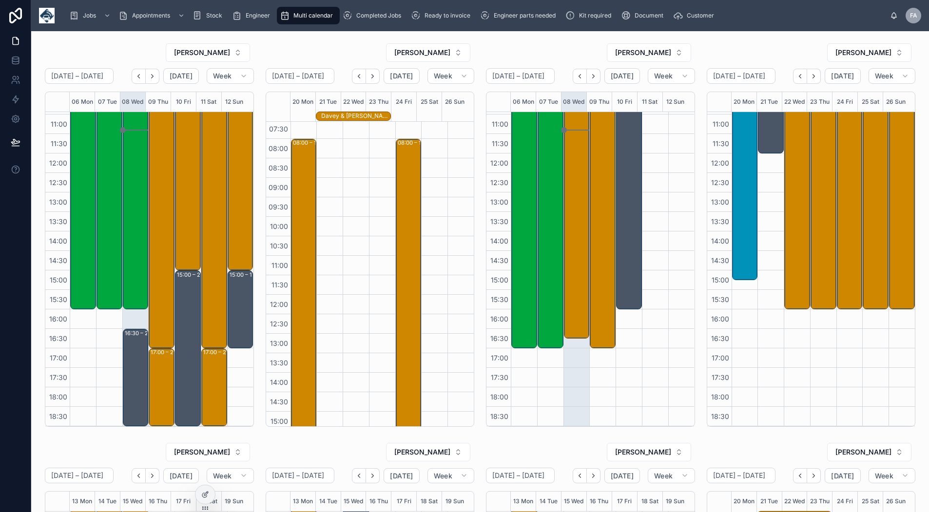
scroll to position [17, 0]
click at [590, 73] on icon "Next" at bounding box center [593, 76] width 7 height 7
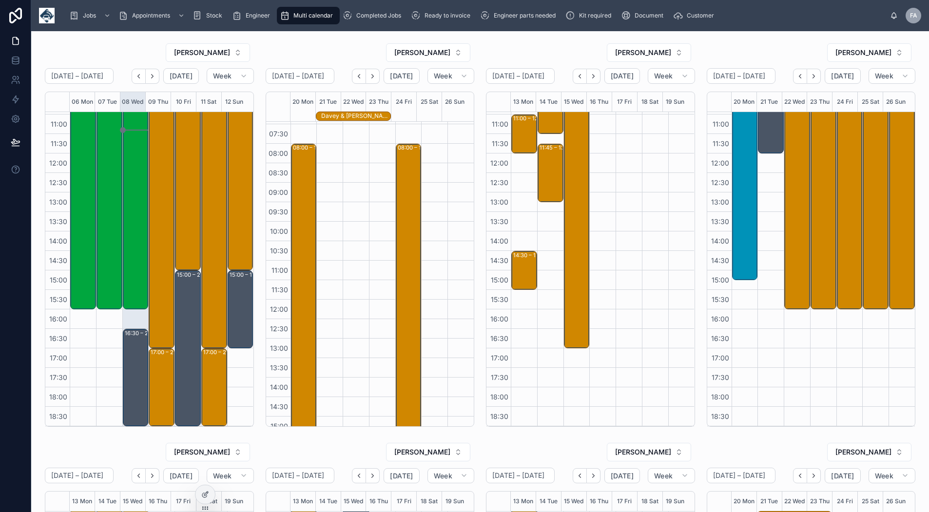
click at [590, 73] on icon "Next" at bounding box center [593, 76] width 7 height 7
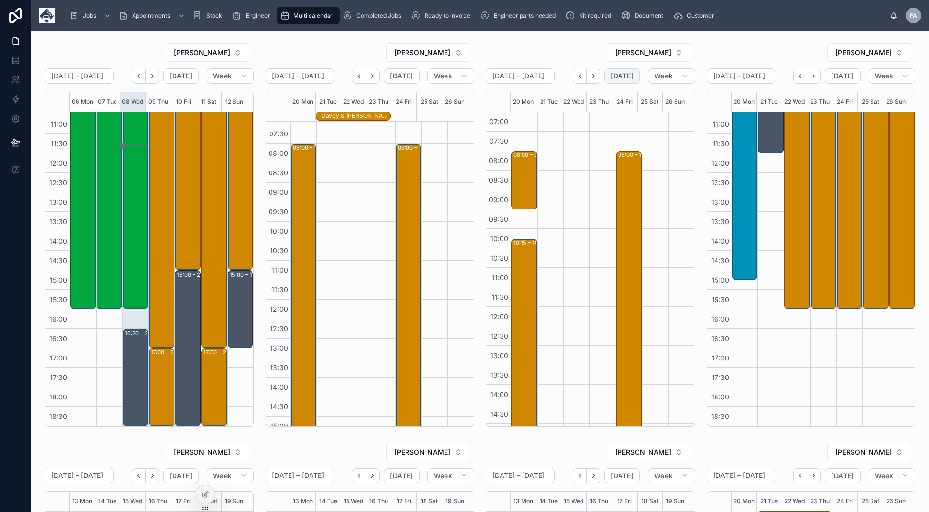
click at [615, 80] on span "[DATE]" at bounding box center [622, 76] width 23 height 9
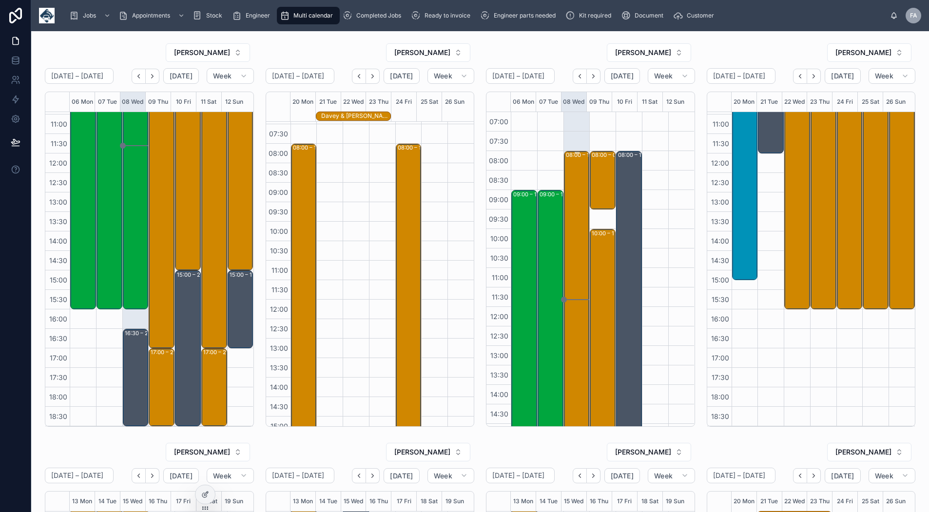
click at [569, 180] on div "08:00 – 16:45 Maritime And Coastguard Agency - 6 X UPGRADES (OVER 2 SITES) - TI…" at bounding box center [577, 321] width 23 height 339
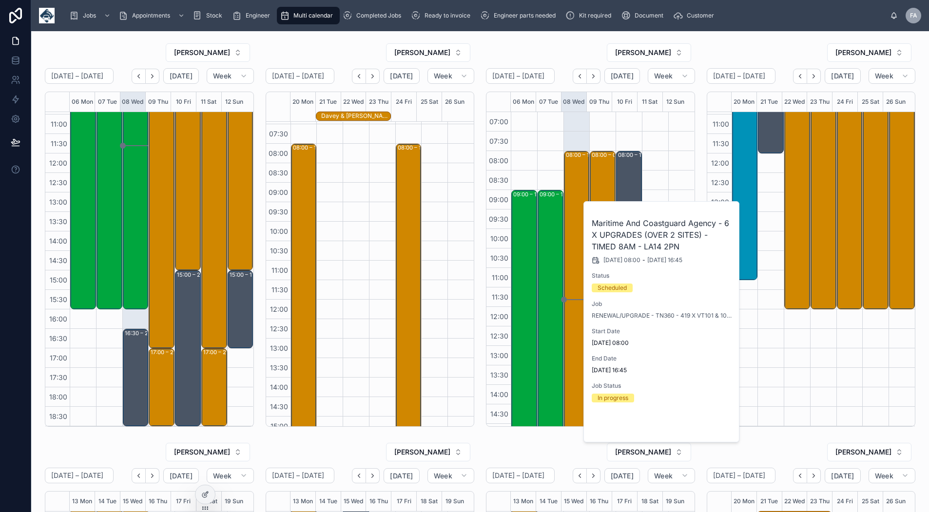
click at [711, 425] on span "Open" at bounding box center [706, 426] width 18 height 9
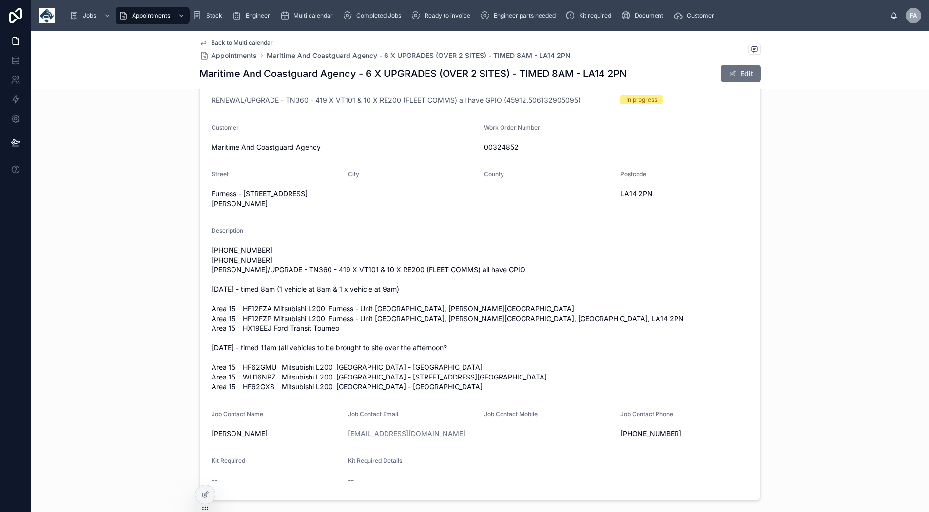
scroll to position [244, 0]
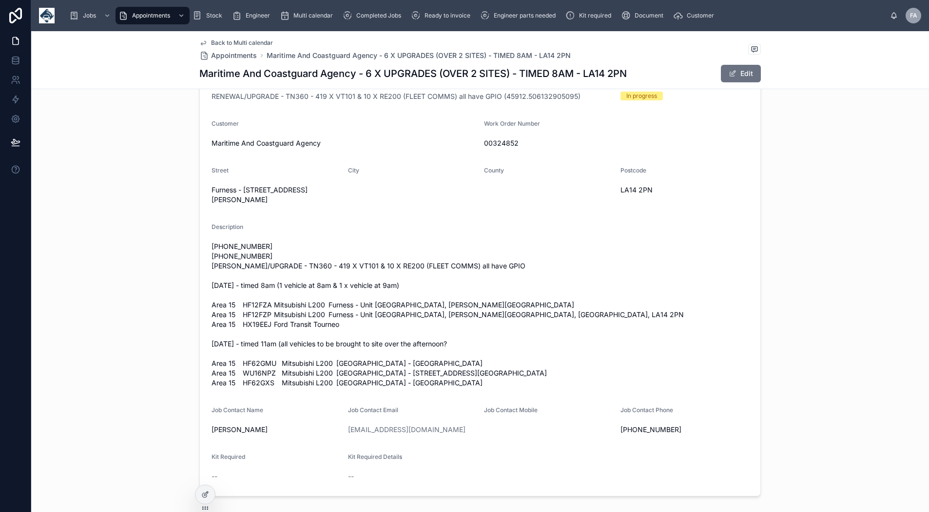
click at [250, 42] on span "Back to Multi calendar" at bounding box center [242, 43] width 62 height 8
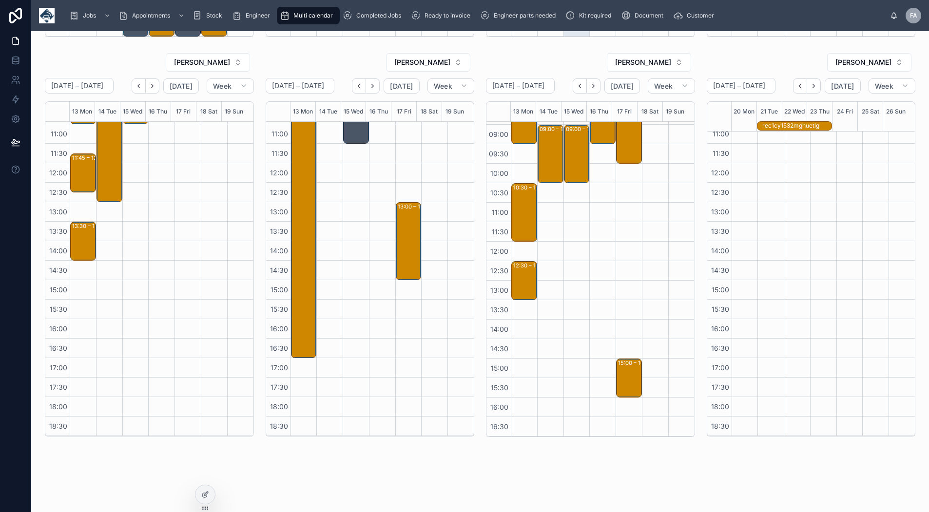
scroll to position [56, 0]
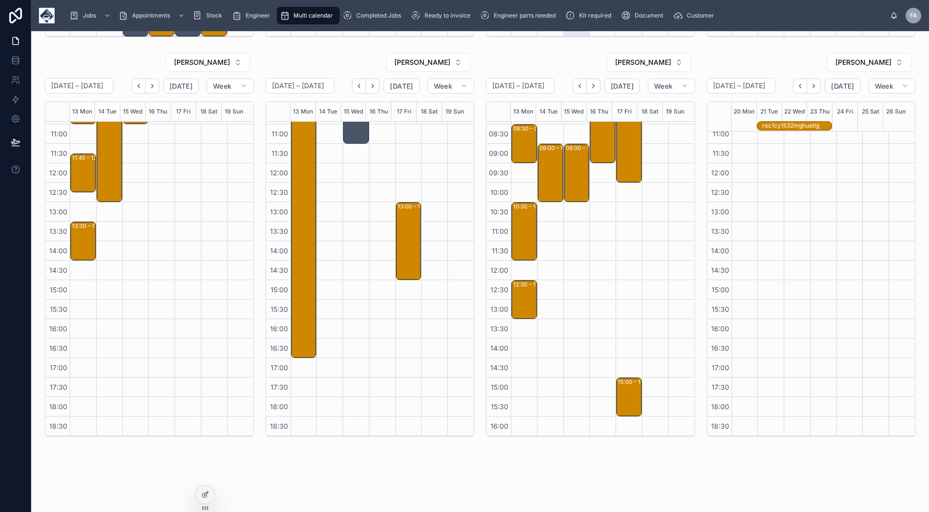
click at [578, 87] on icon "Back" at bounding box center [579, 85] width 7 height 7
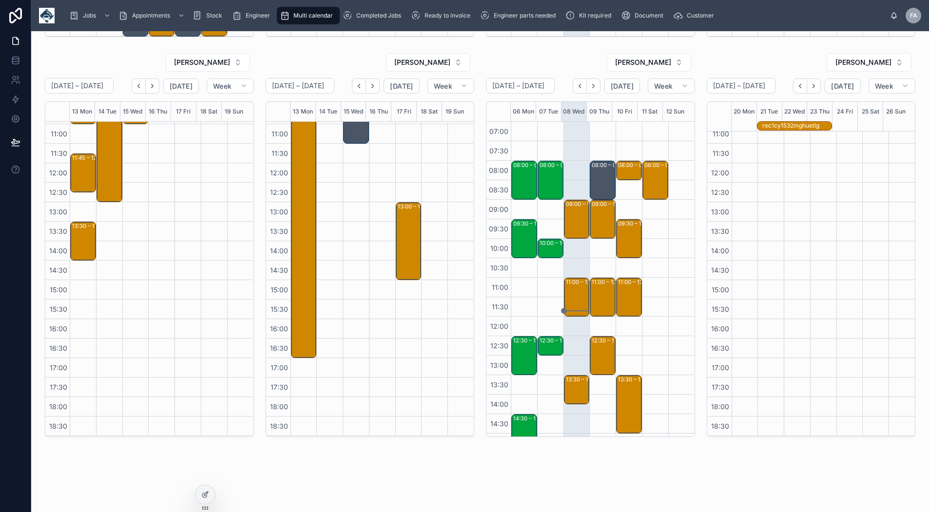
click at [576, 89] on icon "Back" at bounding box center [579, 85] width 7 height 7
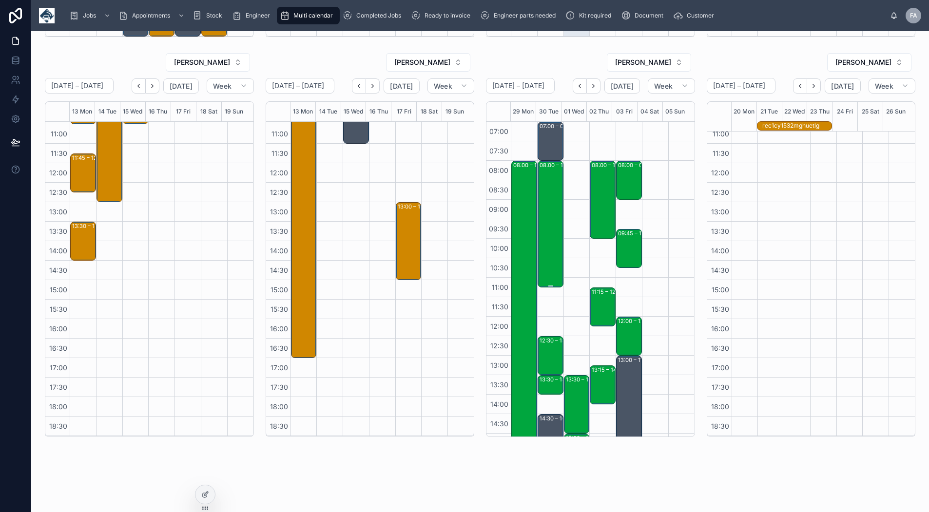
click at [542, 197] on div "08:00 – 11:15 SureServe Group Ltd - 00325142 - 17 X INSTALLS - 8AM - LIVERPOOL …" at bounding box center [550, 224] width 23 height 125
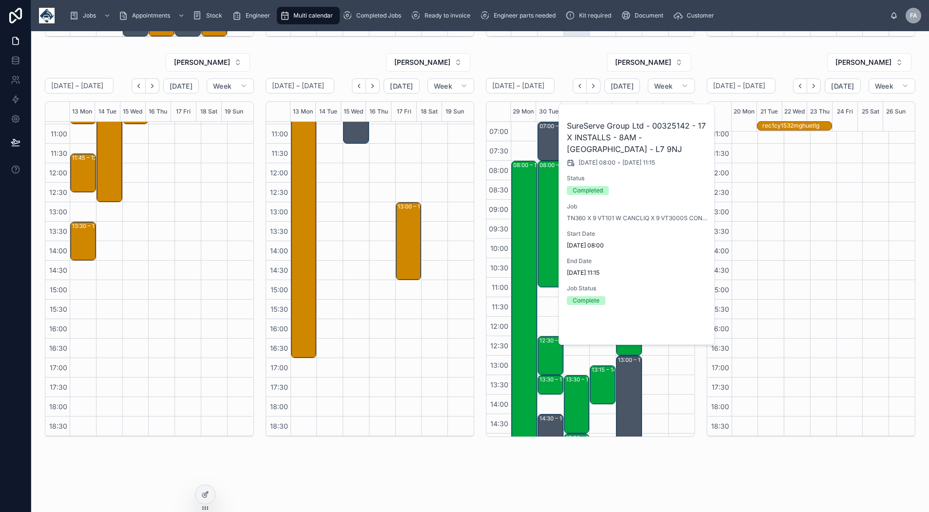
click at [688, 327] on span "Open" at bounding box center [681, 328] width 18 height 9
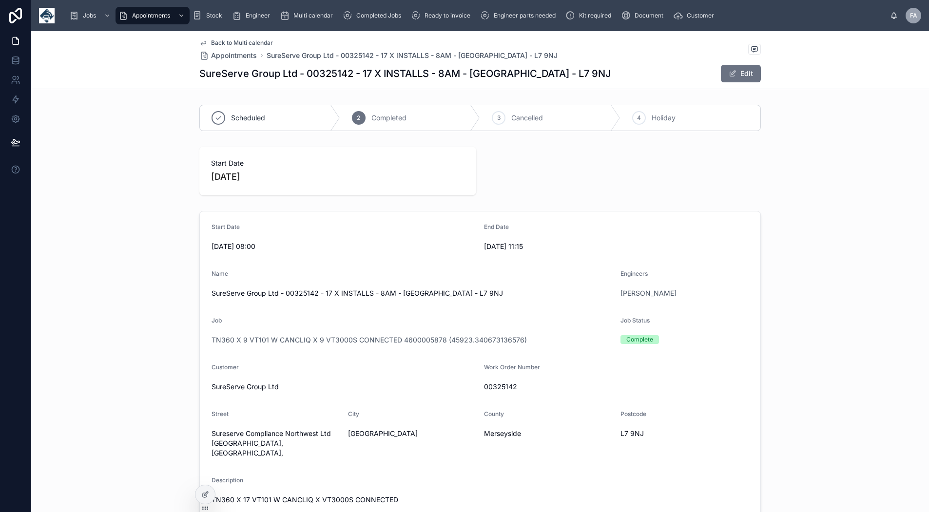
click at [249, 43] on span "Back to Multi calendar" at bounding box center [242, 43] width 62 height 8
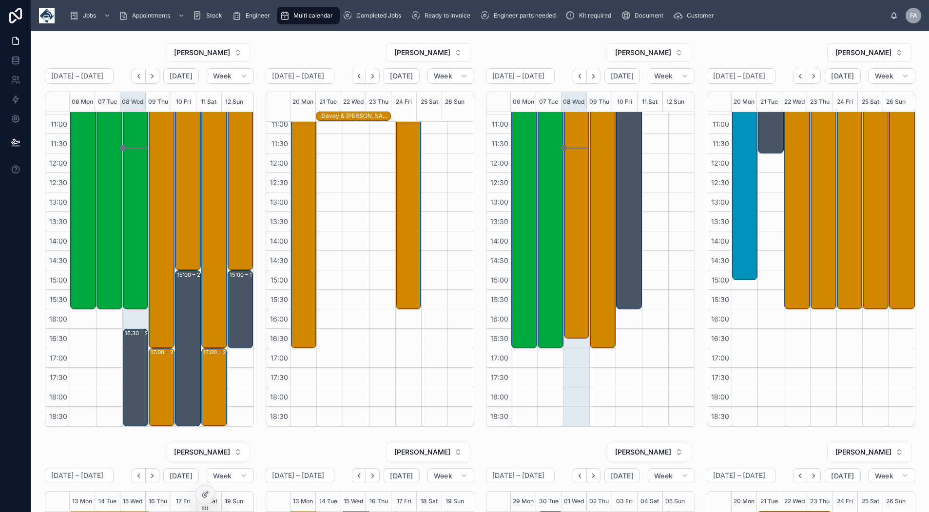
scroll to position [163, 0]
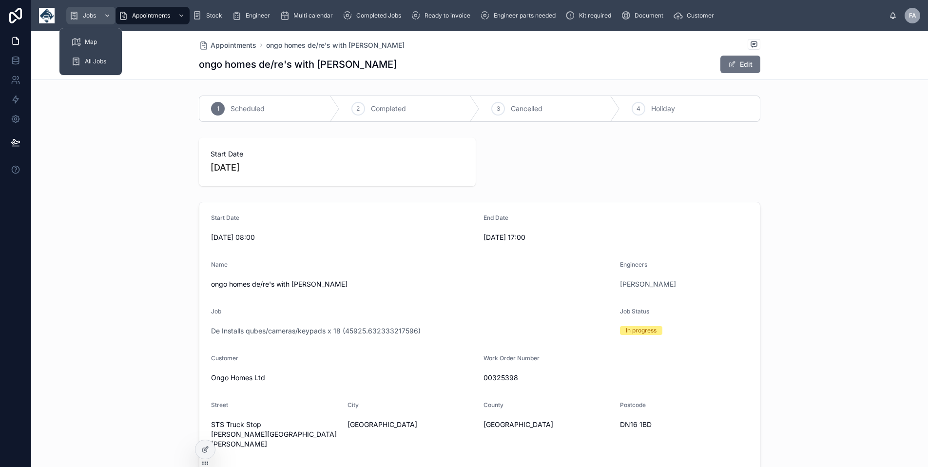
click at [87, 13] on span "Jobs" at bounding box center [89, 16] width 13 height 8
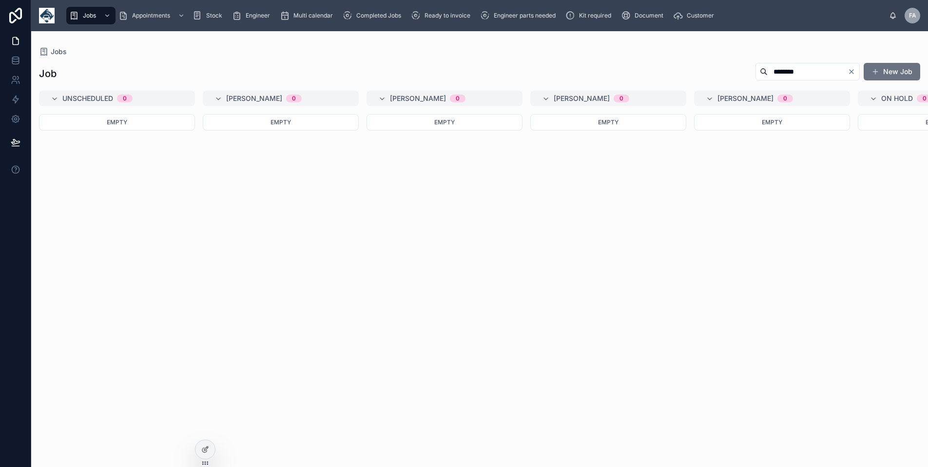
type input "********"
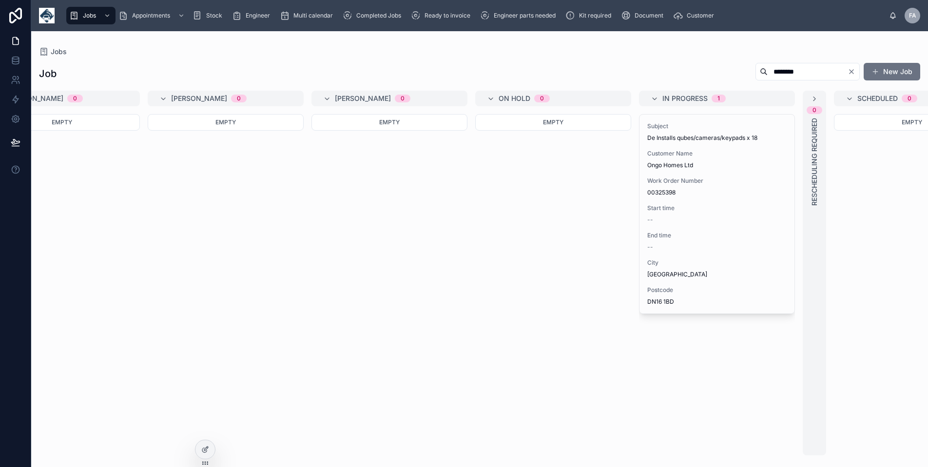
scroll to position [0, 405]
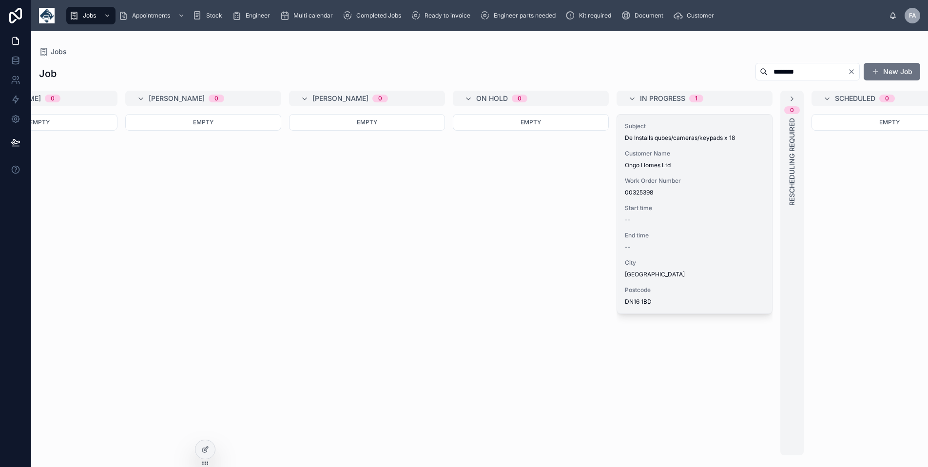
click at [655, 260] on span "City" at bounding box center [694, 263] width 139 height 8
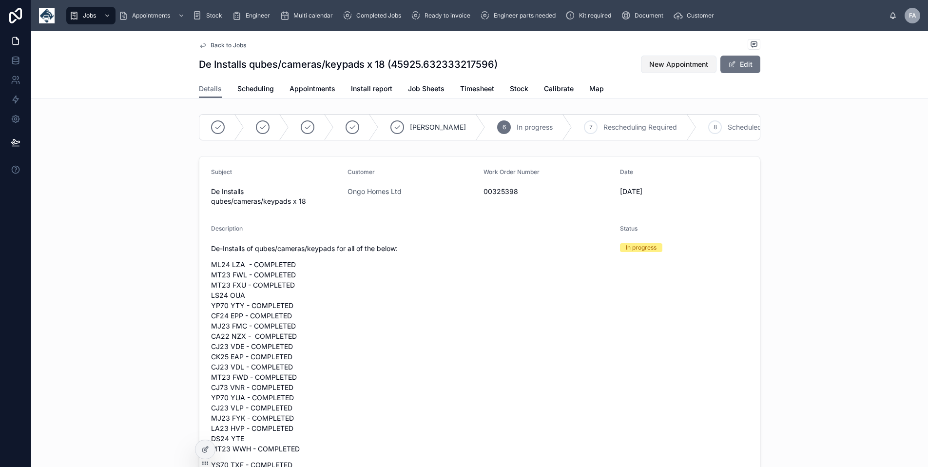
click at [657, 65] on span "New Appointment" at bounding box center [678, 64] width 59 height 10
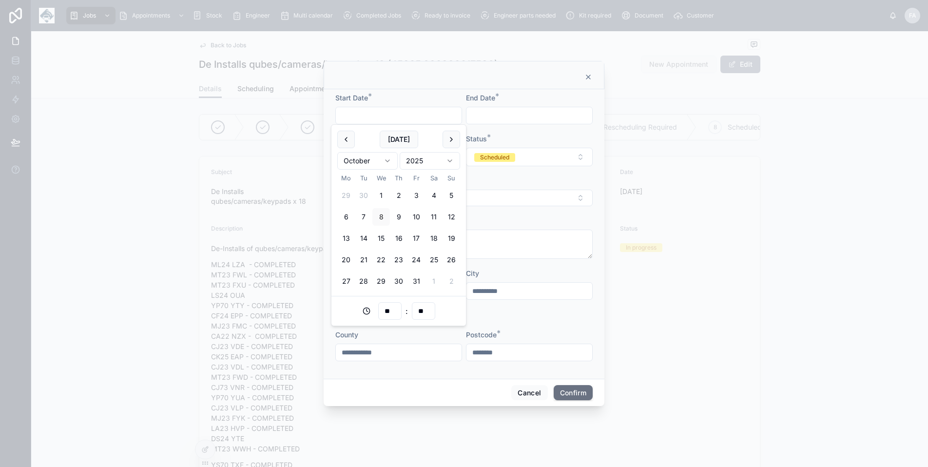
click at [348, 116] on input "text" at bounding box center [399, 116] width 126 height 14
click at [365, 259] on button "21" at bounding box center [364, 260] width 18 height 18
click at [392, 307] on input "**" at bounding box center [390, 311] width 22 height 14
click at [368, 456] on div "08" at bounding box center [389, 455] width 135 height 16
type input "**********"
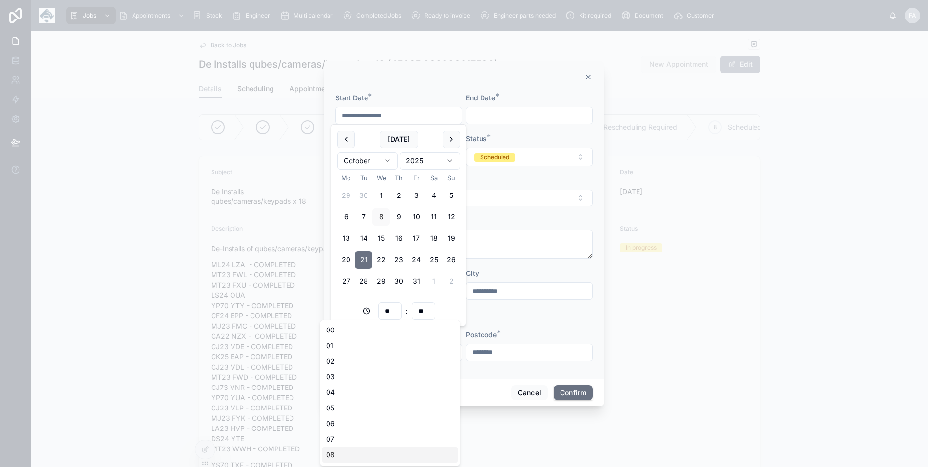
type input "**"
click at [496, 115] on input "text" at bounding box center [529, 116] width 126 height 14
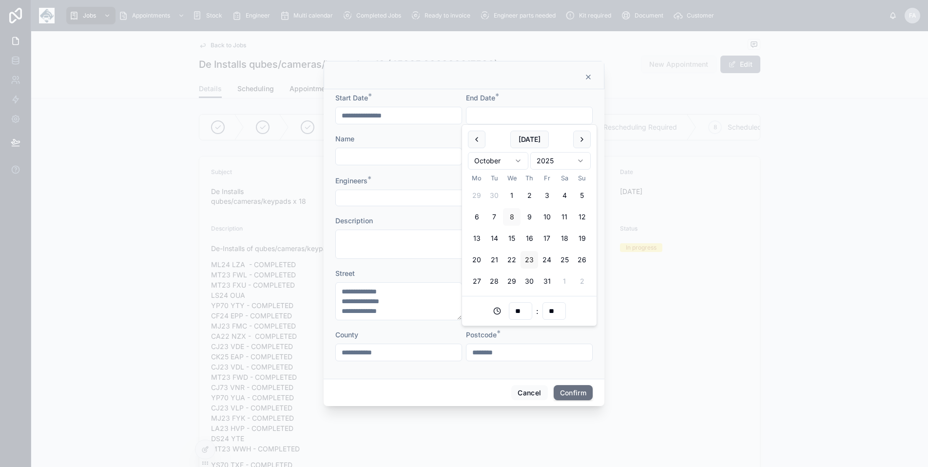
click at [529, 259] on button "23" at bounding box center [529, 260] width 18 height 18
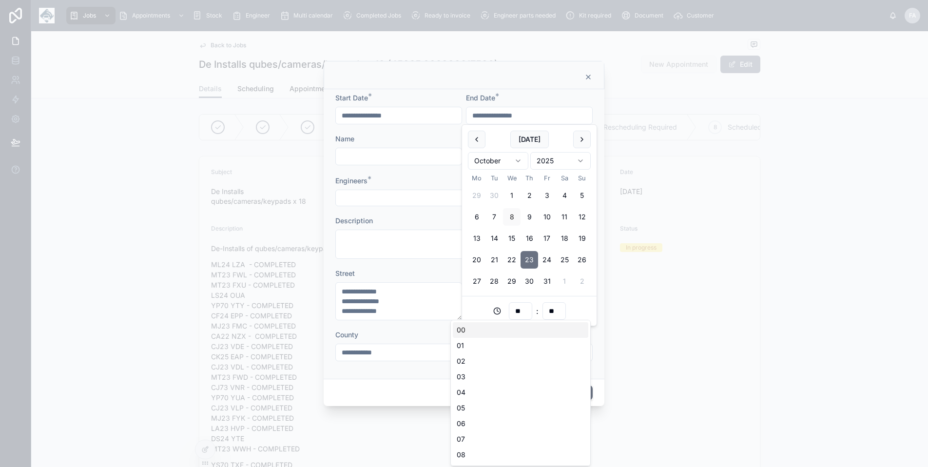
click at [524, 310] on input "**" at bounding box center [520, 311] width 22 height 14
click at [481, 404] on div "17" at bounding box center [520, 400] width 135 height 16
type input "**********"
type input "**"
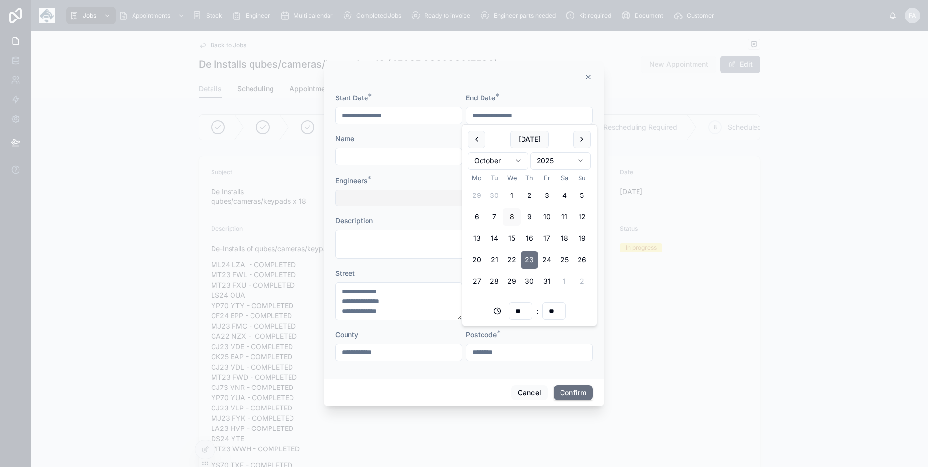
click at [361, 196] on button "Select Button" at bounding box center [463, 198] width 257 height 17
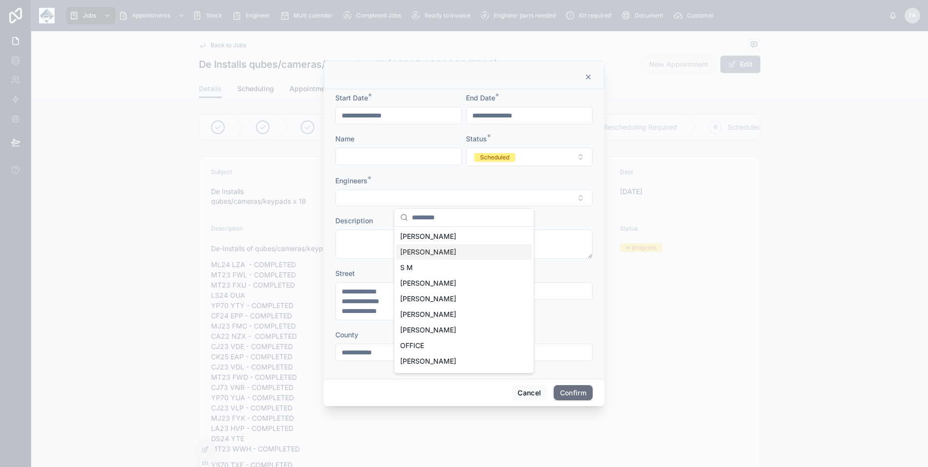
click at [418, 255] on span "[PERSON_NAME]" at bounding box center [428, 252] width 56 height 10
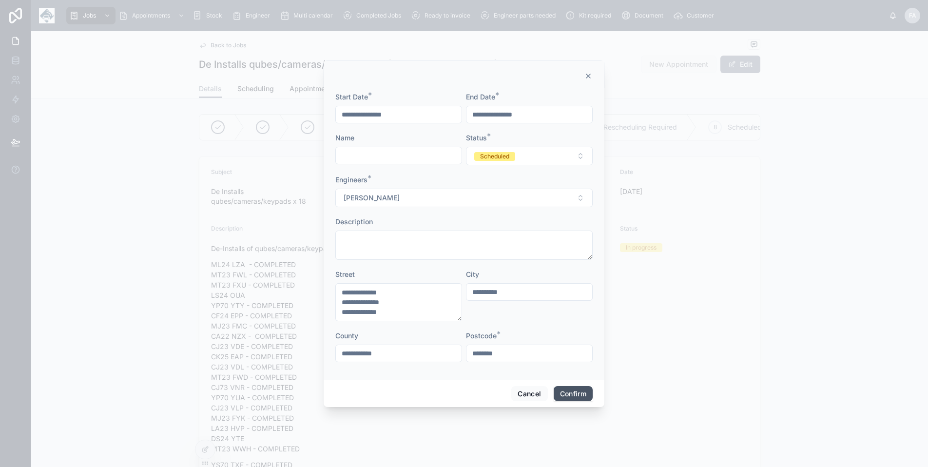
click at [571, 393] on button "Confirm" at bounding box center [573, 394] width 39 height 16
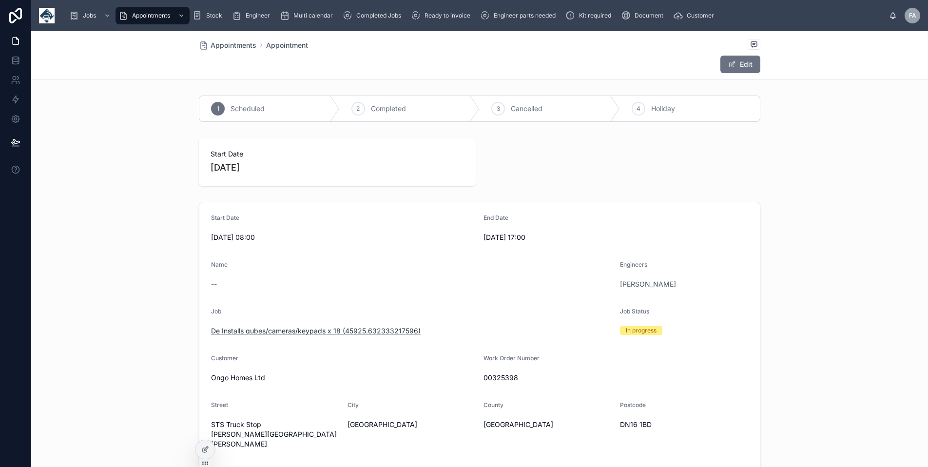
click at [356, 329] on span "De Installs qubes/cameras/keypads x 18 (45925.632333217596)" at bounding box center [316, 331] width 210 height 10
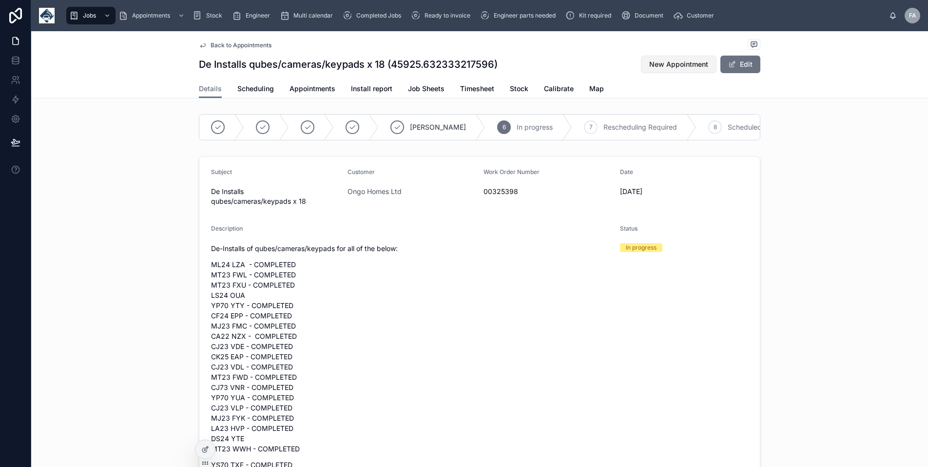
click at [665, 64] on span "New Appointment" at bounding box center [678, 64] width 59 height 10
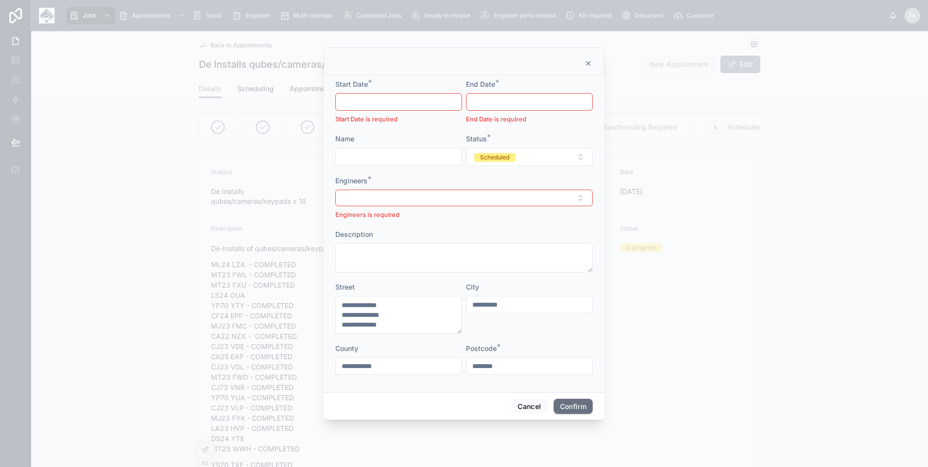
click at [344, 100] on input "text" at bounding box center [399, 102] width 126 height 14
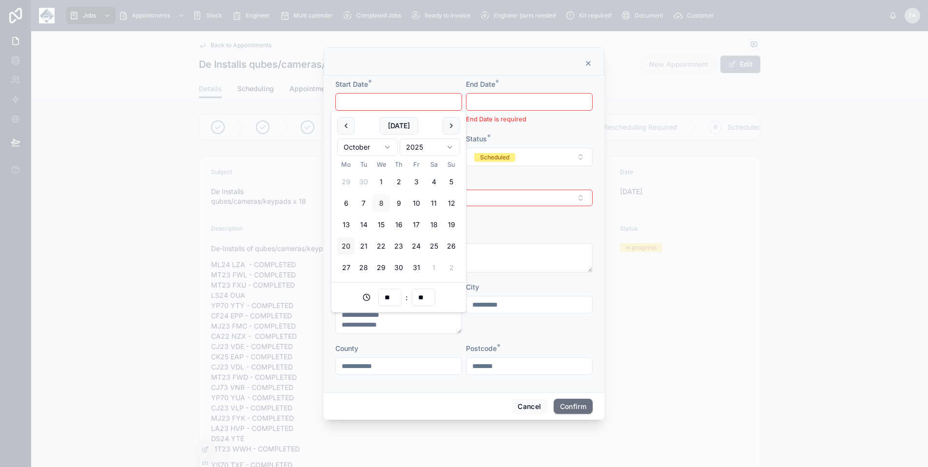
click at [345, 243] on button "20" at bounding box center [346, 246] width 18 height 18
click at [387, 296] on input "**" at bounding box center [390, 297] width 22 height 14
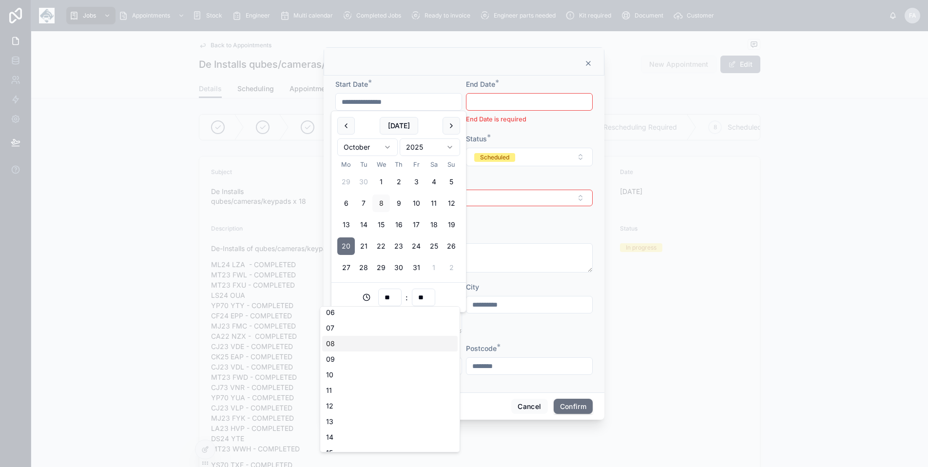
click at [367, 344] on div "08" at bounding box center [389, 344] width 135 height 16
type input "**********"
type input "**"
click at [498, 102] on input "text" at bounding box center [529, 102] width 126 height 14
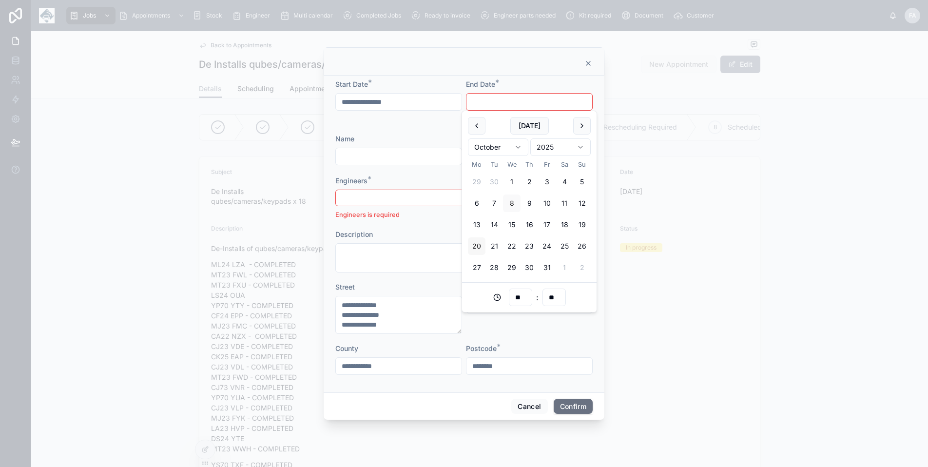
click at [480, 245] on button "20" at bounding box center [477, 246] width 18 height 18
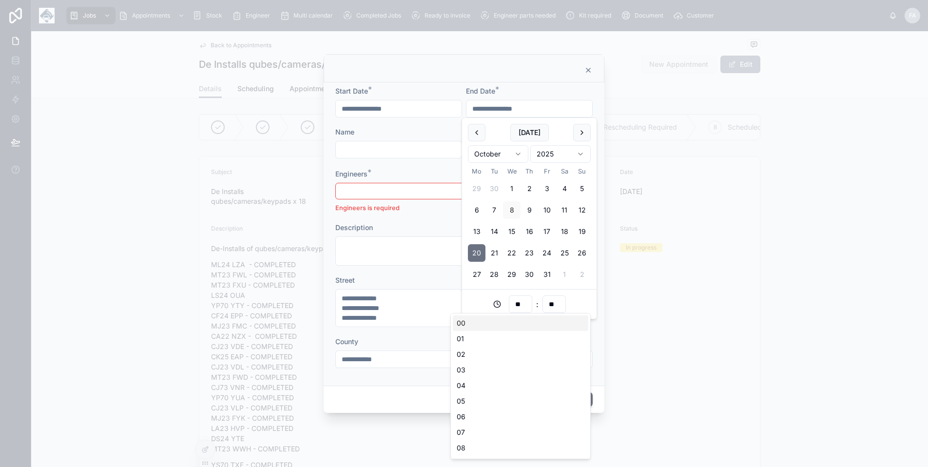
click at [516, 304] on input "**" at bounding box center [520, 304] width 22 height 14
click at [483, 426] on div "16" at bounding box center [520, 427] width 135 height 16
type input "**********"
type input "**"
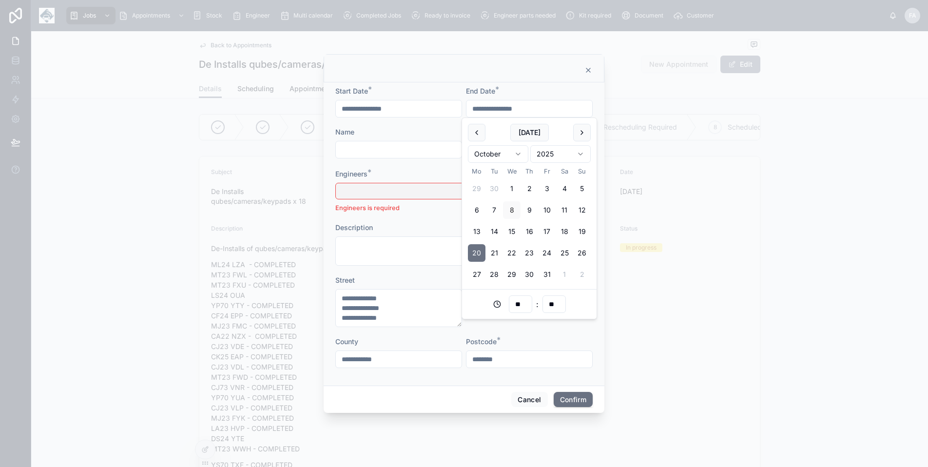
click at [392, 186] on button "Select Button" at bounding box center [463, 191] width 257 height 17
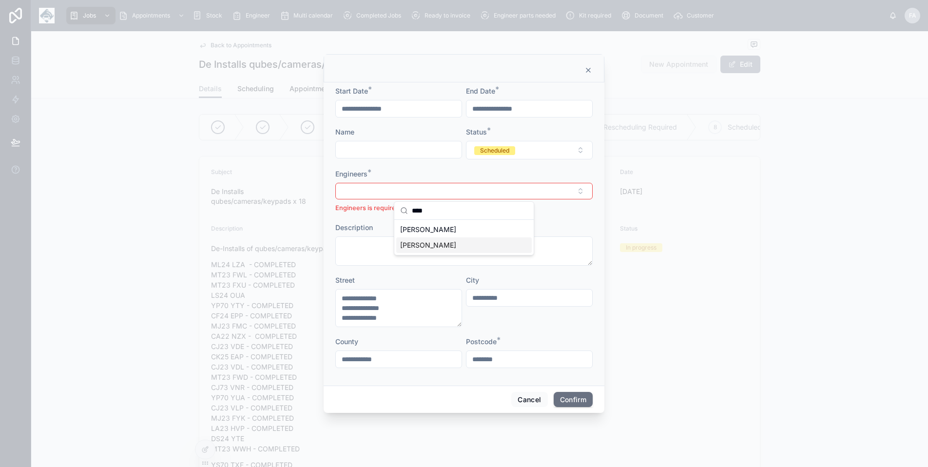
type input "****"
click at [420, 246] on span "[PERSON_NAME]" at bounding box center [428, 245] width 56 height 10
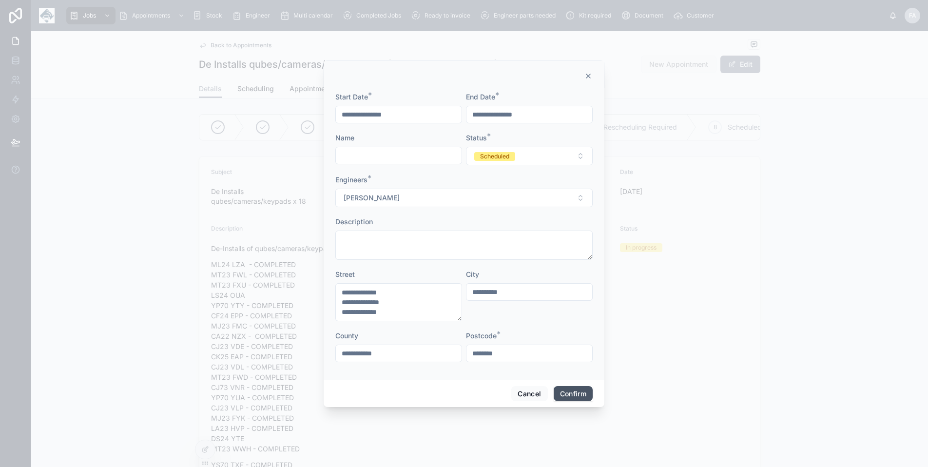
click at [571, 393] on button "Confirm" at bounding box center [573, 394] width 39 height 16
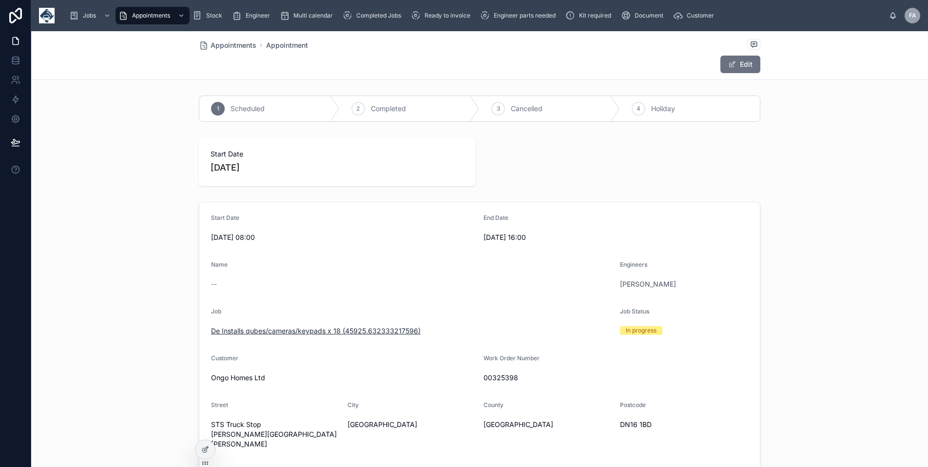
click at [382, 329] on span "De Installs qubes/cameras/keypads x 18 (45925.632333217596)" at bounding box center [316, 331] width 210 height 10
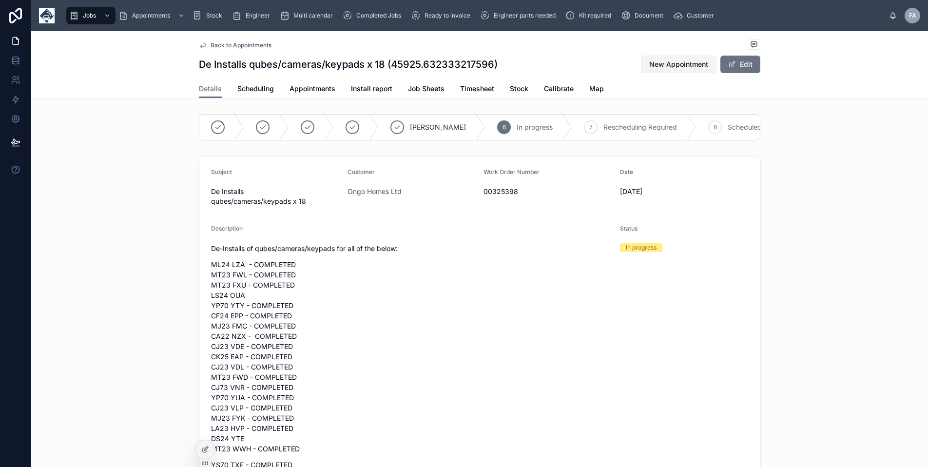
click at [665, 60] on span "New Appointment" at bounding box center [678, 64] width 59 height 10
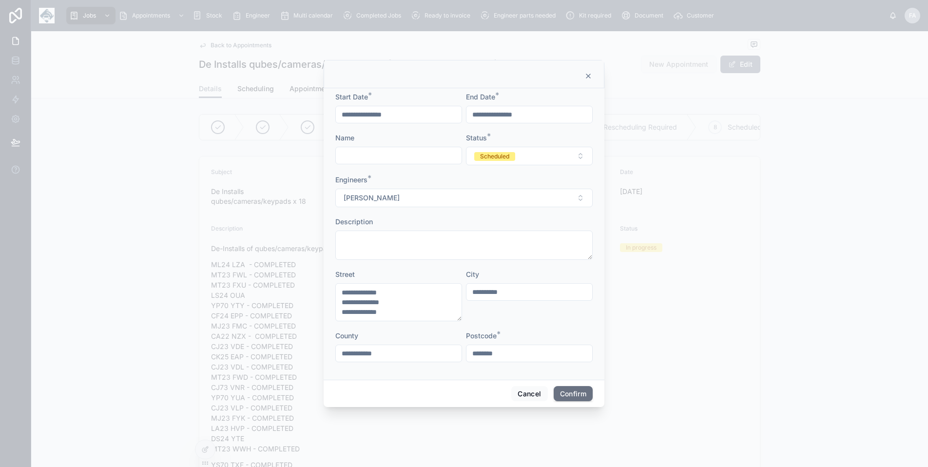
click at [396, 112] on input "**********" at bounding box center [399, 115] width 126 height 14
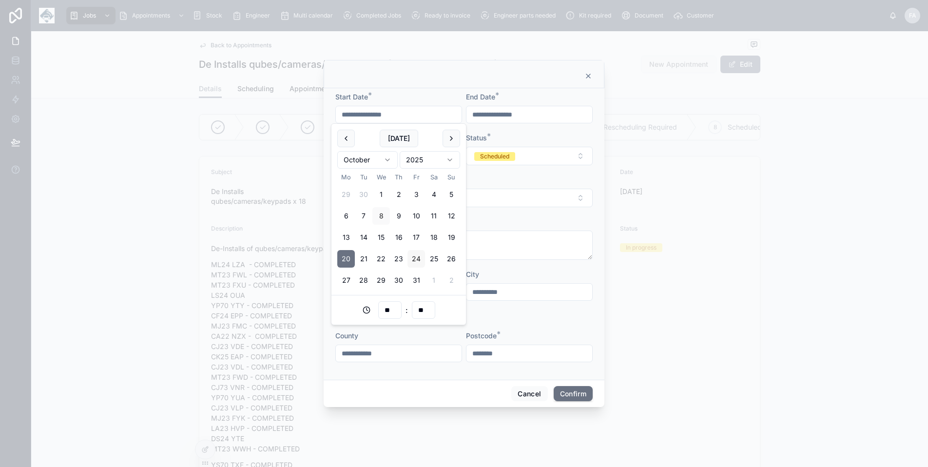
type input "**"
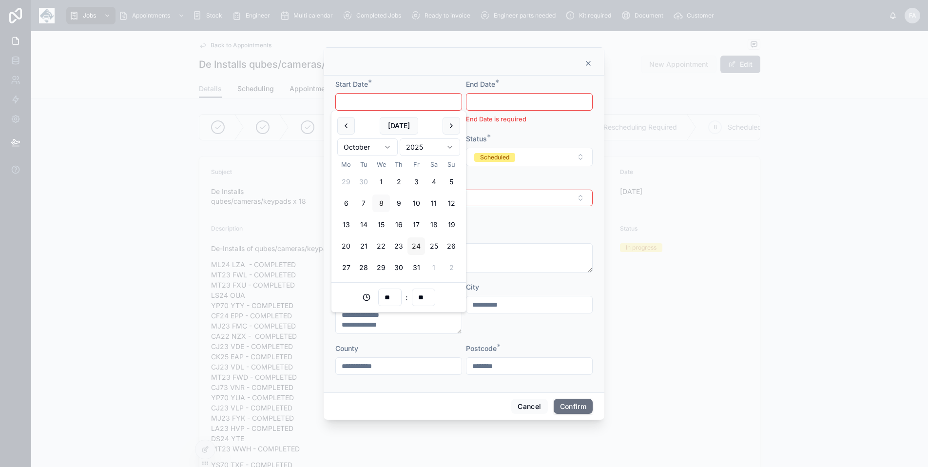
click at [419, 246] on button "24" at bounding box center [416, 246] width 18 height 18
click at [393, 293] on input "**" at bounding box center [390, 297] width 22 height 14
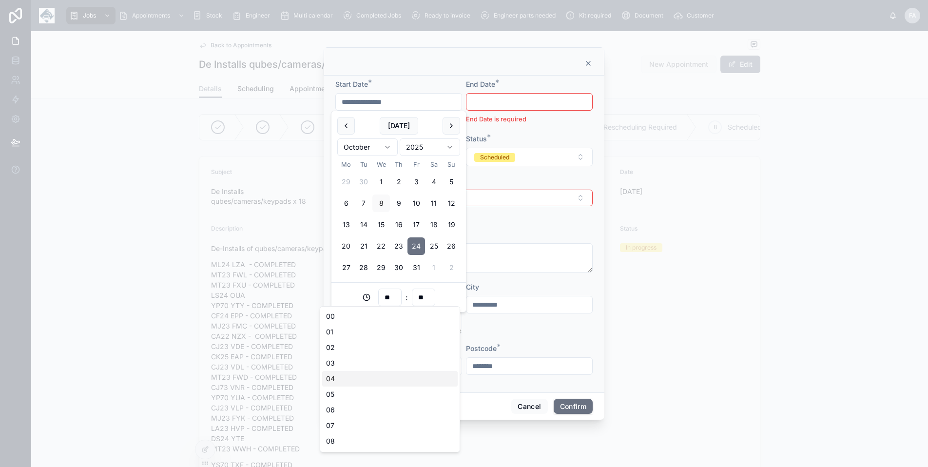
scroll to position [49, 0]
click at [359, 390] on div "08" at bounding box center [389, 393] width 135 height 16
type input "**********"
type input "**"
click at [519, 100] on input "text" at bounding box center [529, 102] width 126 height 14
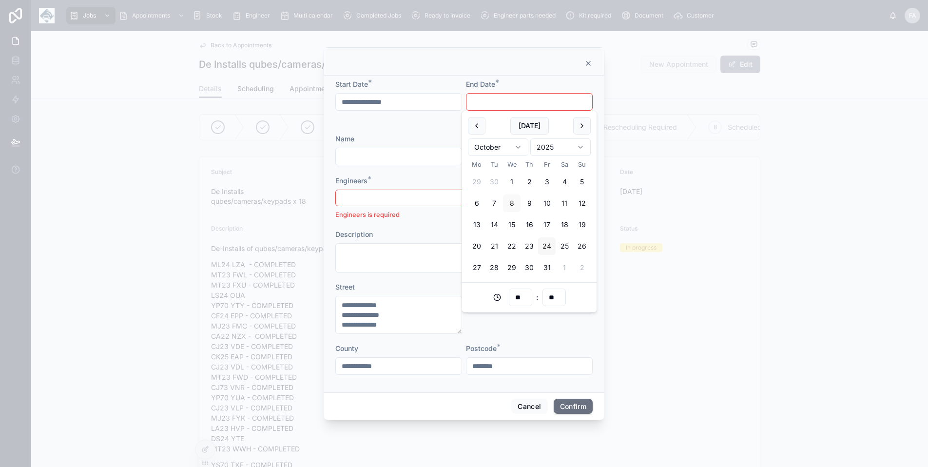
click at [550, 247] on button "24" at bounding box center [547, 246] width 18 height 18
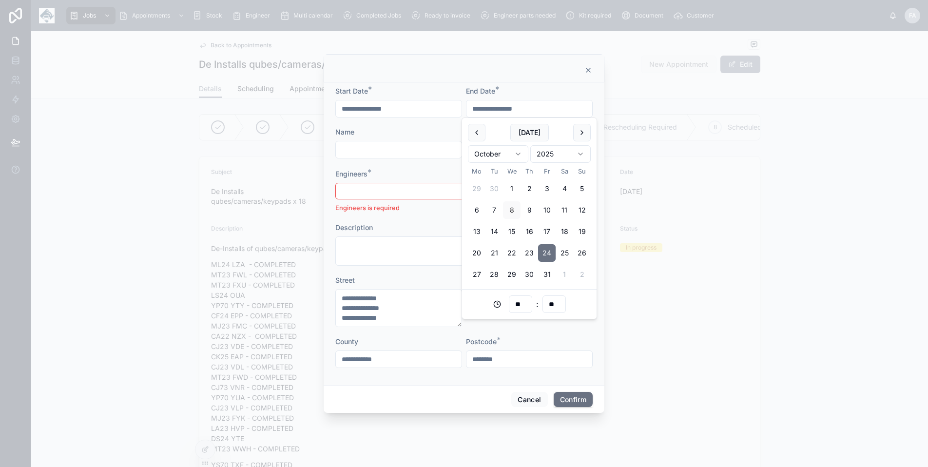
click at [522, 305] on input "**" at bounding box center [520, 304] width 22 height 14
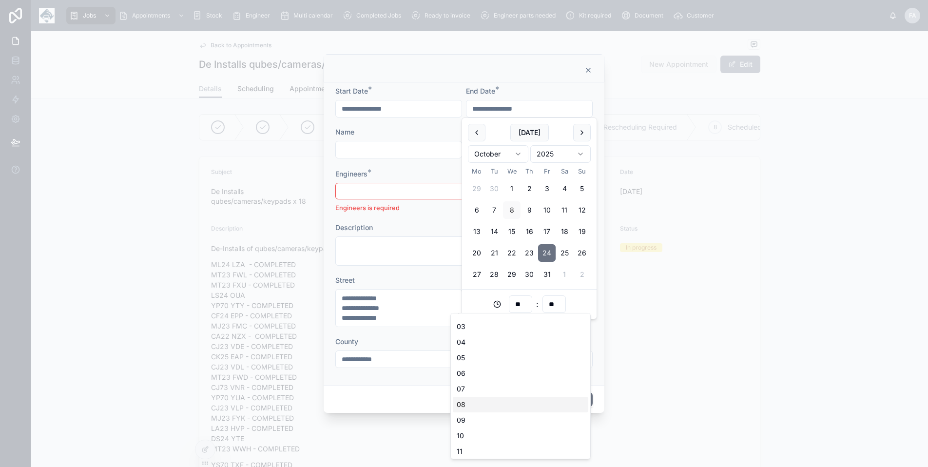
scroll to position [146, 0]
click at [510, 438] on div "17" at bounding box center [520, 442] width 135 height 16
type input "**********"
type input "**"
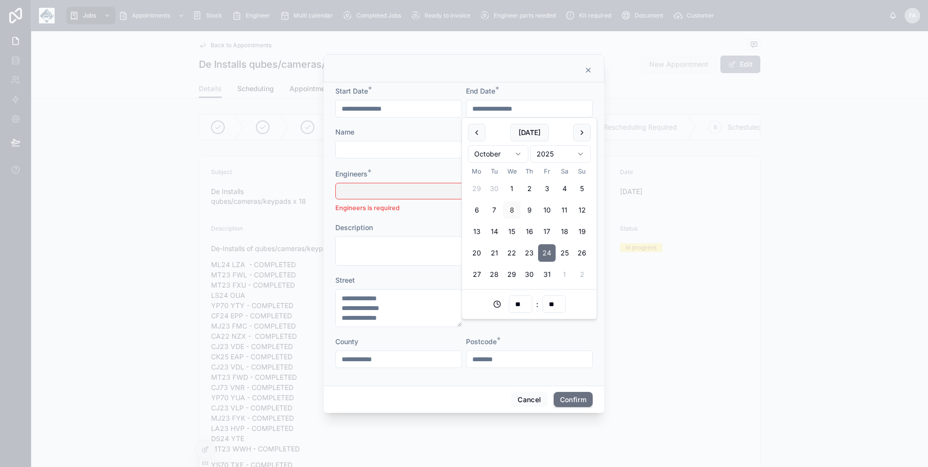
click at [383, 192] on button "Select Button" at bounding box center [463, 191] width 257 height 17
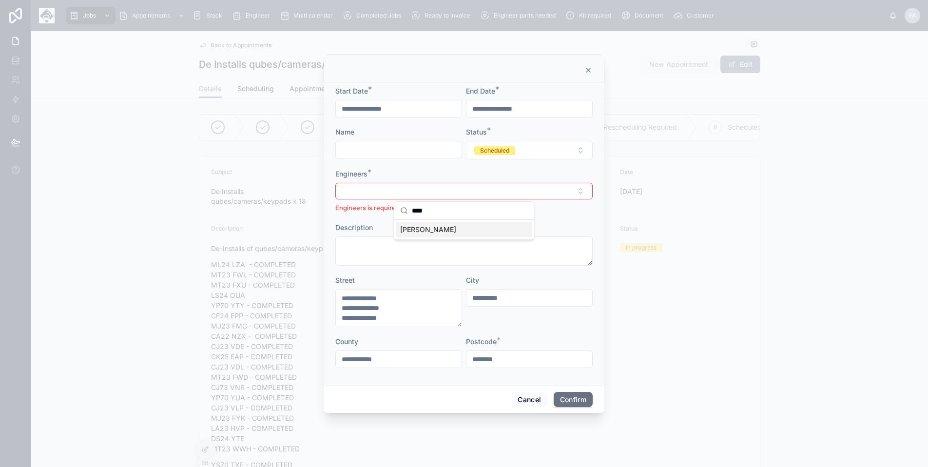
type input "****"
click at [423, 226] on span "[PERSON_NAME]" at bounding box center [428, 230] width 56 height 10
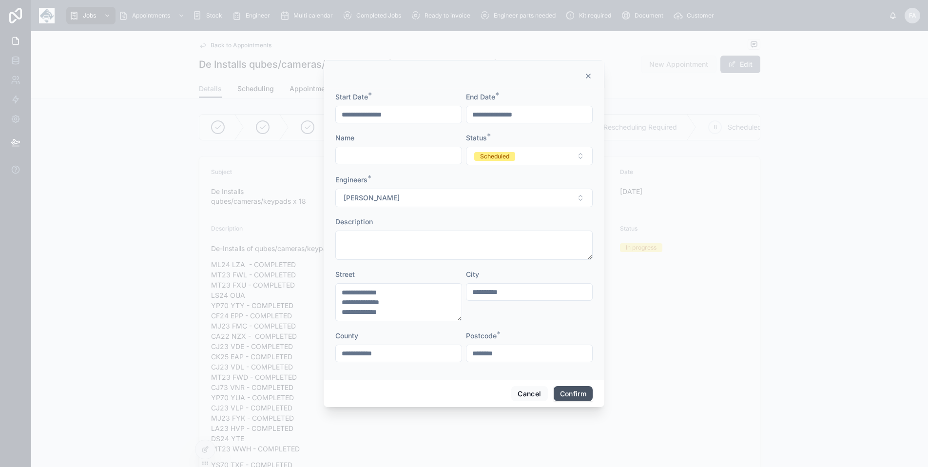
click at [576, 396] on button "Confirm" at bounding box center [573, 394] width 39 height 16
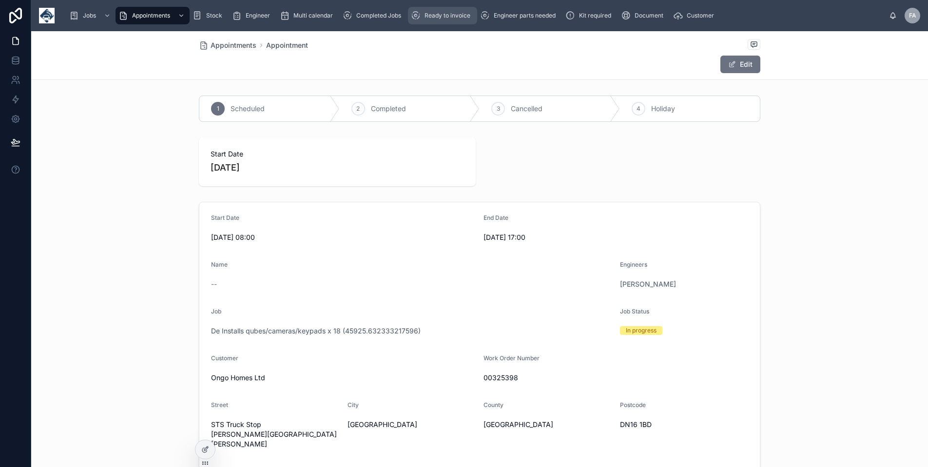
click at [423, 18] on div "Ready to invoice" at bounding box center [442, 16] width 63 height 16
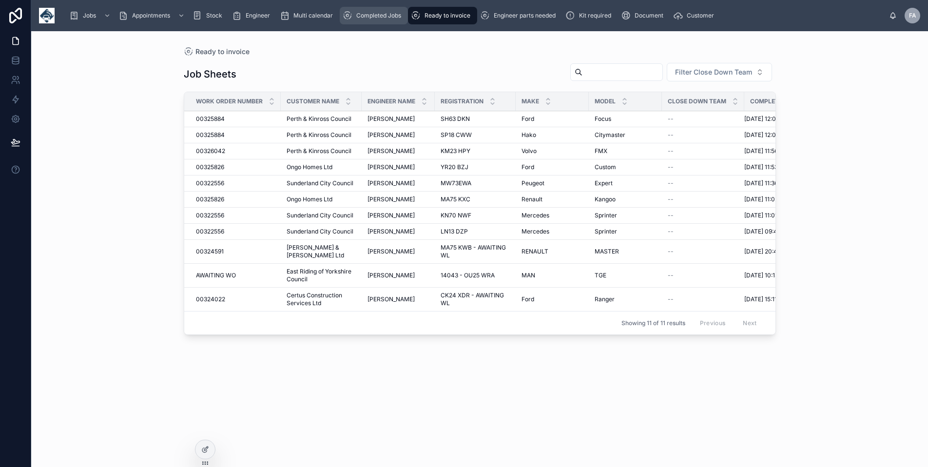
click at [365, 18] on span "Completed Jobs" at bounding box center [378, 16] width 45 height 8
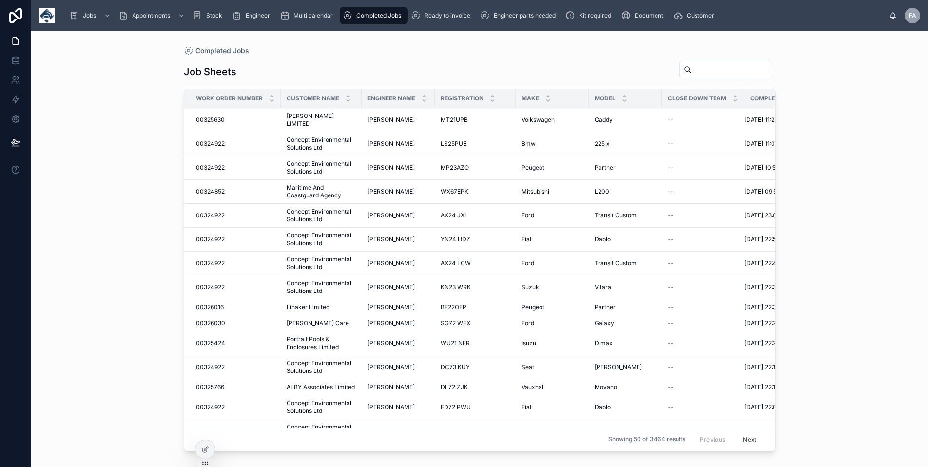
drag, startPoint x: 673, startPoint y: 66, endPoint x: 678, endPoint y: 68, distance: 5.2
click at [692, 67] on input "text" at bounding box center [732, 70] width 80 height 14
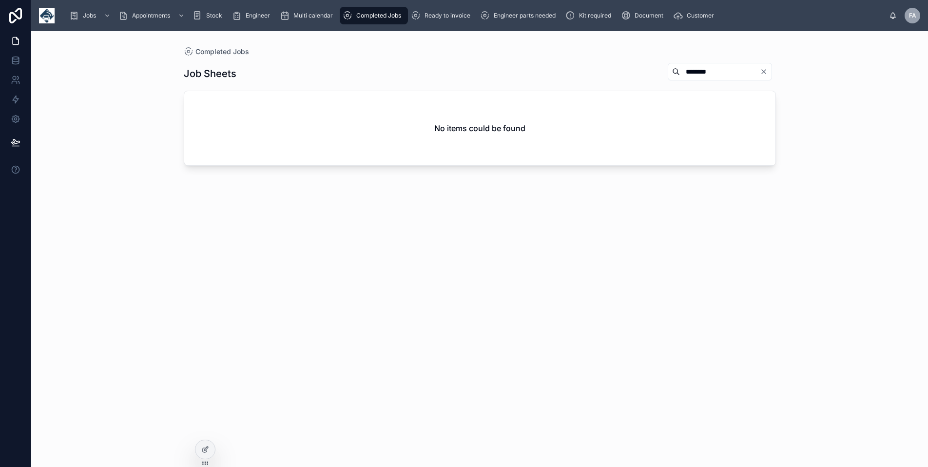
click at [680, 72] on input "********" at bounding box center [720, 72] width 80 height 14
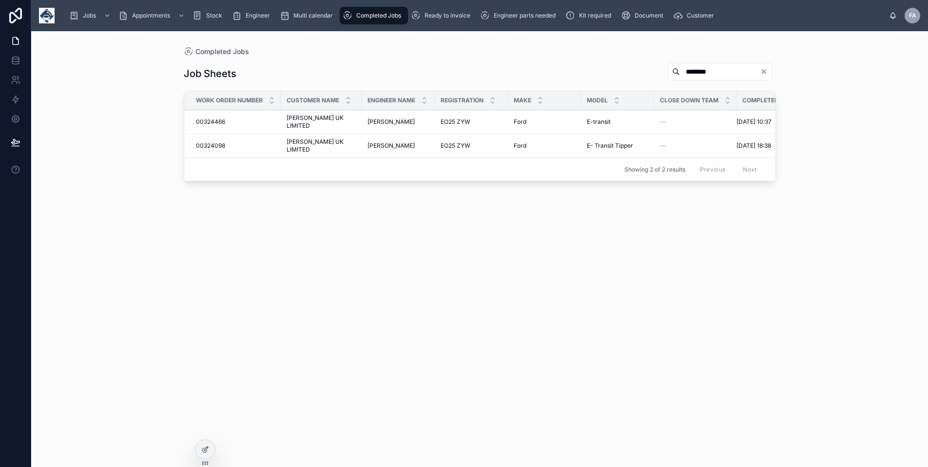
type input "********"
click at [219, 142] on span "00324098" at bounding box center [210, 146] width 29 height 8
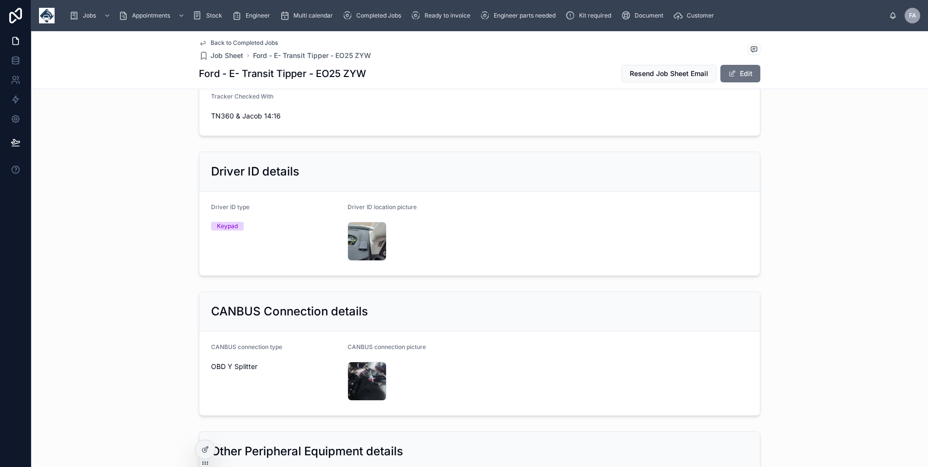
scroll to position [1170, 0]
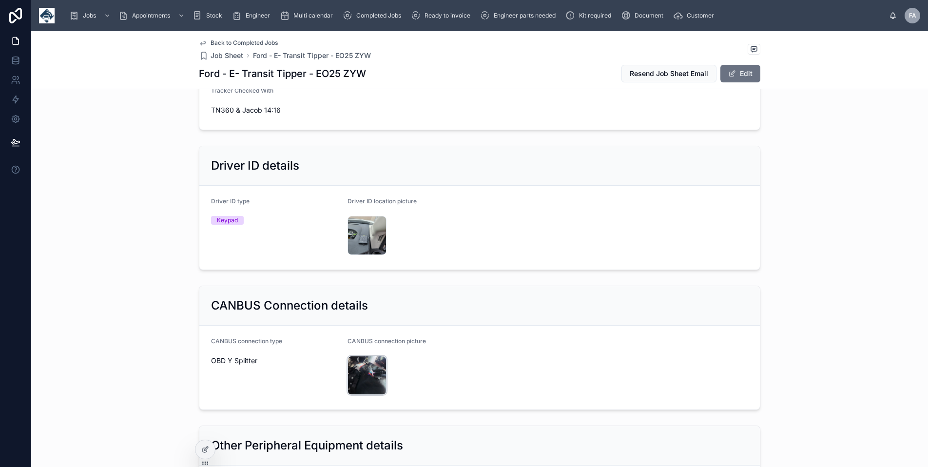
click at [358, 369] on div "20250902_082916 .jpg" at bounding box center [366, 375] width 39 height 39
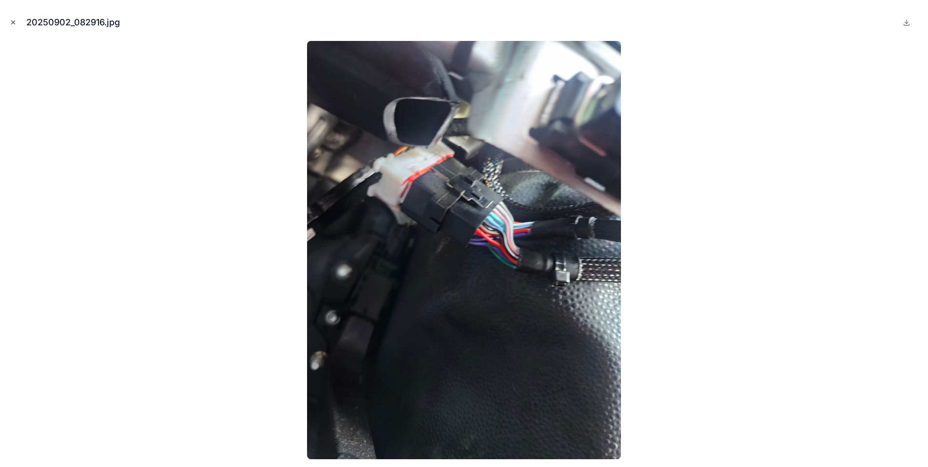
click at [13, 21] on icon "Close modal" at bounding box center [13, 22] width 7 height 7
